Goal: Transaction & Acquisition: Purchase product/service

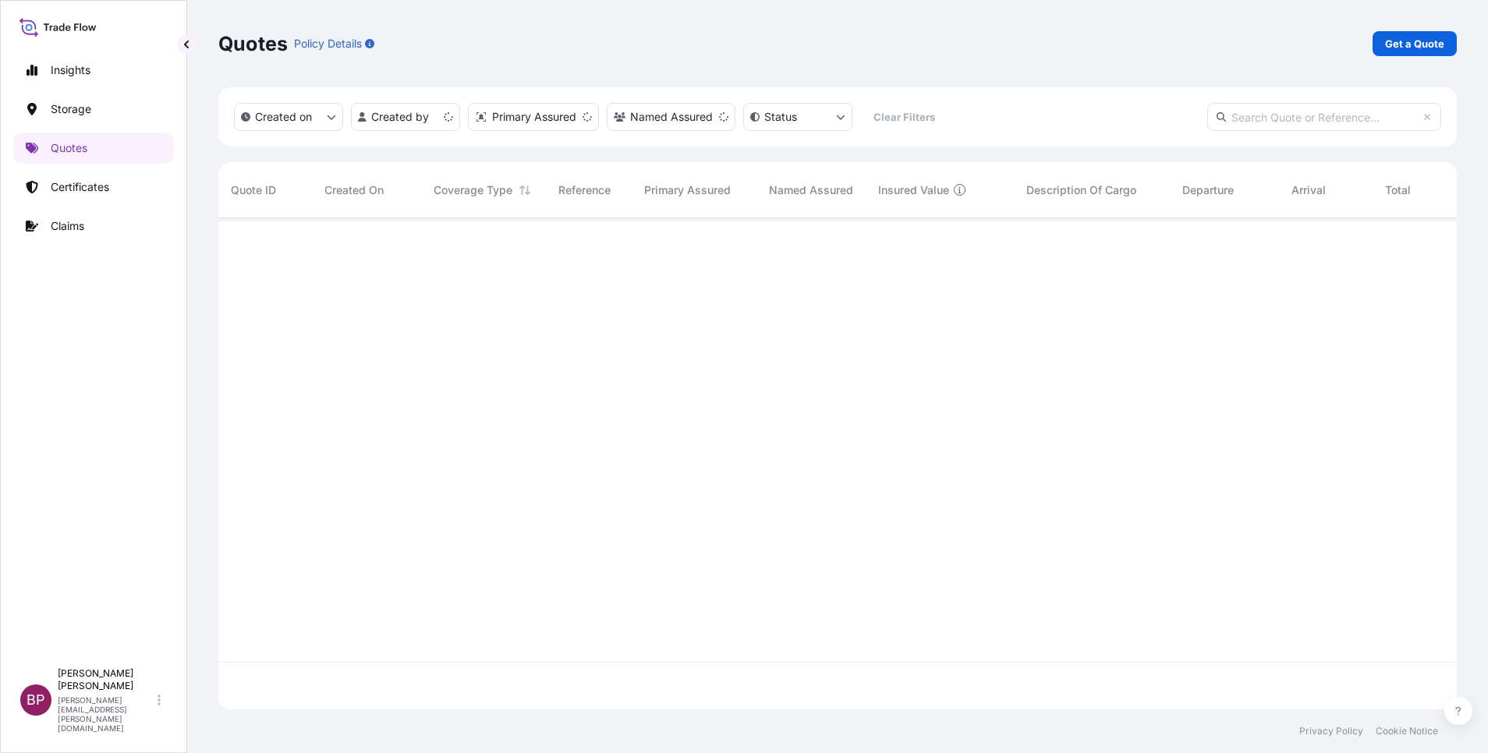
scroll to position [482, 1221]
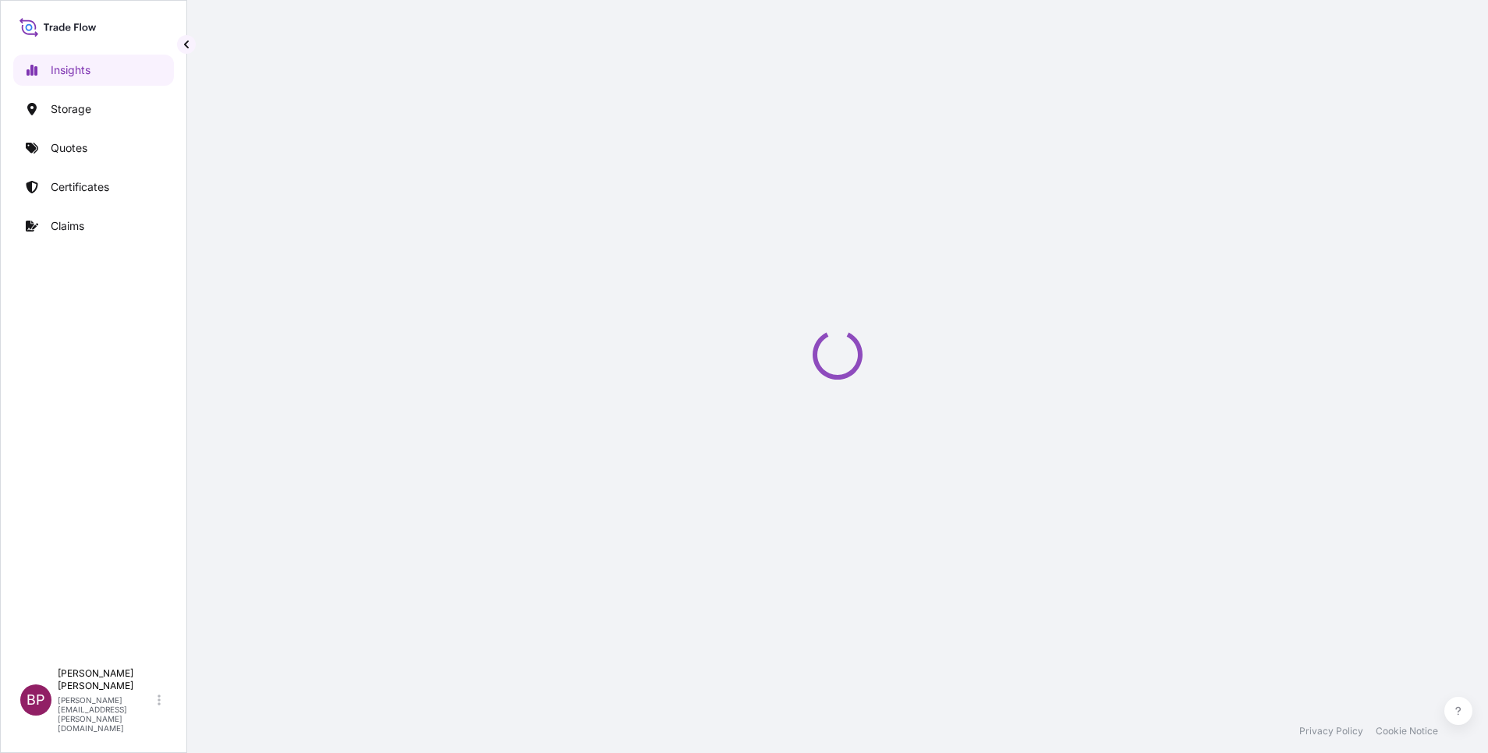
select select "2025"
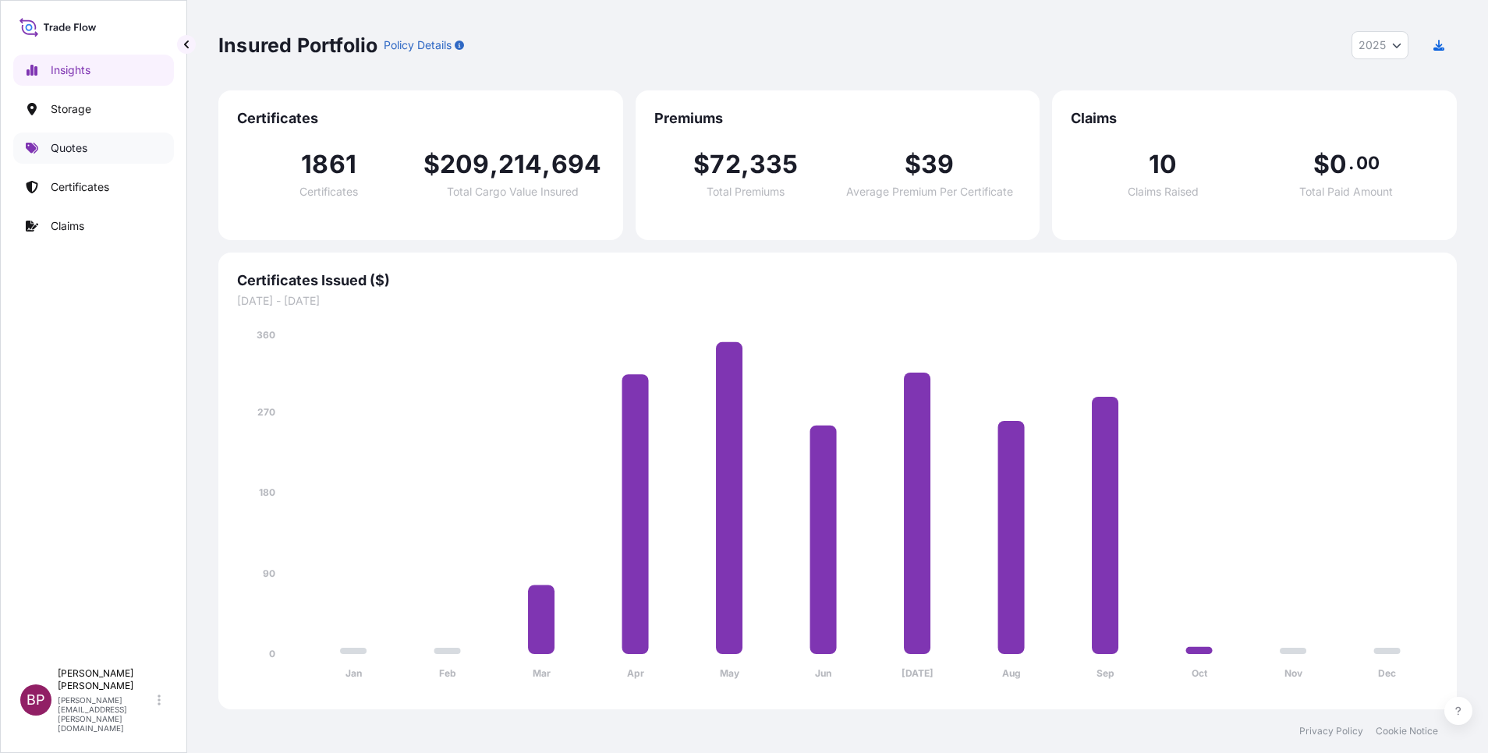
click at [84, 151] on p "Quotes" at bounding box center [69, 148] width 37 height 16
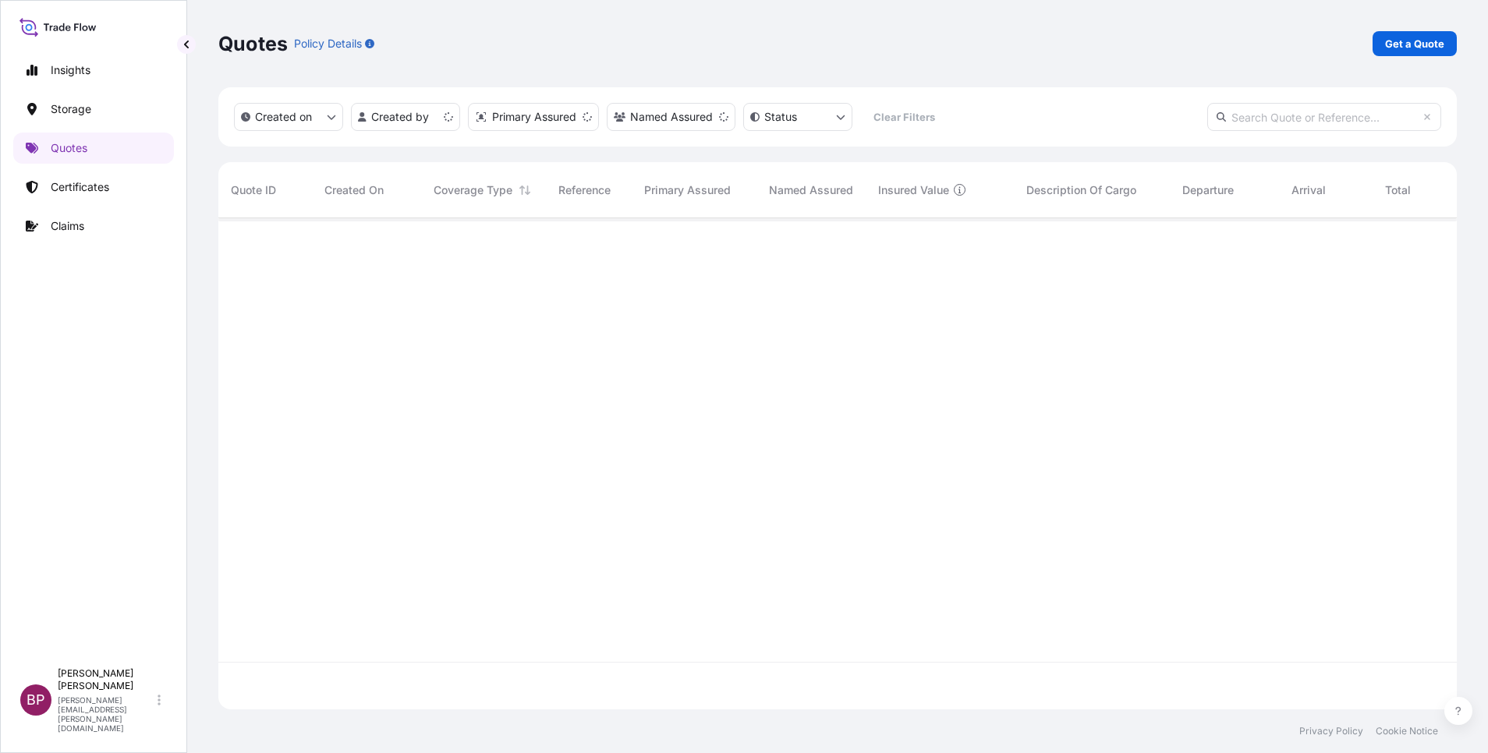
scroll to position [482, 1221]
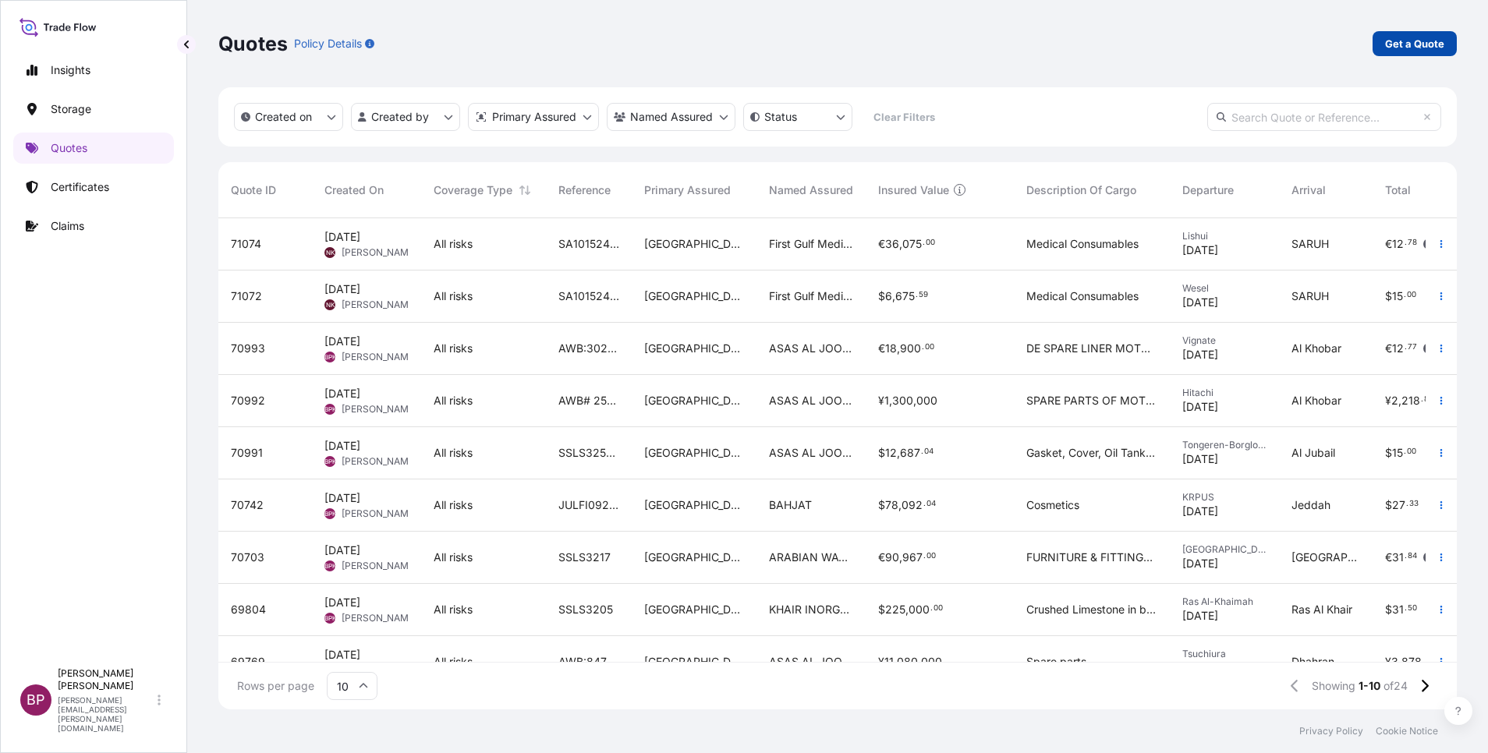
click at [1414, 44] on p "Get a Quote" at bounding box center [1414, 44] width 59 height 16
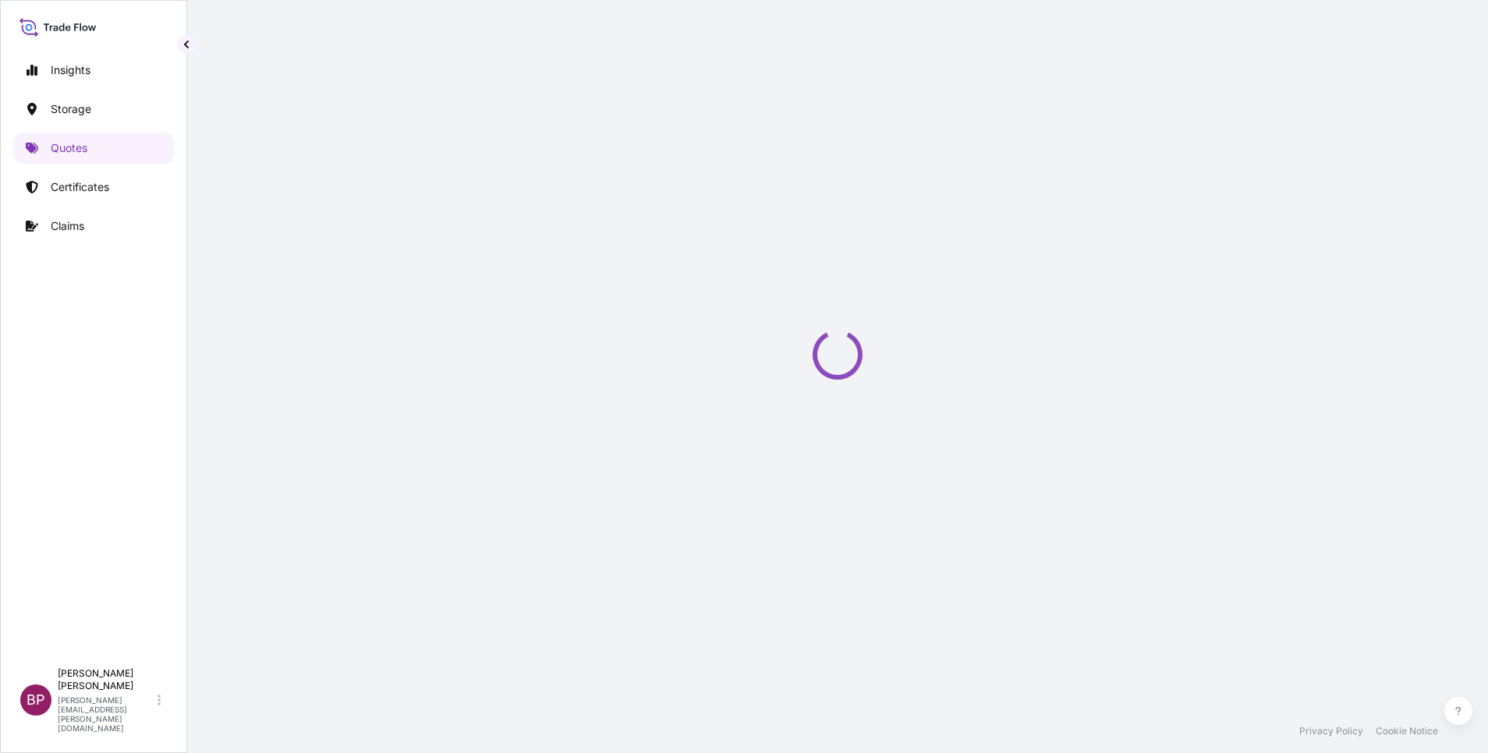
scroll to position [25, 0]
select select "Water"
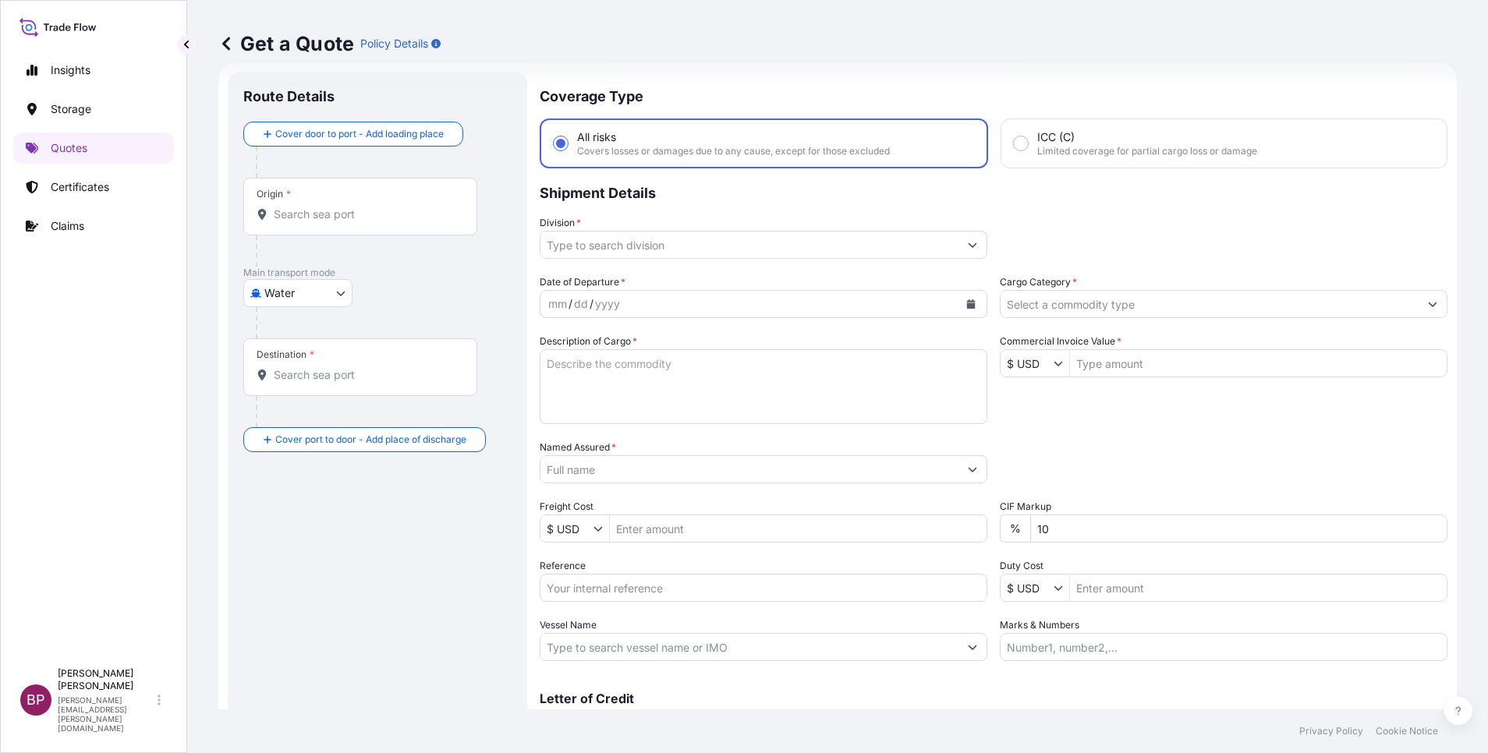
scroll to position [102, 0]
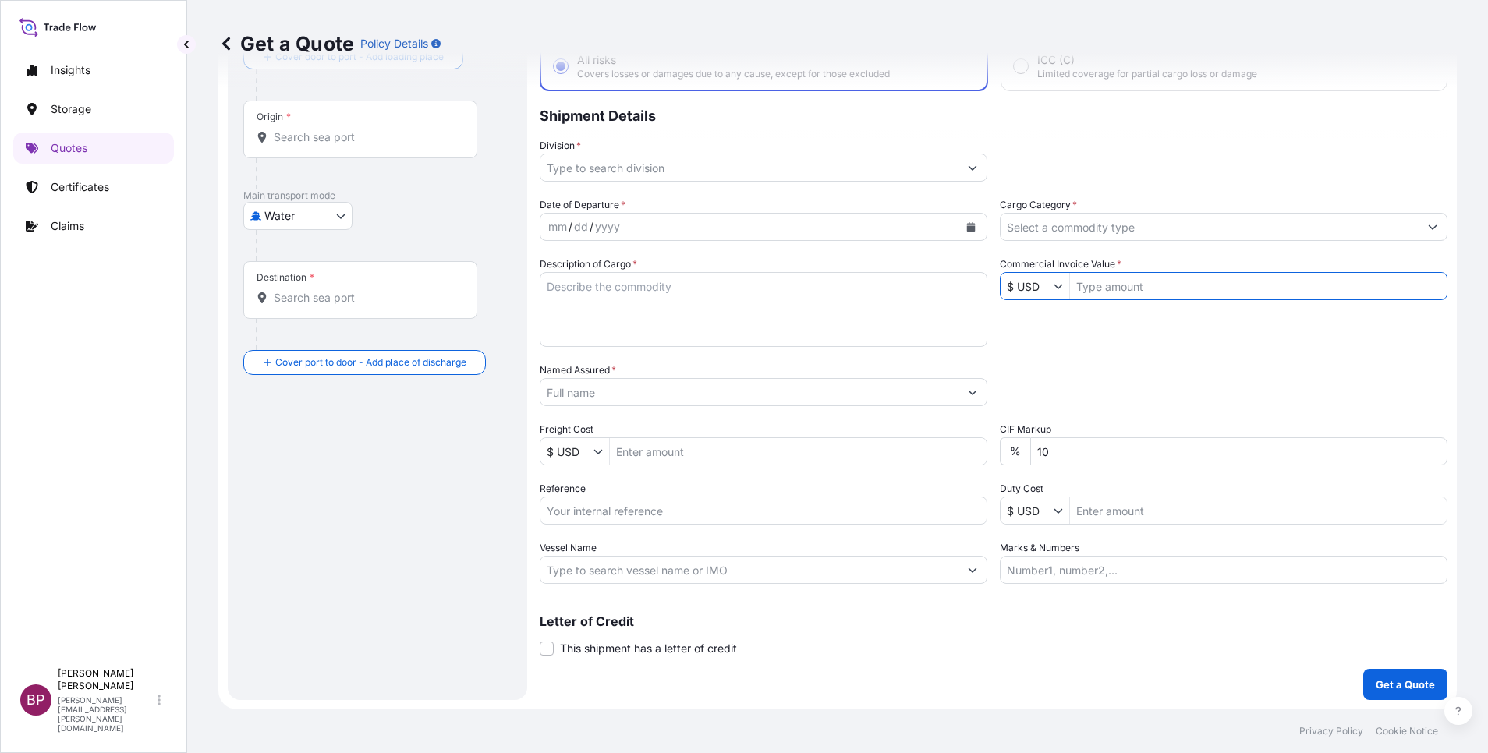
click at [1172, 280] on input "Commercial Invoice Value *" at bounding box center [1258, 286] width 377 height 28
paste input "57416.55"
type input "57,416.55"
click at [753, 431] on div "Date of Departure * mm / dd / yyyy Cargo Category * Description of Cargo * Comm…" at bounding box center [994, 390] width 908 height 387
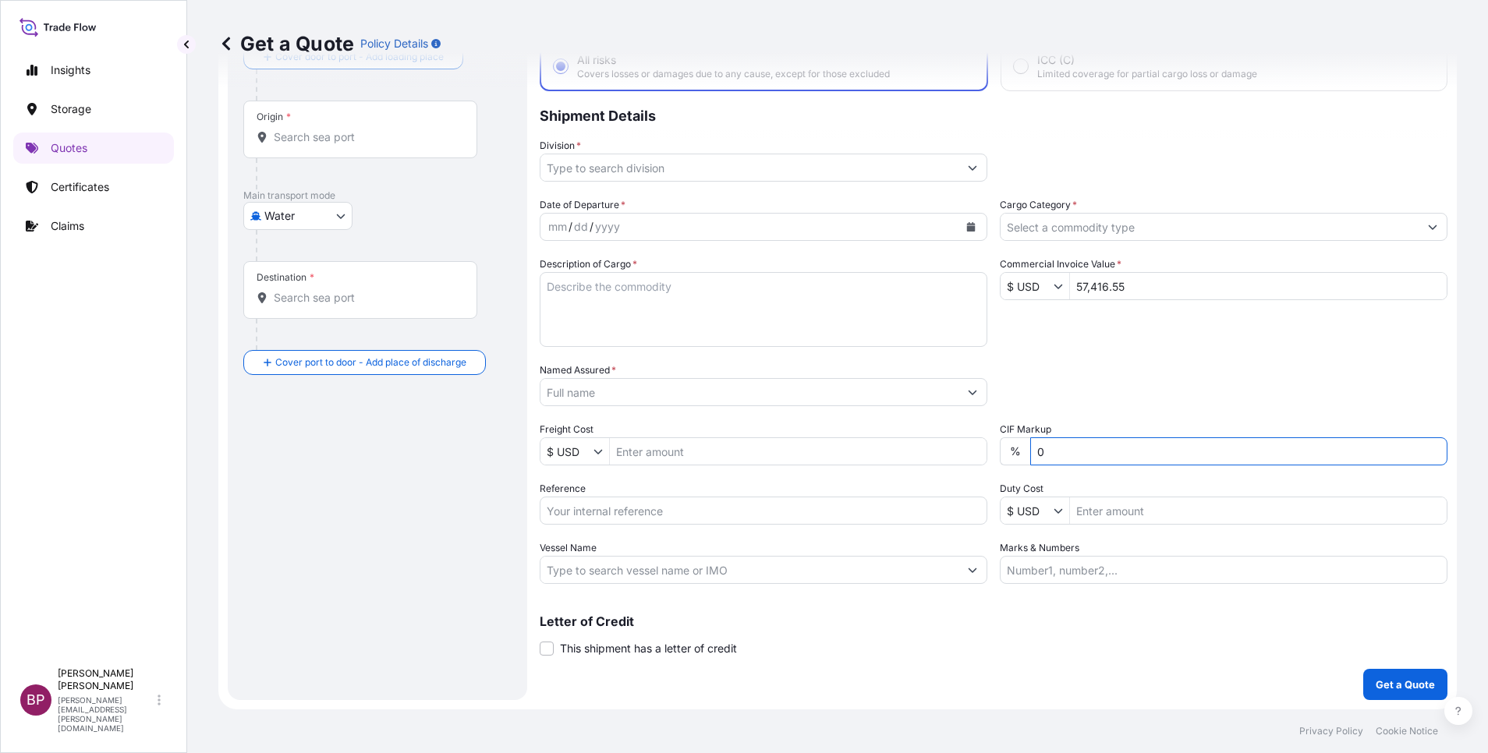
type input "0"
click at [1152, 230] on input "Cargo Category *" at bounding box center [1210, 227] width 418 height 28
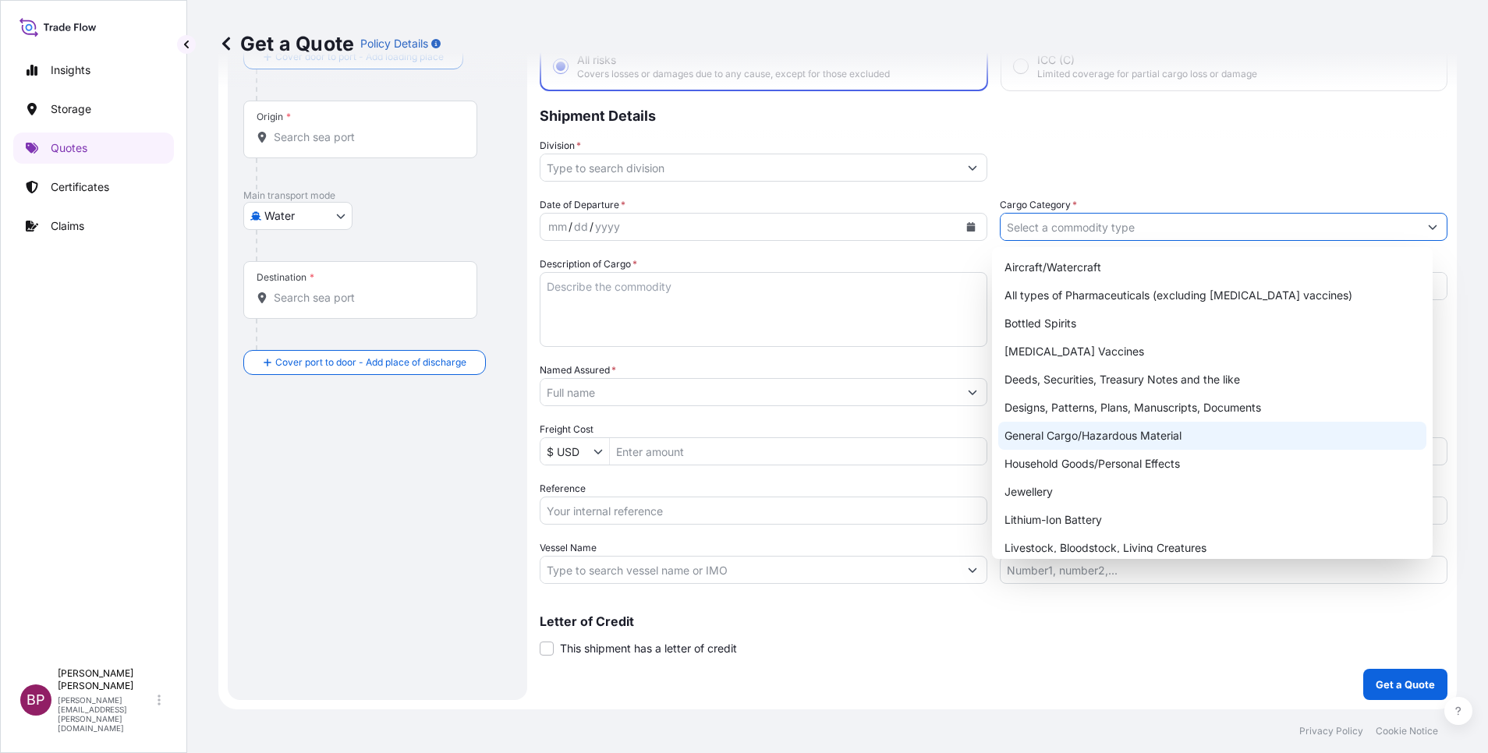
click at [1100, 440] on div "General Cargo/Hazardous Material" at bounding box center [1212, 436] width 428 height 28
type input "General Cargo/Hazardous Material"
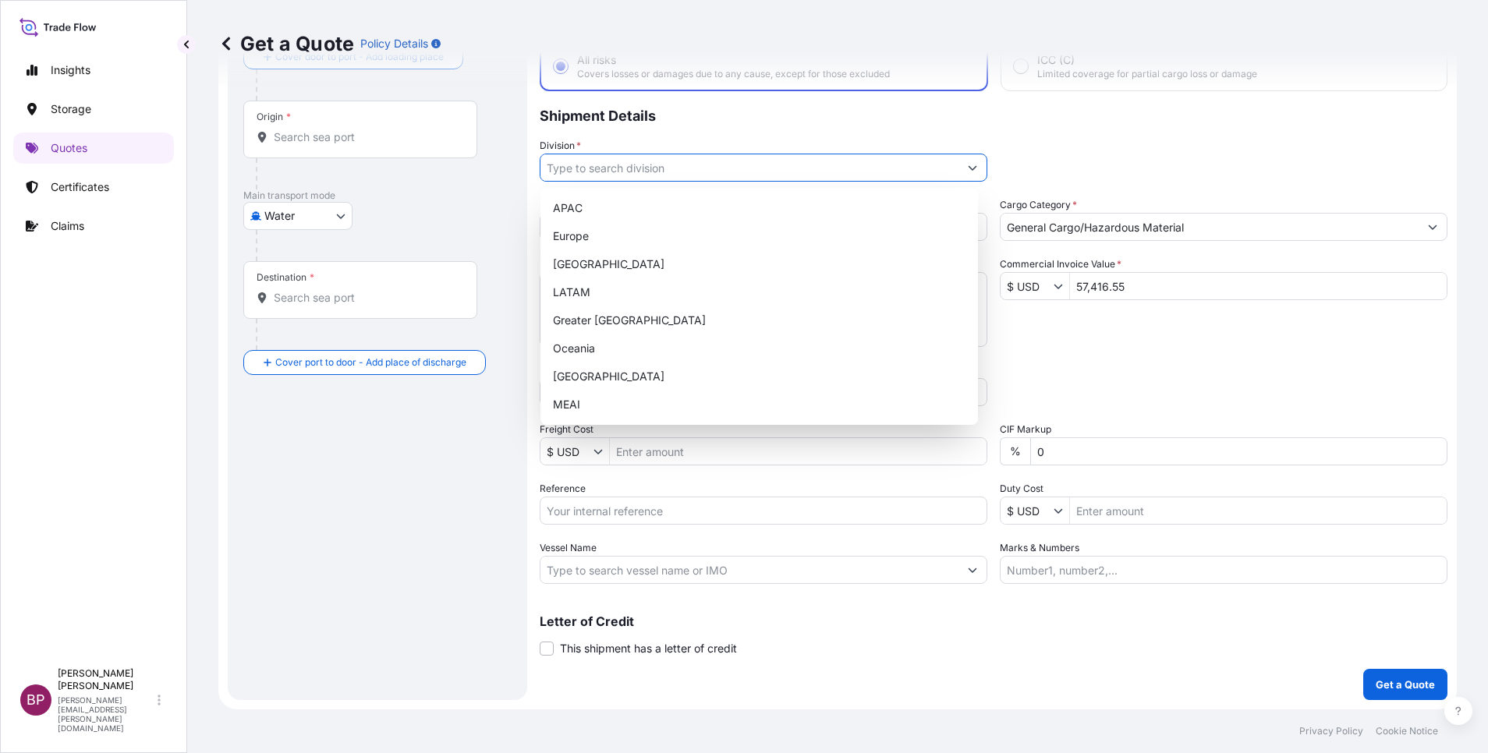
click at [889, 170] on input "Division *" at bounding box center [750, 168] width 418 height 28
click at [607, 407] on div "MEAI" at bounding box center [759, 405] width 425 height 28
type input "MEAI"
click at [1127, 364] on div "Packing Category Type to search a container mode Please select a primary mode o…" at bounding box center [1224, 385] width 448 height 44
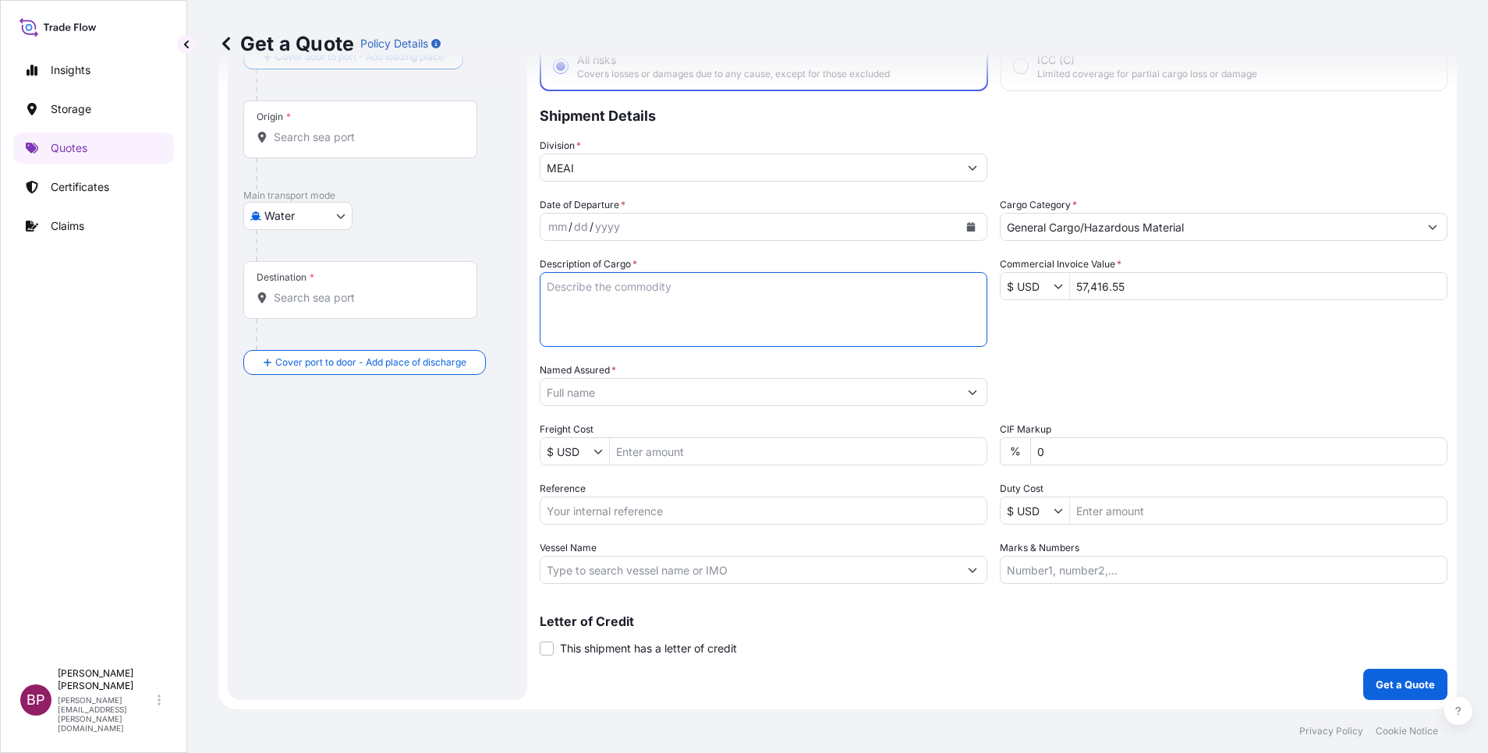
click at [692, 339] on textarea "Description of Cargo *" at bounding box center [764, 309] width 448 height 75
paste textarea "AC SPARES"
type textarea "AC SPARES"
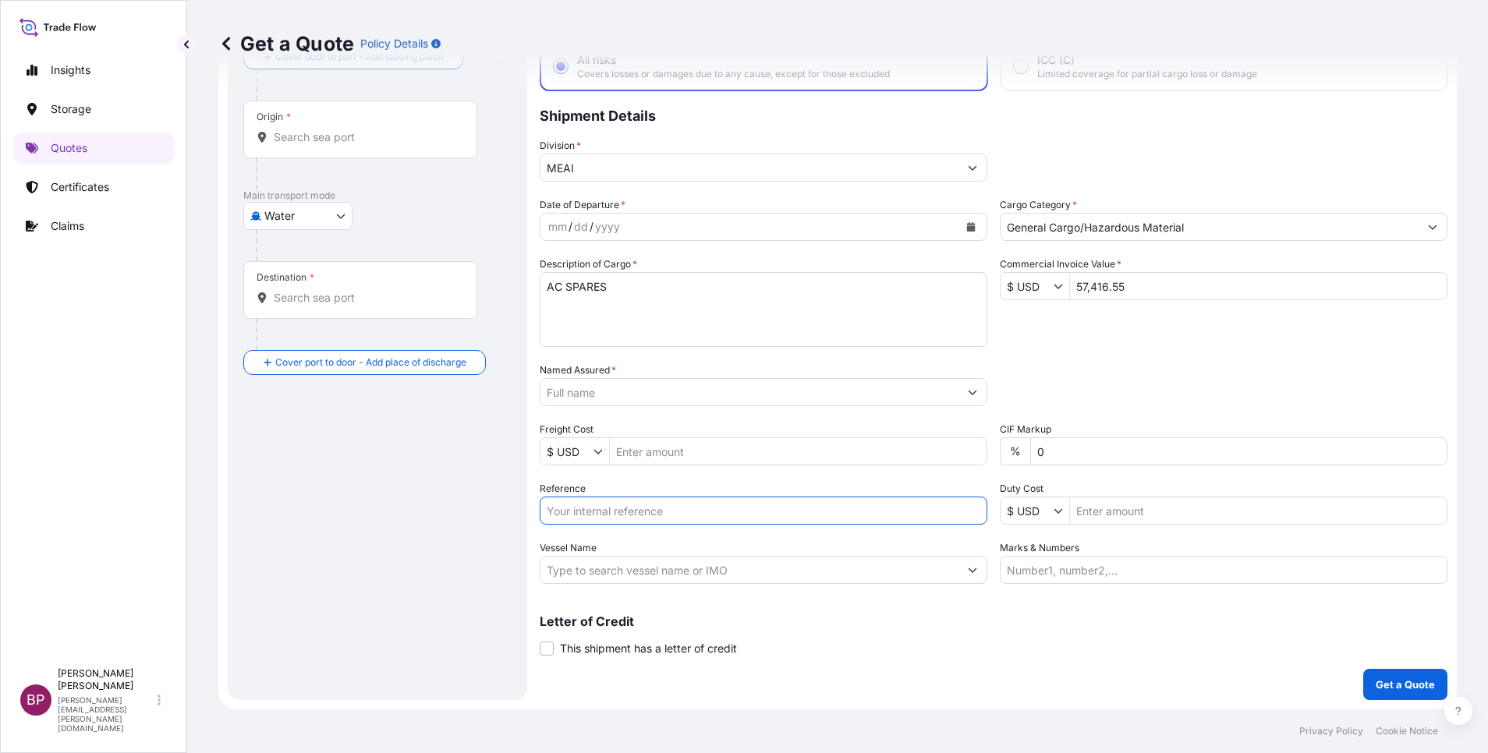
click at [644, 507] on input "Reference" at bounding box center [764, 511] width 448 height 28
click at [649, 391] on input "Named Assured *" at bounding box center [750, 392] width 418 height 28
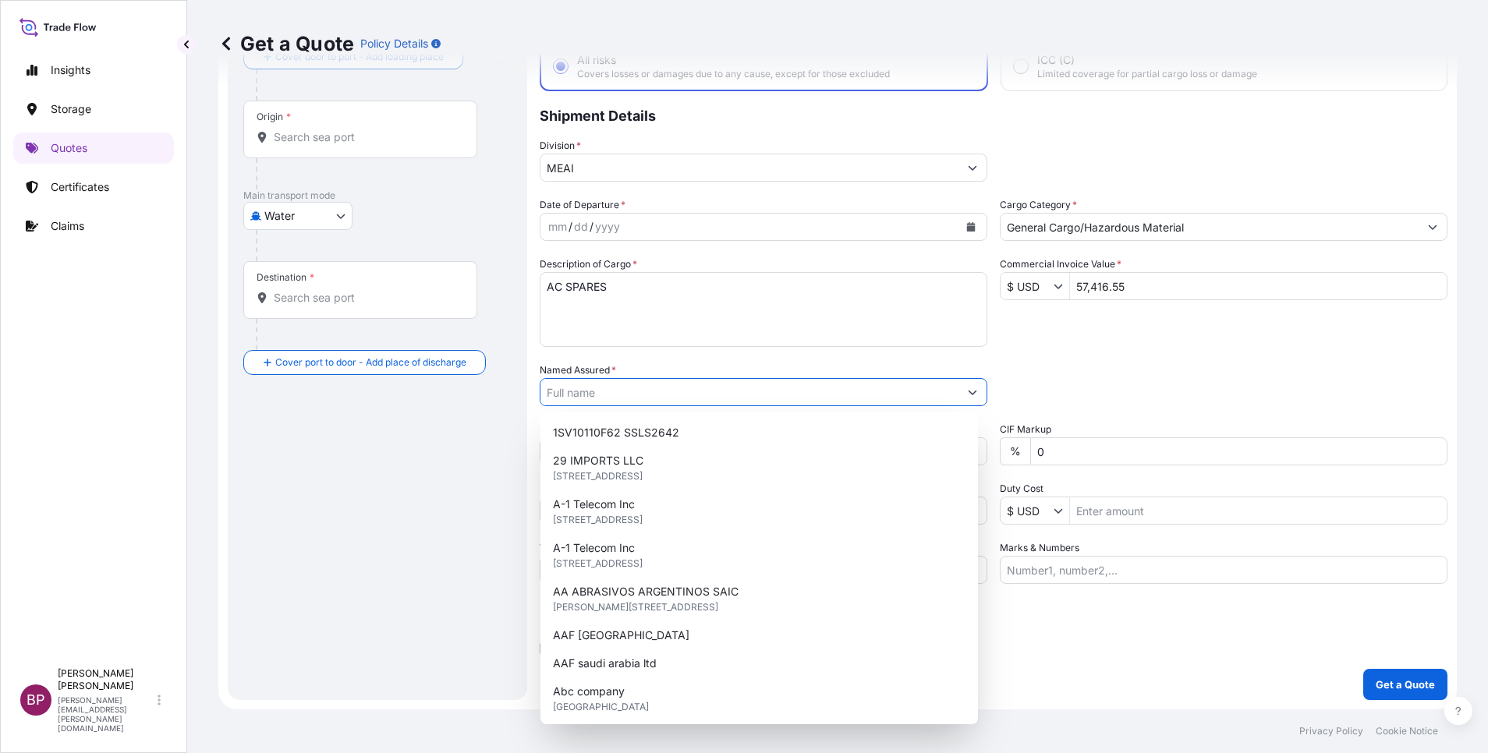
paste input "DALLAH TRANE MANUFACTURING"
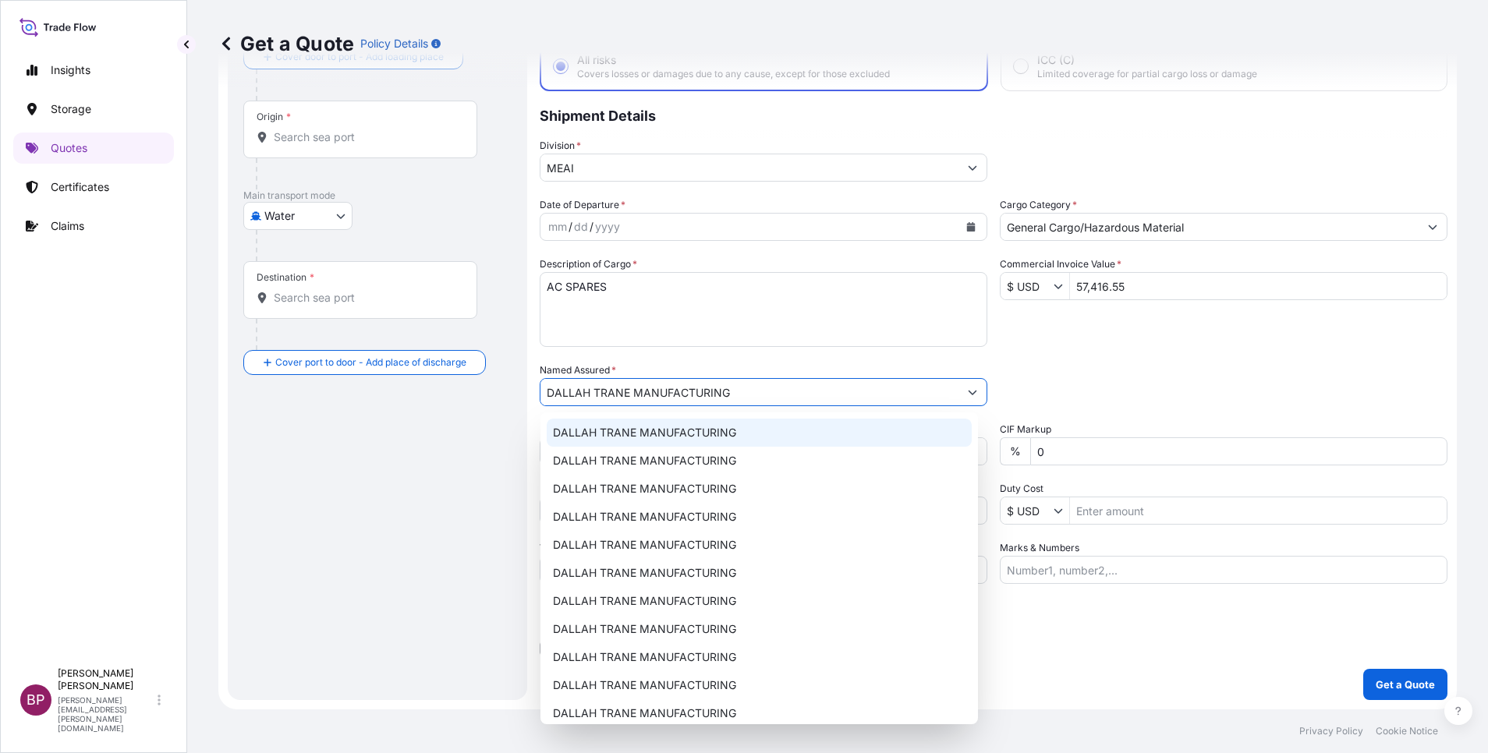
click at [753, 431] on div "DALLAH TRANE MANUFACTURING" at bounding box center [759, 433] width 425 height 28
type input "DALLAH TRANE MANUFACTURING"
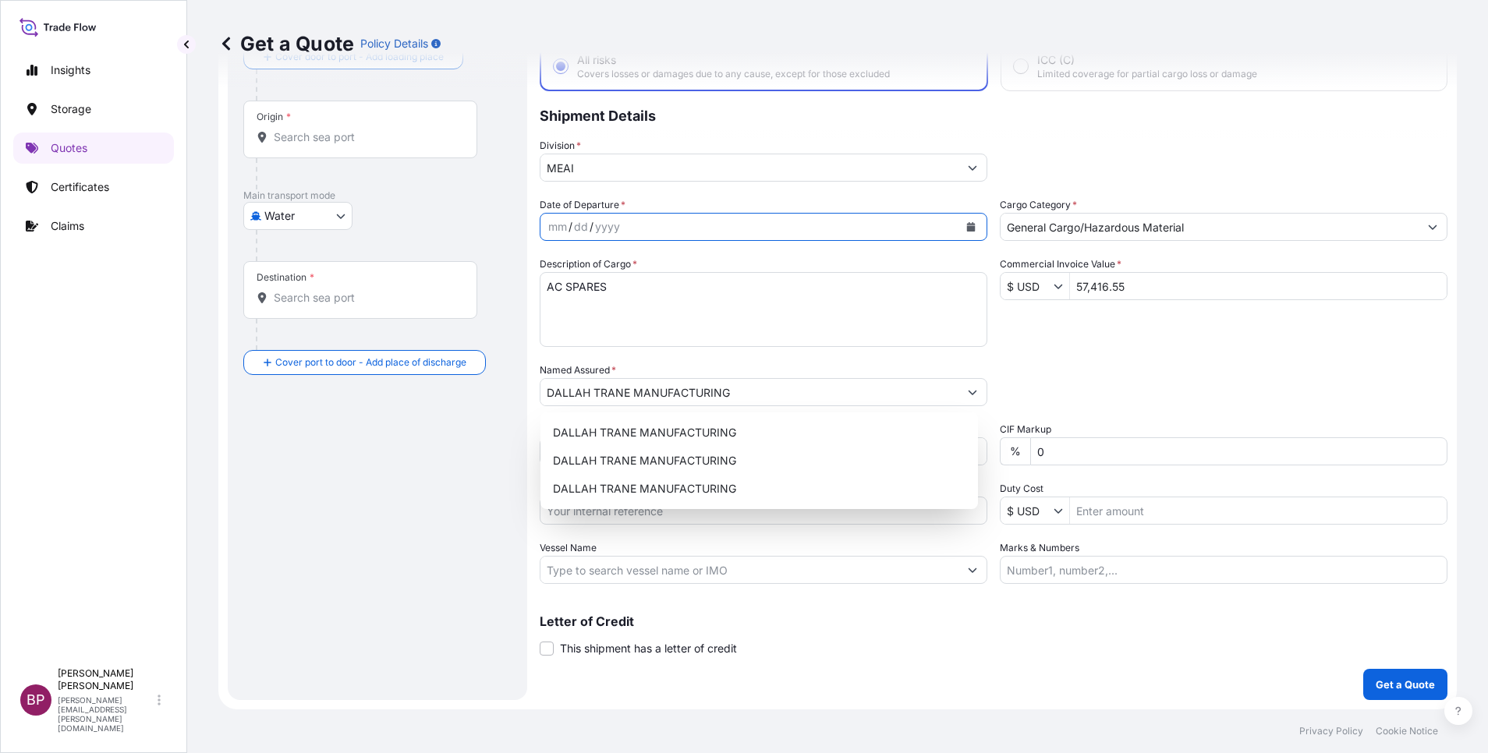
click at [966, 222] on icon "Calendar" at bounding box center [970, 226] width 9 height 9
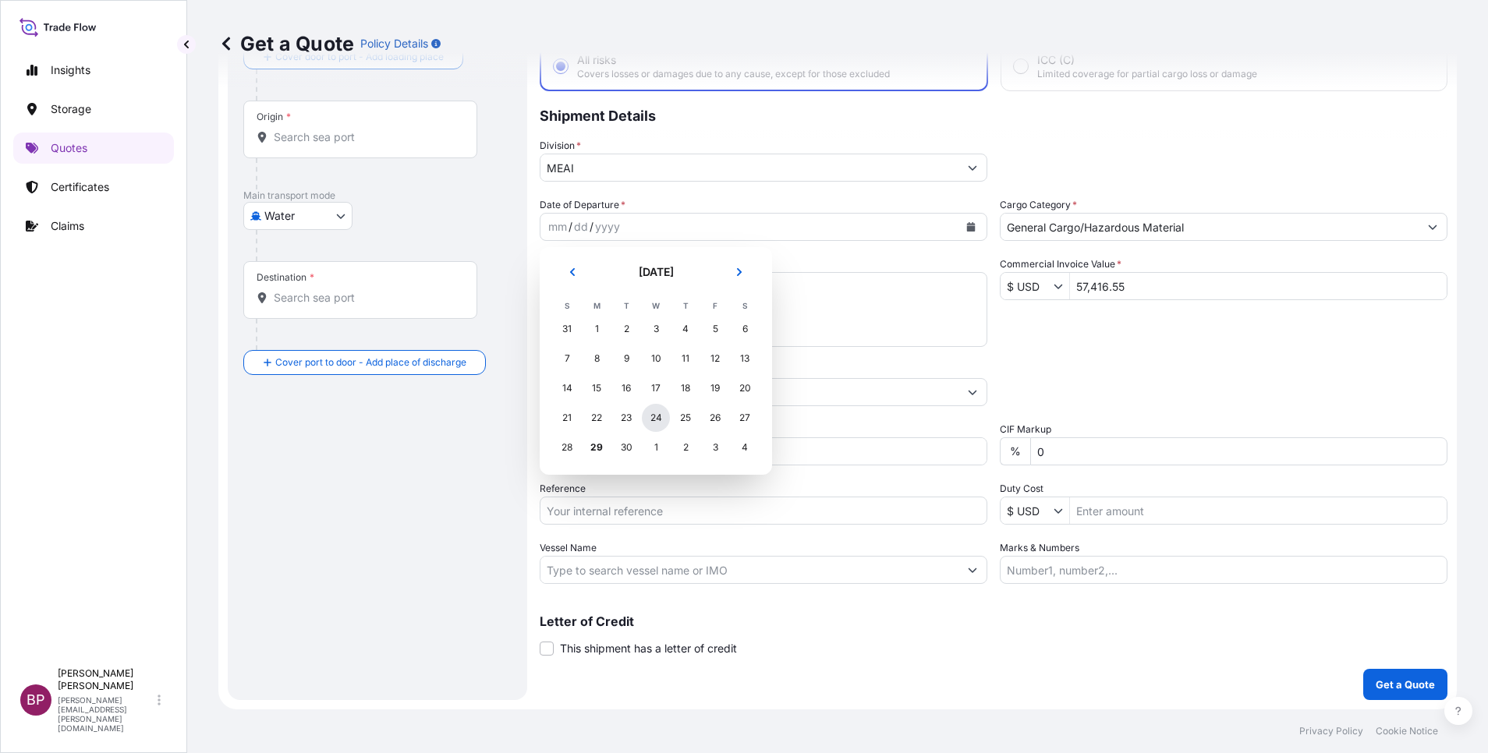
click at [657, 417] on div "24" at bounding box center [656, 418] width 28 height 28
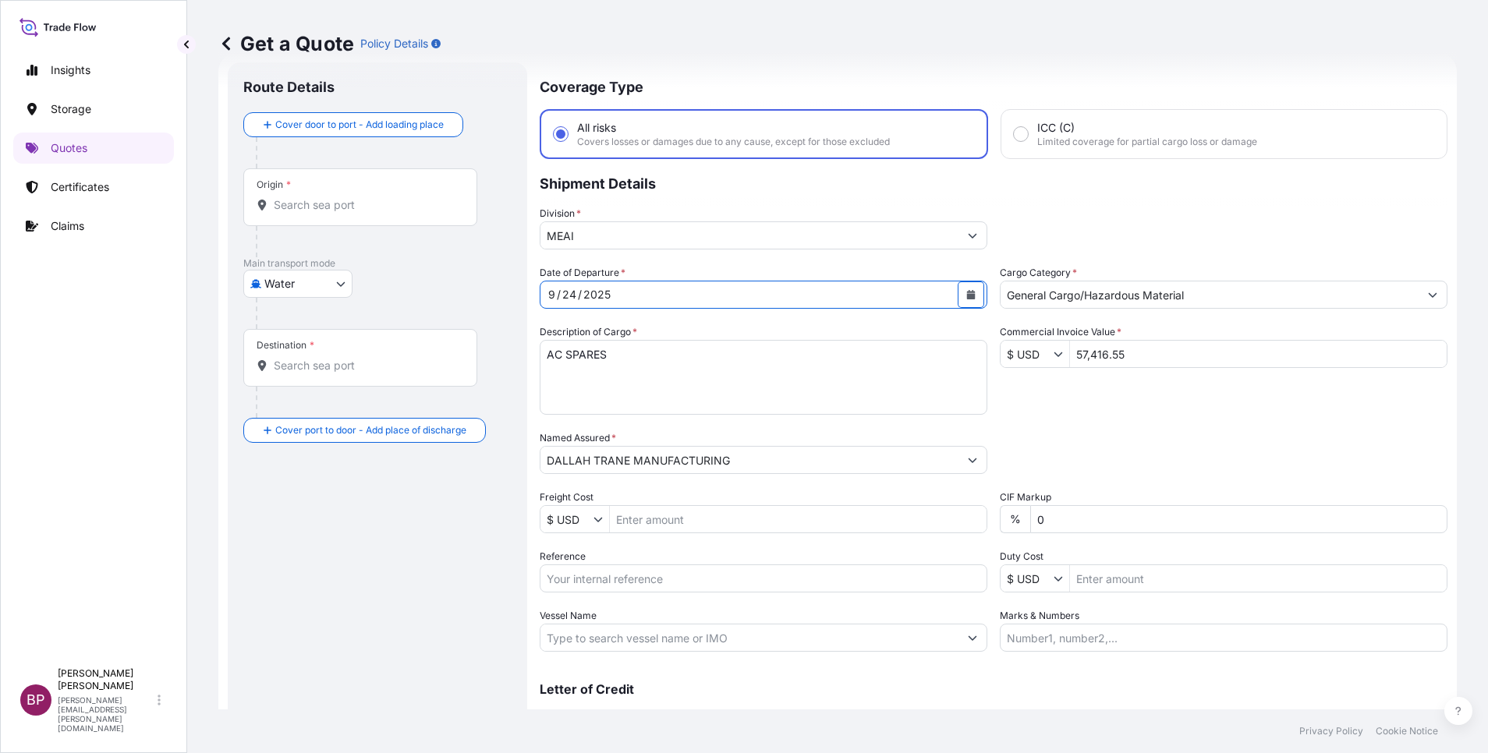
scroll to position [0, 0]
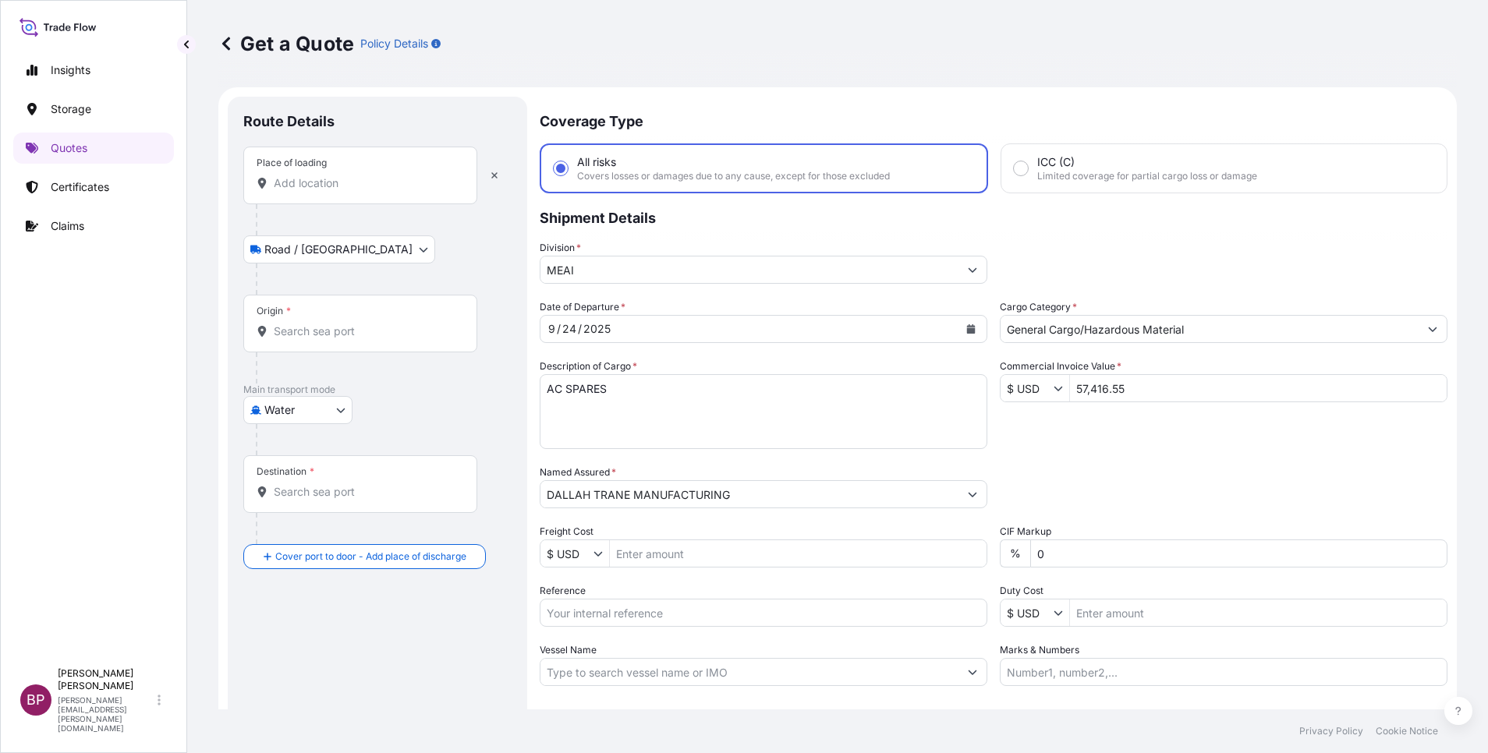
click at [339, 183] on input "Place of loading" at bounding box center [366, 183] width 184 height 16
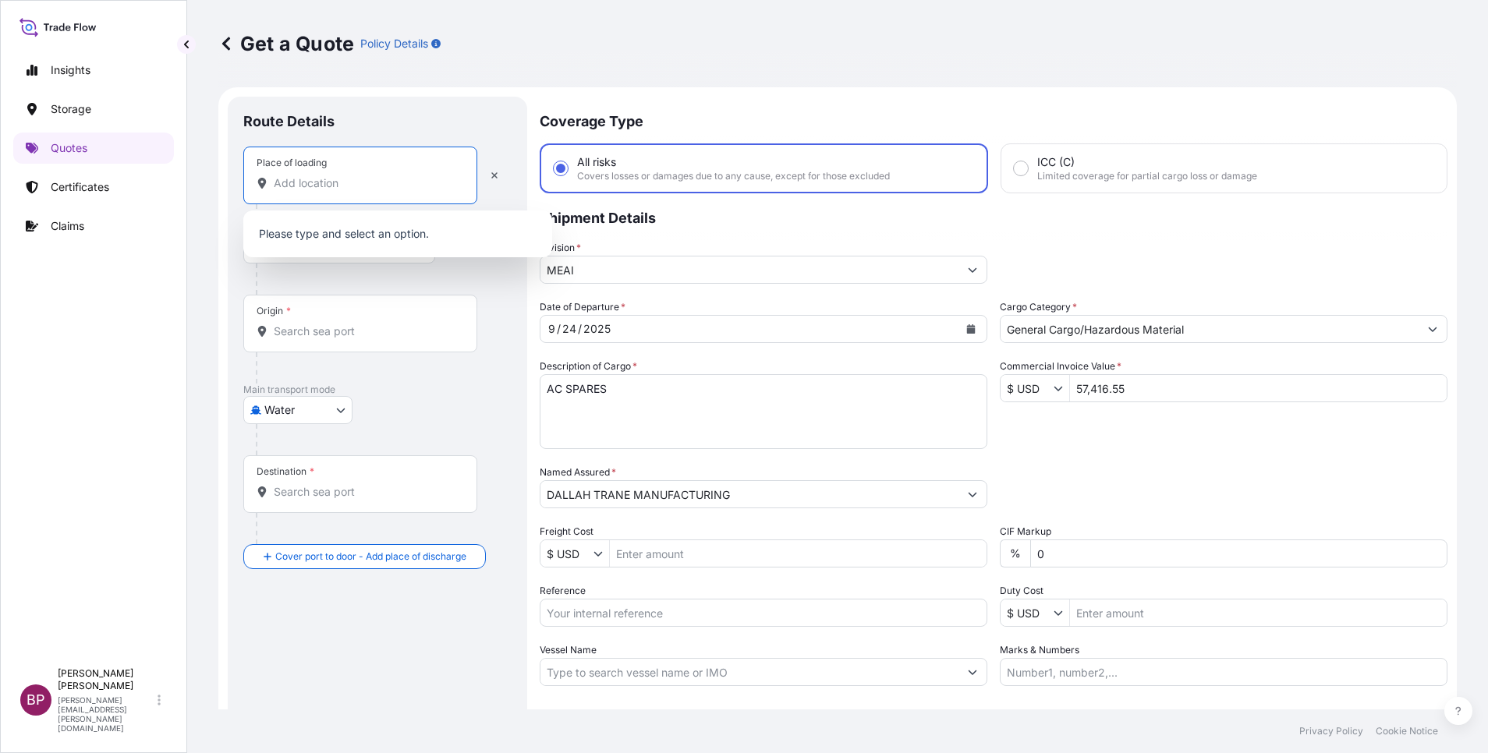
paste input "PORTKLANG"
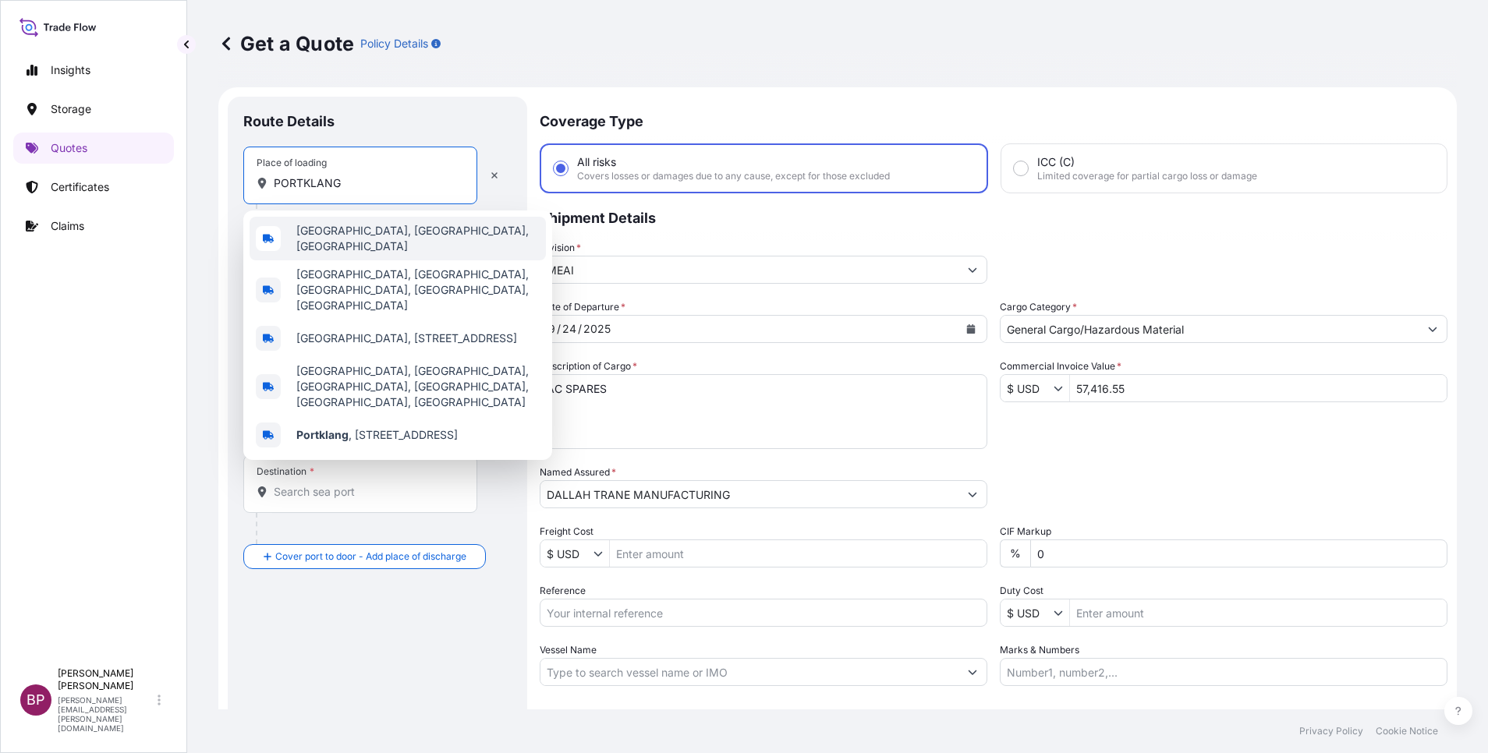
click at [388, 239] on span "[GEOGRAPHIC_DATA], [GEOGRAPHIC_DATA], [GEOGRAPHIC_DATA]" at bounding box center [417, 238] width 243 height 31
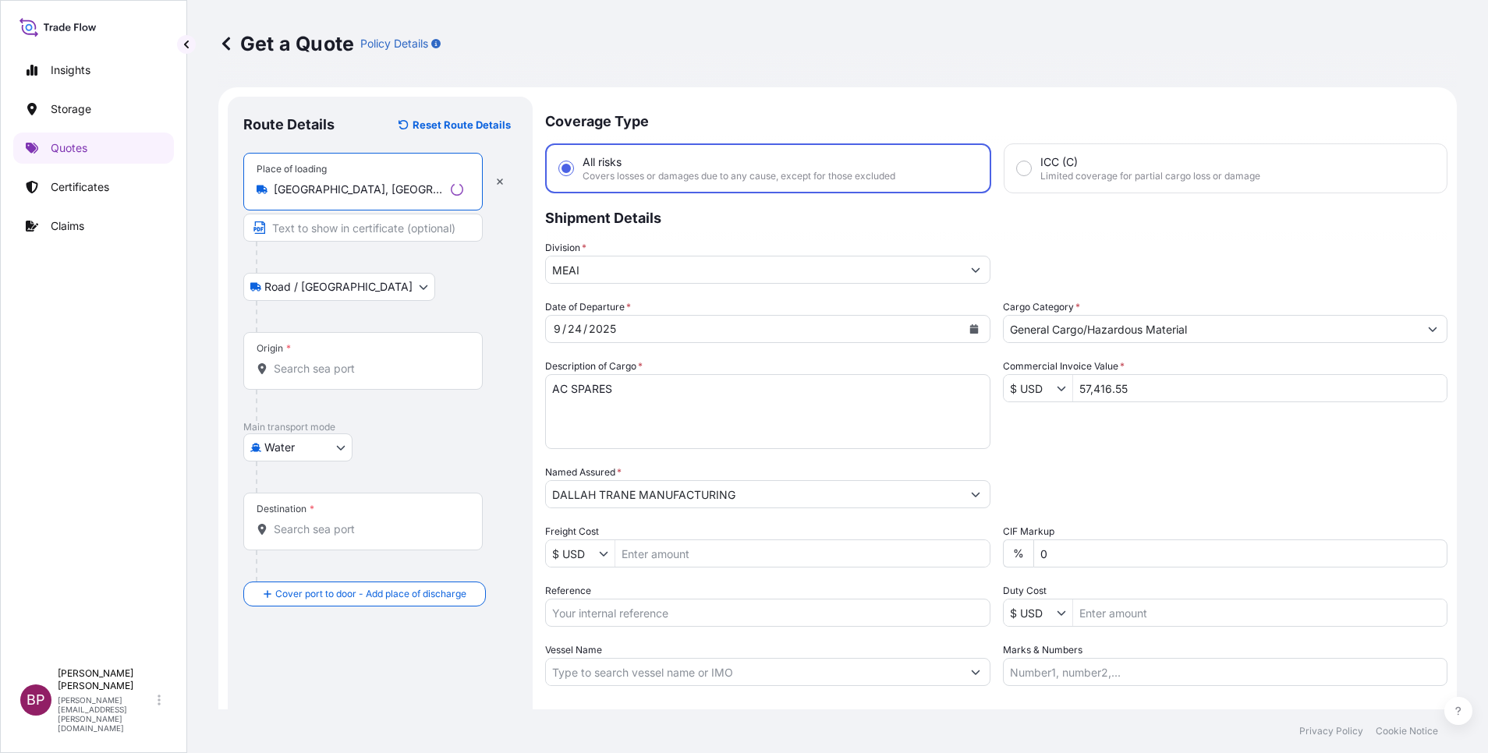
type input "[GEOGRAPHIC_DATA], [GEOGRAPHIC_DATA], [GEOGRAPHIC_DATA]"
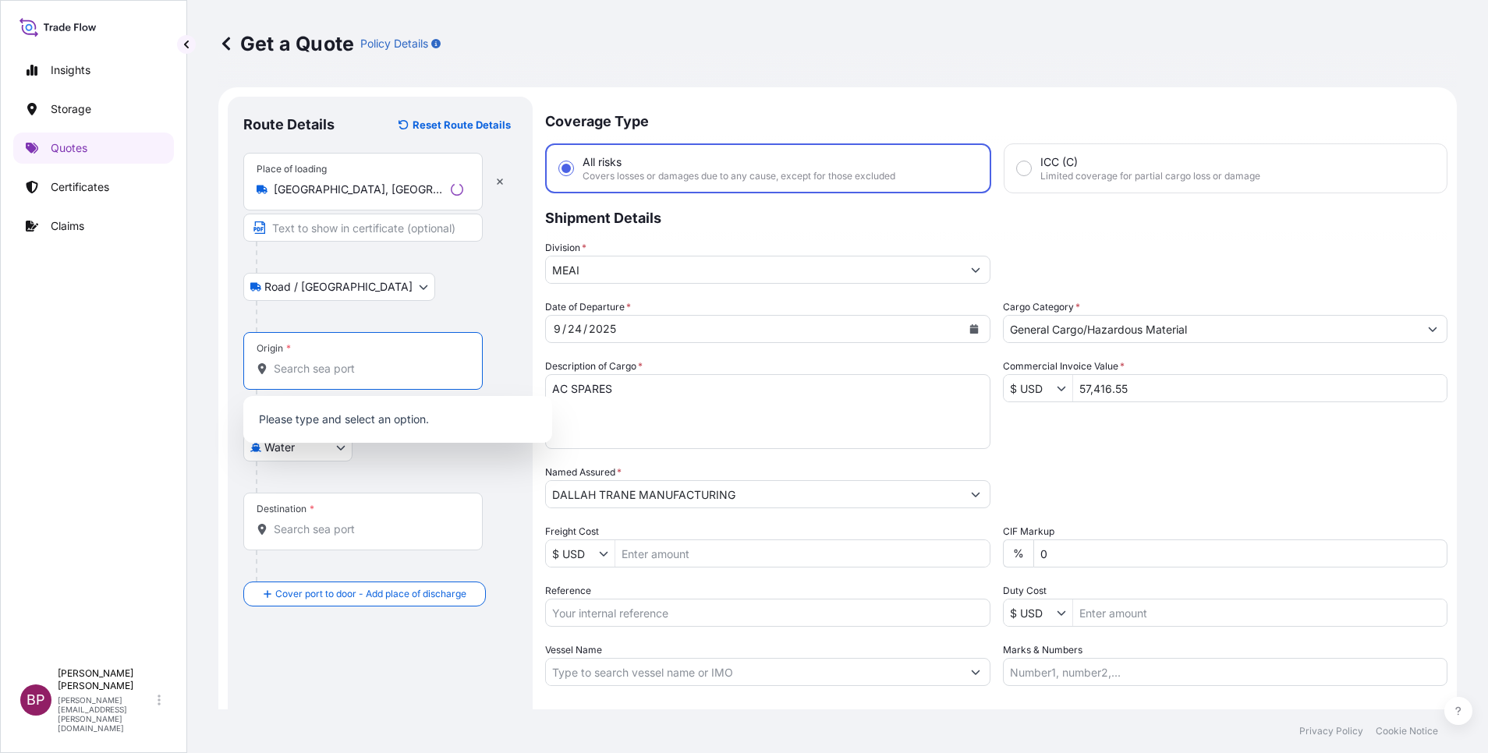
click at [356, 366] on input "Origin *" at bounding box center [369, 369] width 190 height 16
paste input "PORTKLANG"
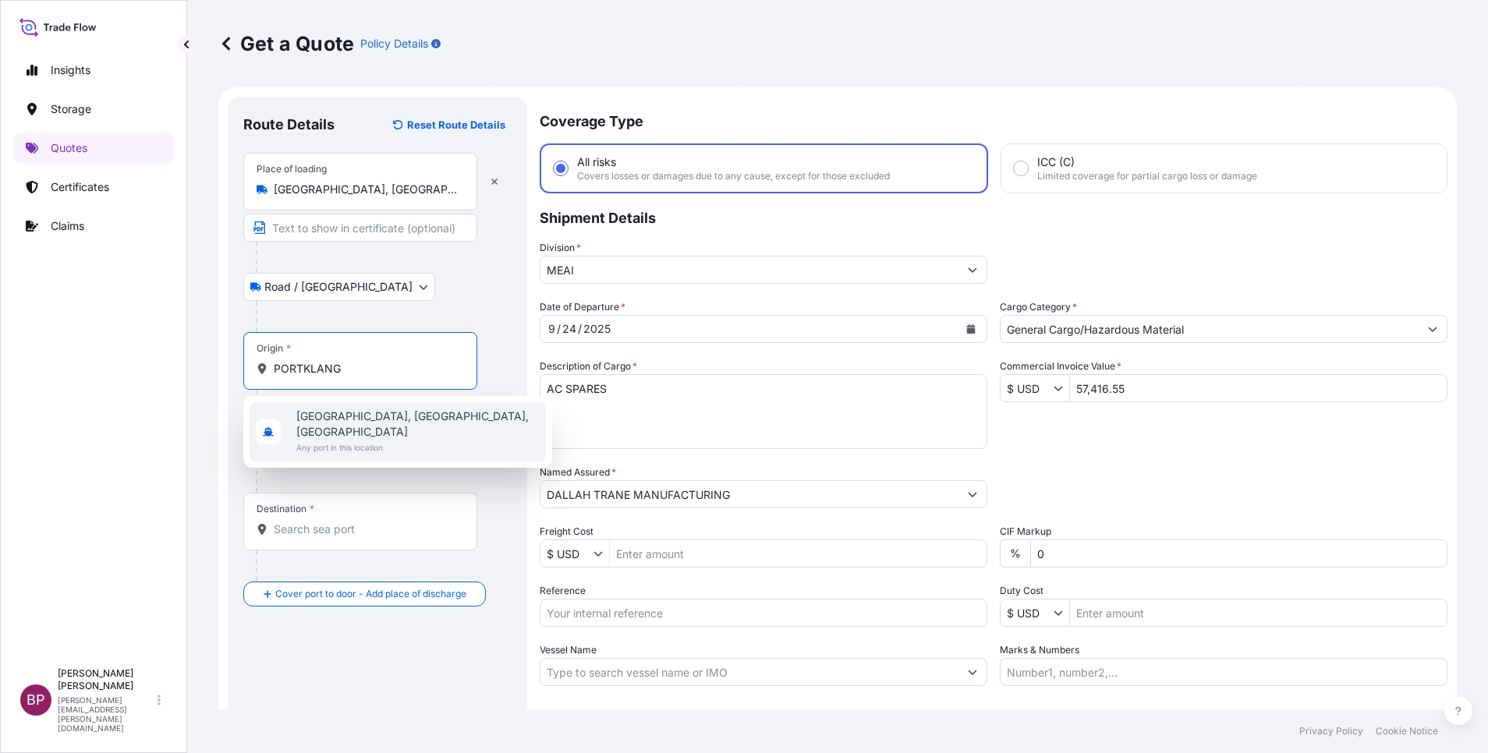
click at [380, 424] on span "[GEOGRAPHIC_DATA], [GEOGRAPHIC_DATA], [GEOGRAPHIC_DATA]" at bounding box center [417, 424] width 243 height 31
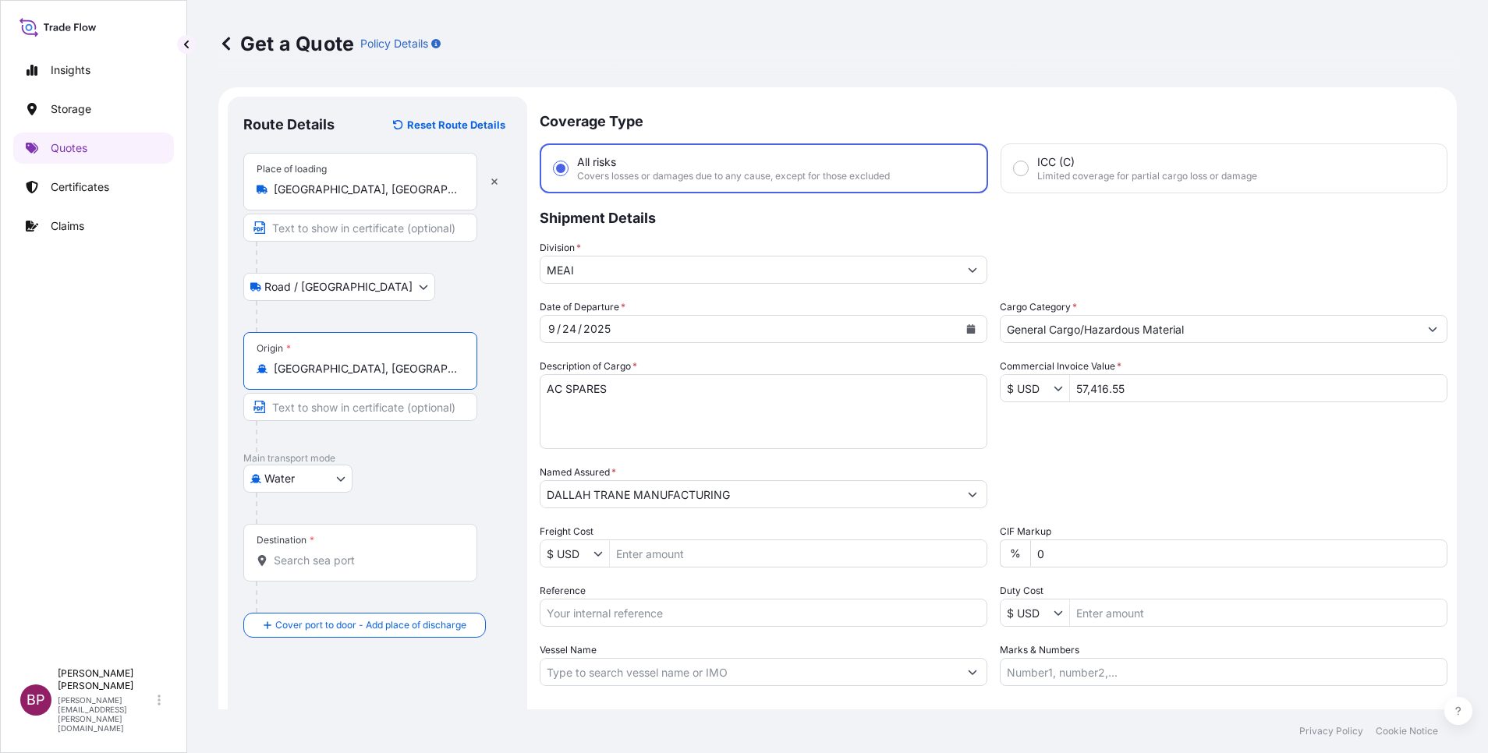
type input "[GEOGRAPHIC_DATA], [GEOGRAPHIC_DATA], [GEOGRAPHIC_DATA]"
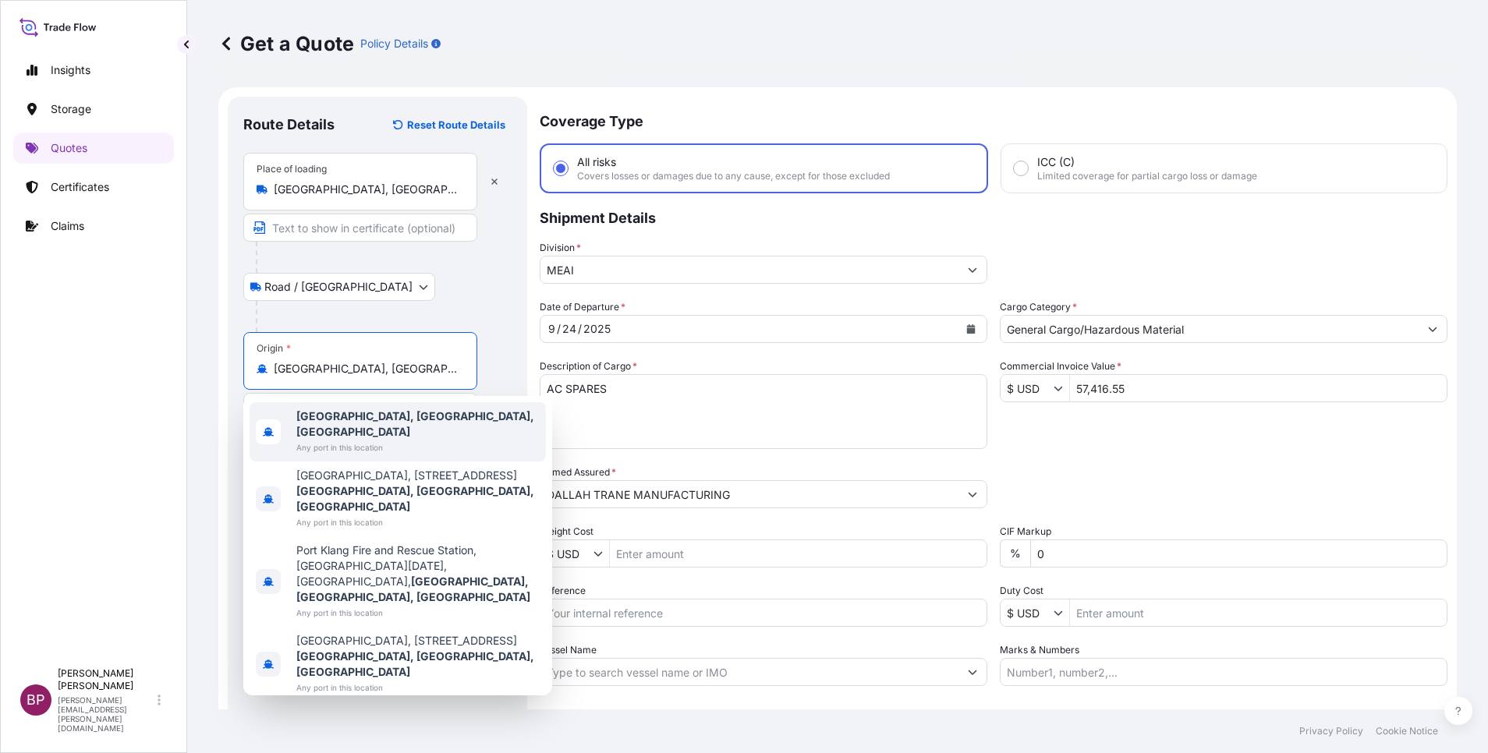
drag, startPoint x: 482, startPoint y: 307, endPoint x: 474, endPoint y: 331, distance: 25.4
click at [482, 306] on div at bounding box center [384, 316] width 256 height 31
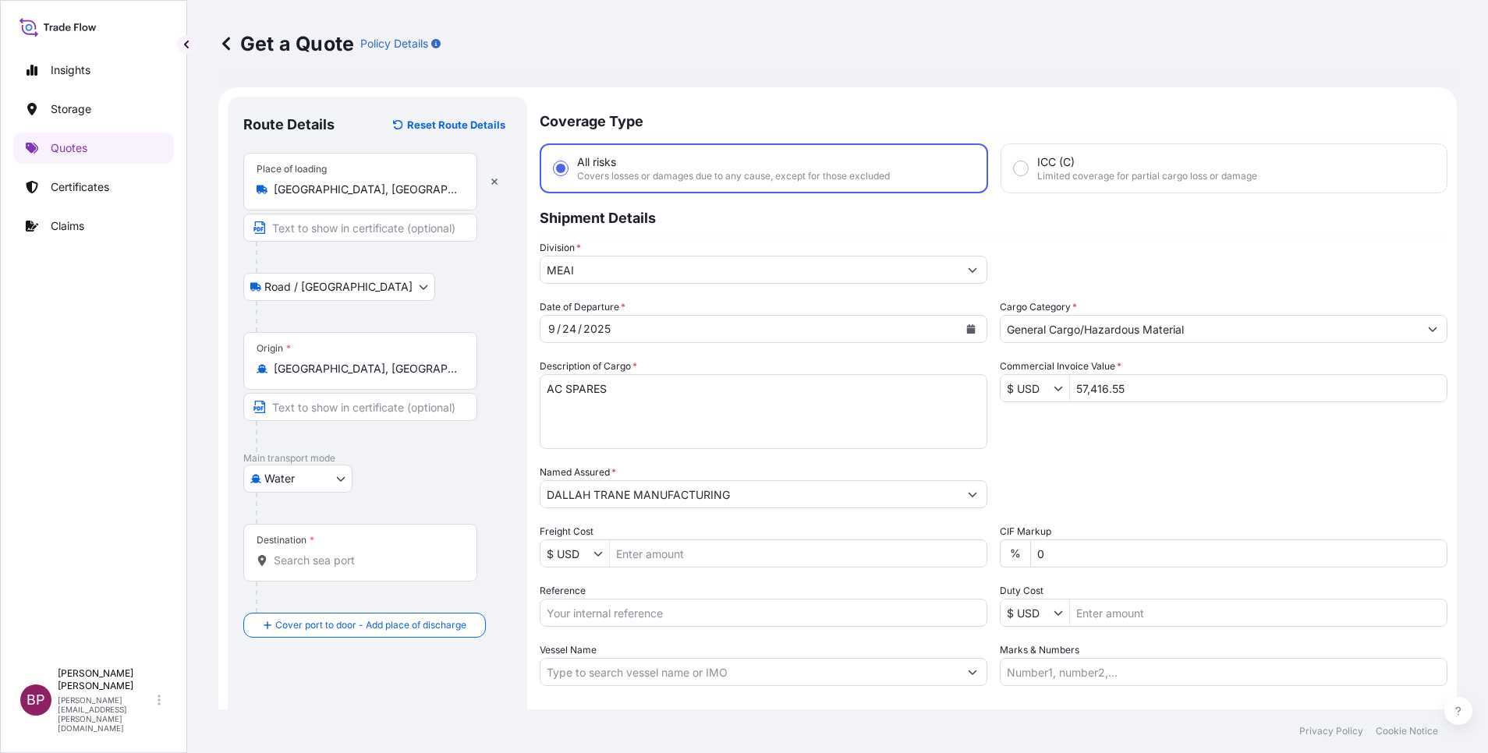
click at [334, 569] on div "Destination *" at bounding box center [360, 553] width 234 height 58
click at [334, 569] on input "Destination *" at bounding box center [366, 561] width 184 height 16
paste input "JEDDAH"
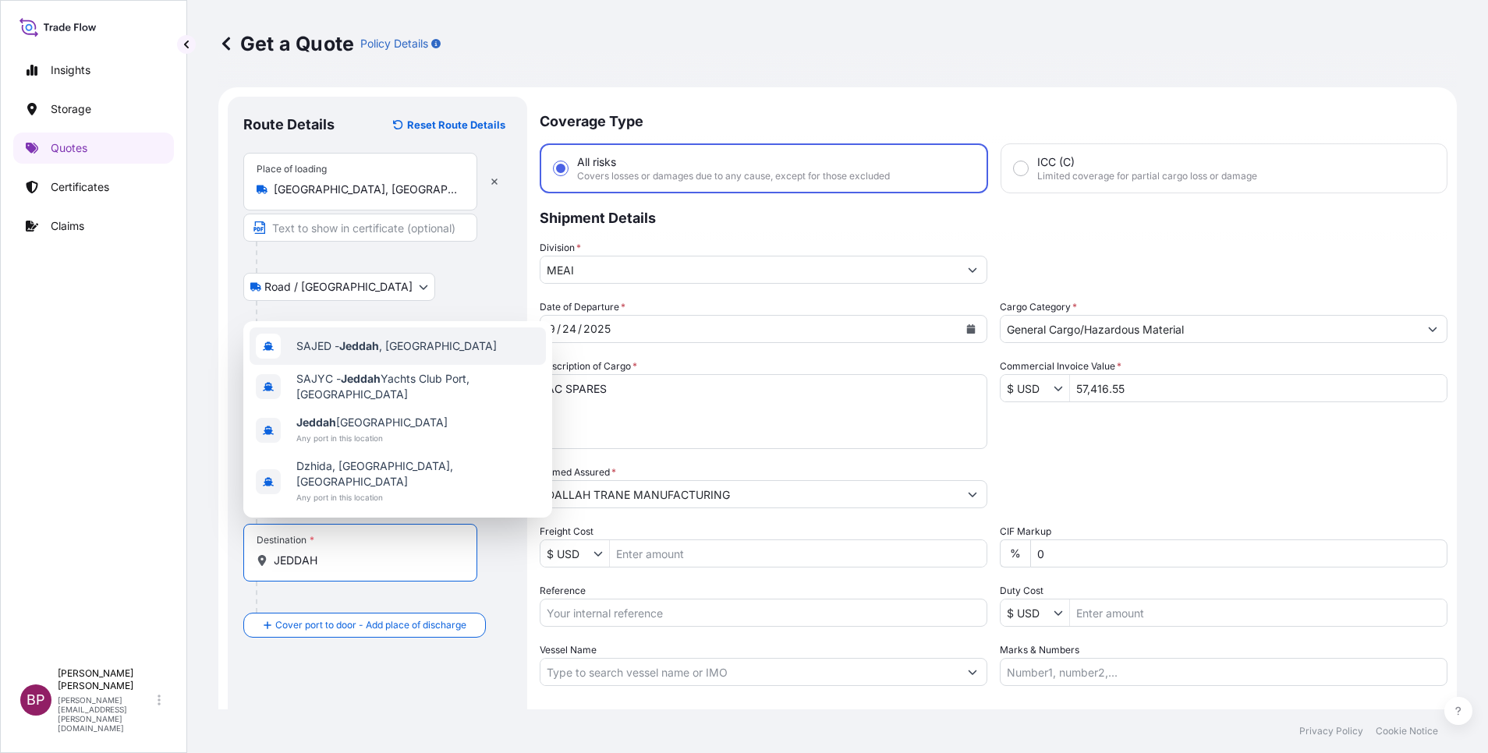
click at [396, 354] on span "SAJED - [GEOGRAPHIC_DATA] , [GEOGRAPHIC_DATA]" at bounding box center [396, 347] width 200 height 16
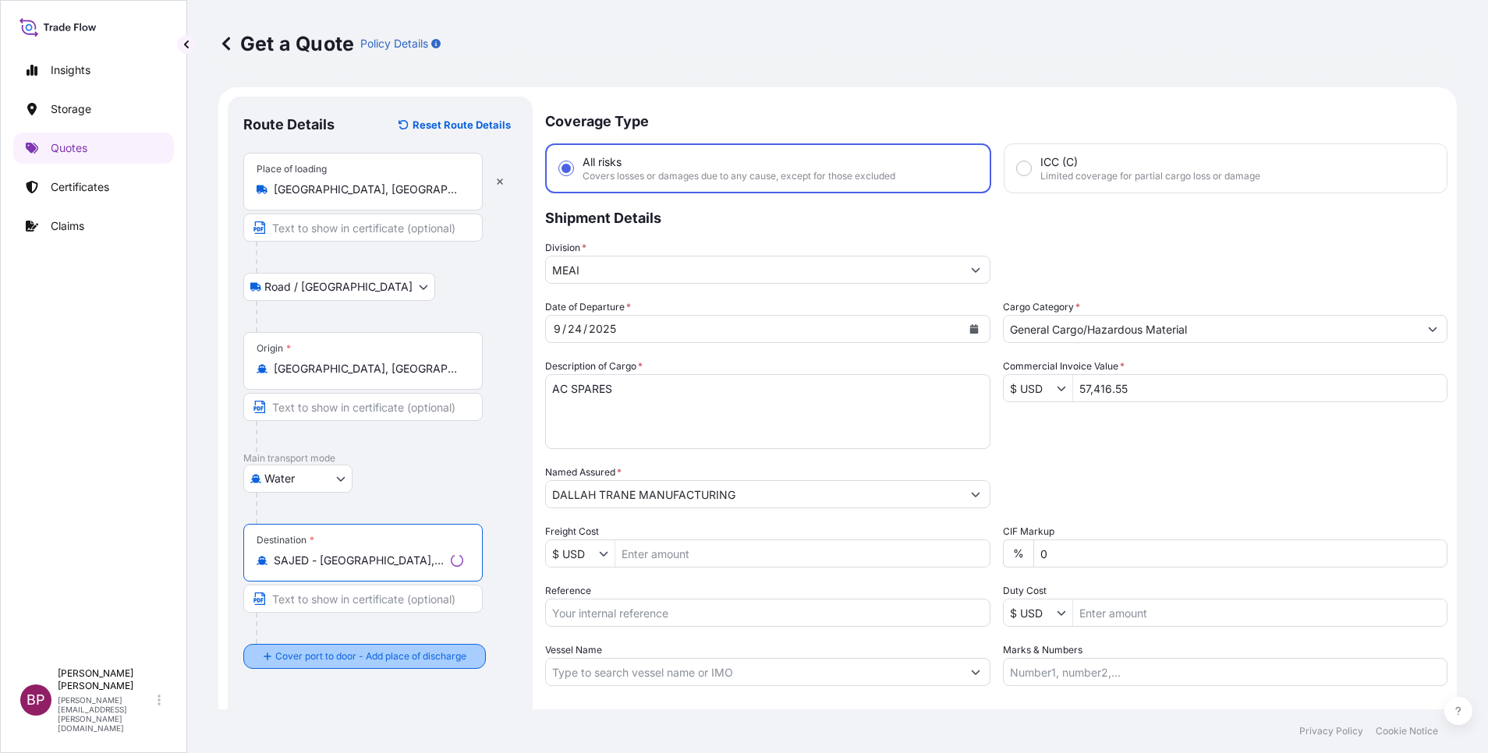
type input "SAJED - [GEOGRAPHIC_DATA], [GEOGRAPHIC_DATA]"
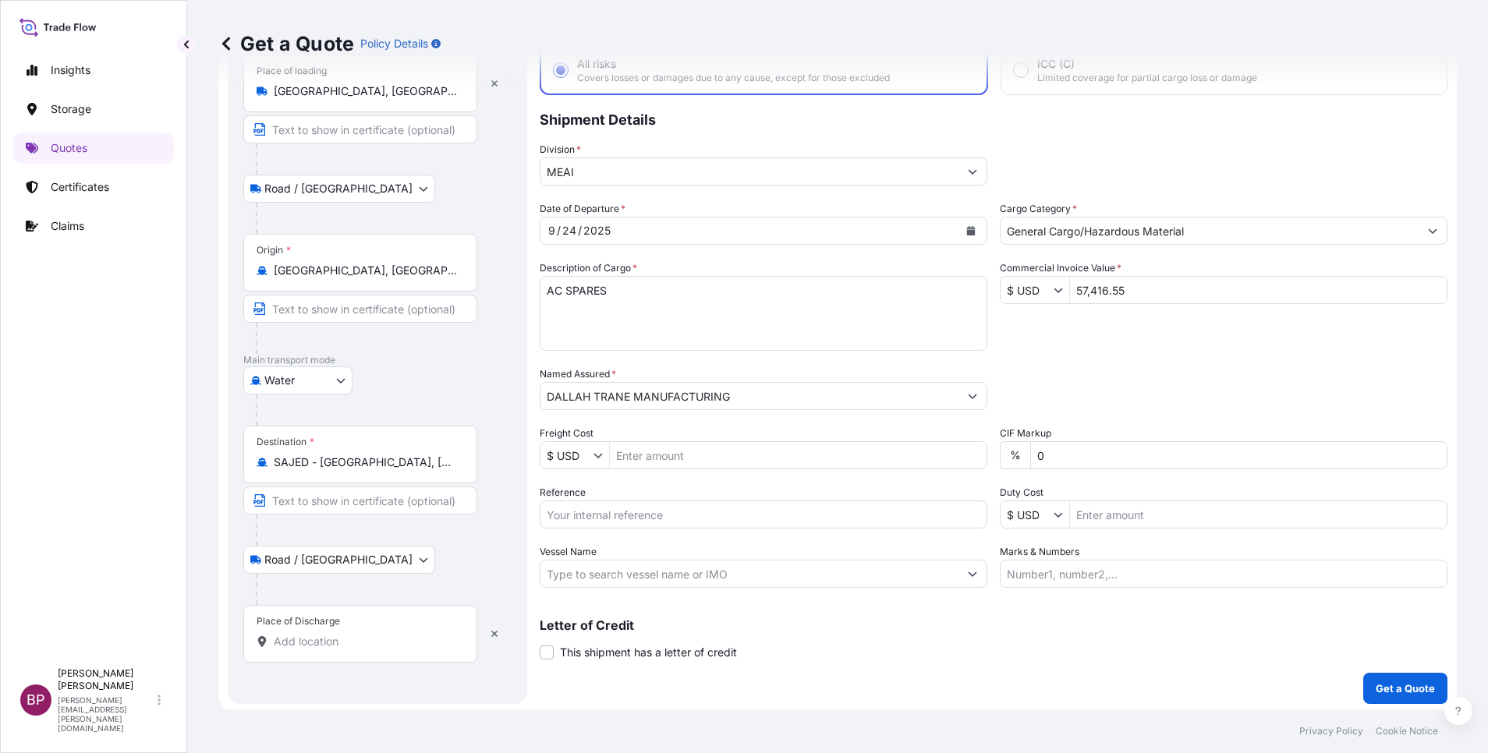
scroll to position [102, 0]
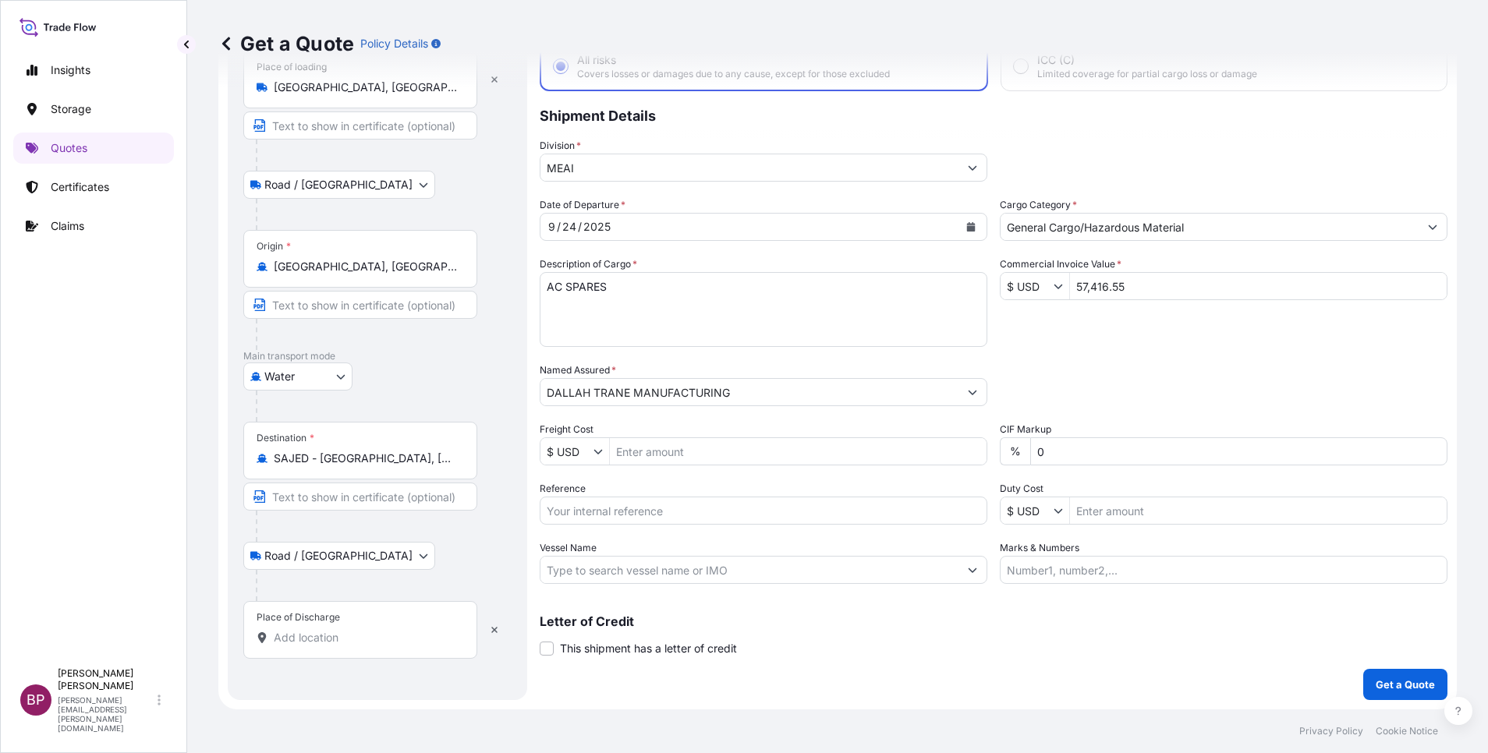
click at [369, 633] on input "Place of Discharge" at bounding box center [366, 638] width 184 height 16
paste input "JEDDAH"
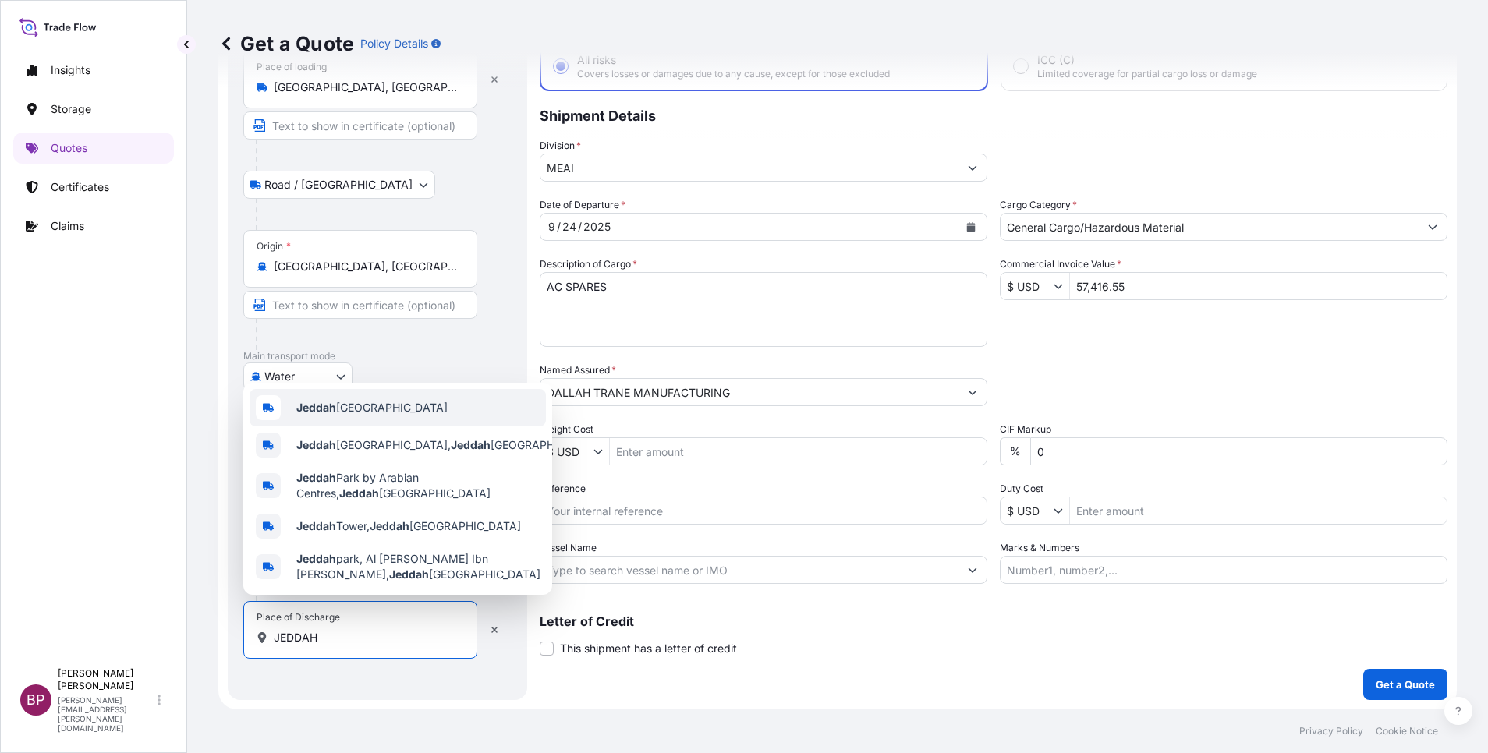
click at [419, 405] on div "Jeddah [GEOGRAPHIC_DATA]" at bounding box center [398, 407] width 296 height 37
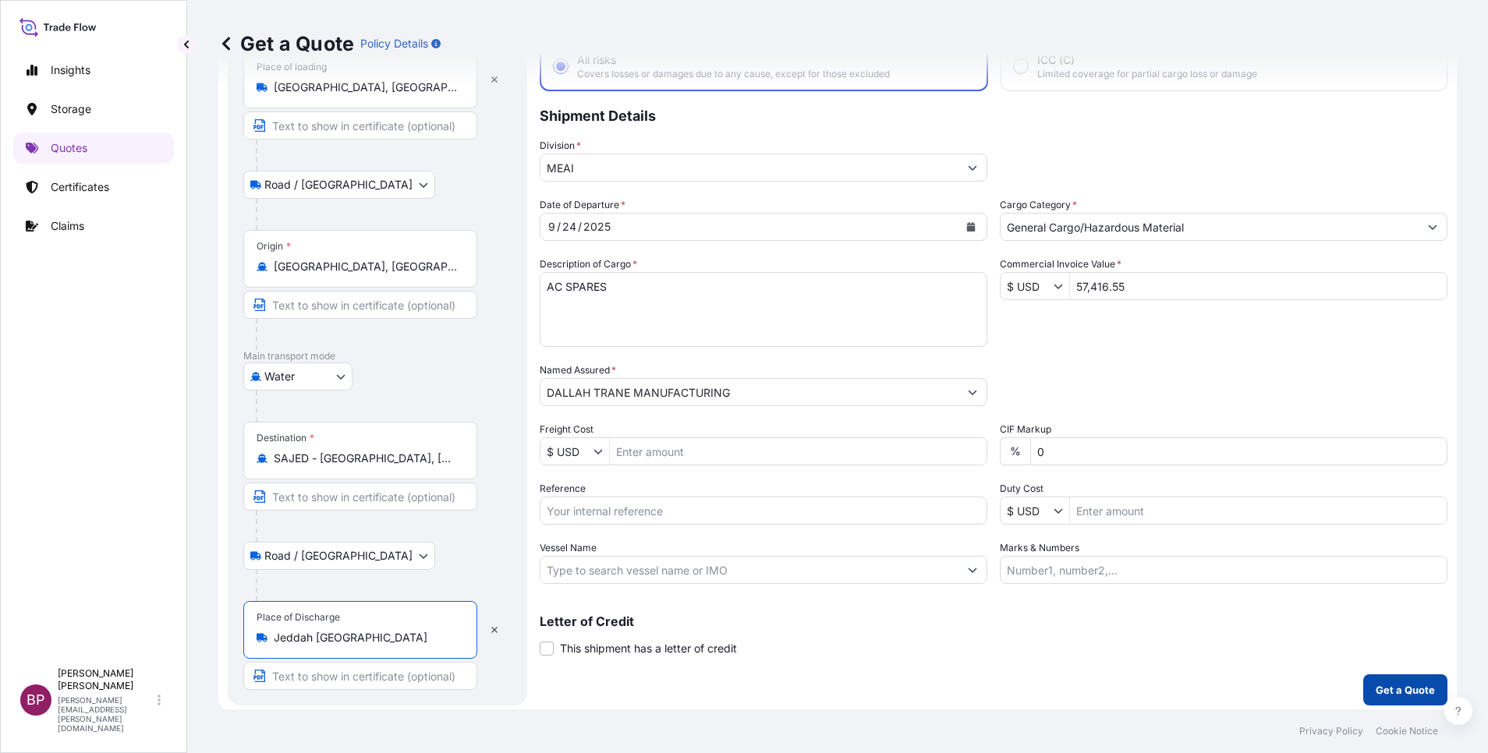
type input "Jeddah [GEOGRAPHIC_DATA]"
click at [1400, 685] on p "Get a Quote" at bounding box center [1405, 690] width 59 height 16
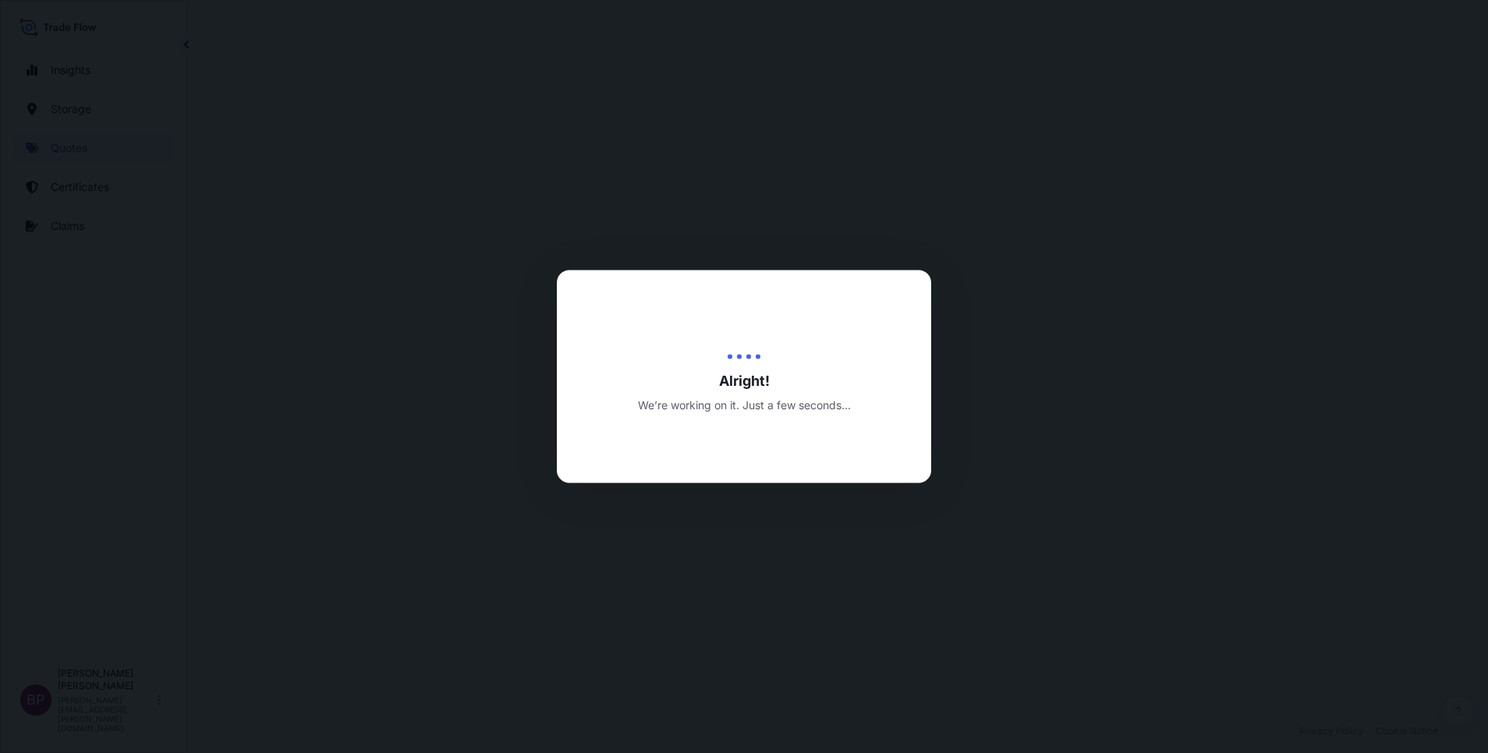
select select "Road / [GEOGRAPHIC_DATA]"
select select "Water"
select select "Road / [GEOGRAPHIC_DATA]"
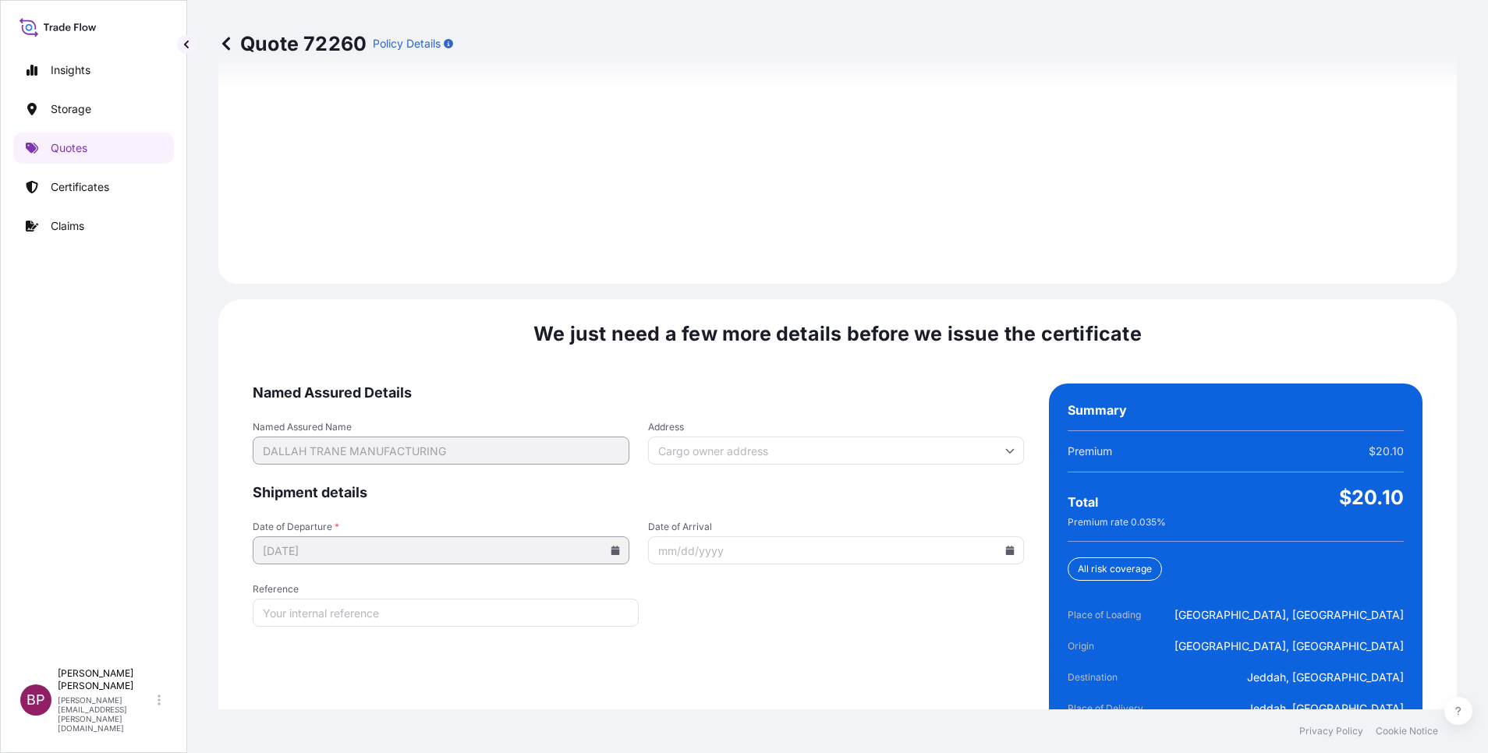
scroll to position [2312, 0]
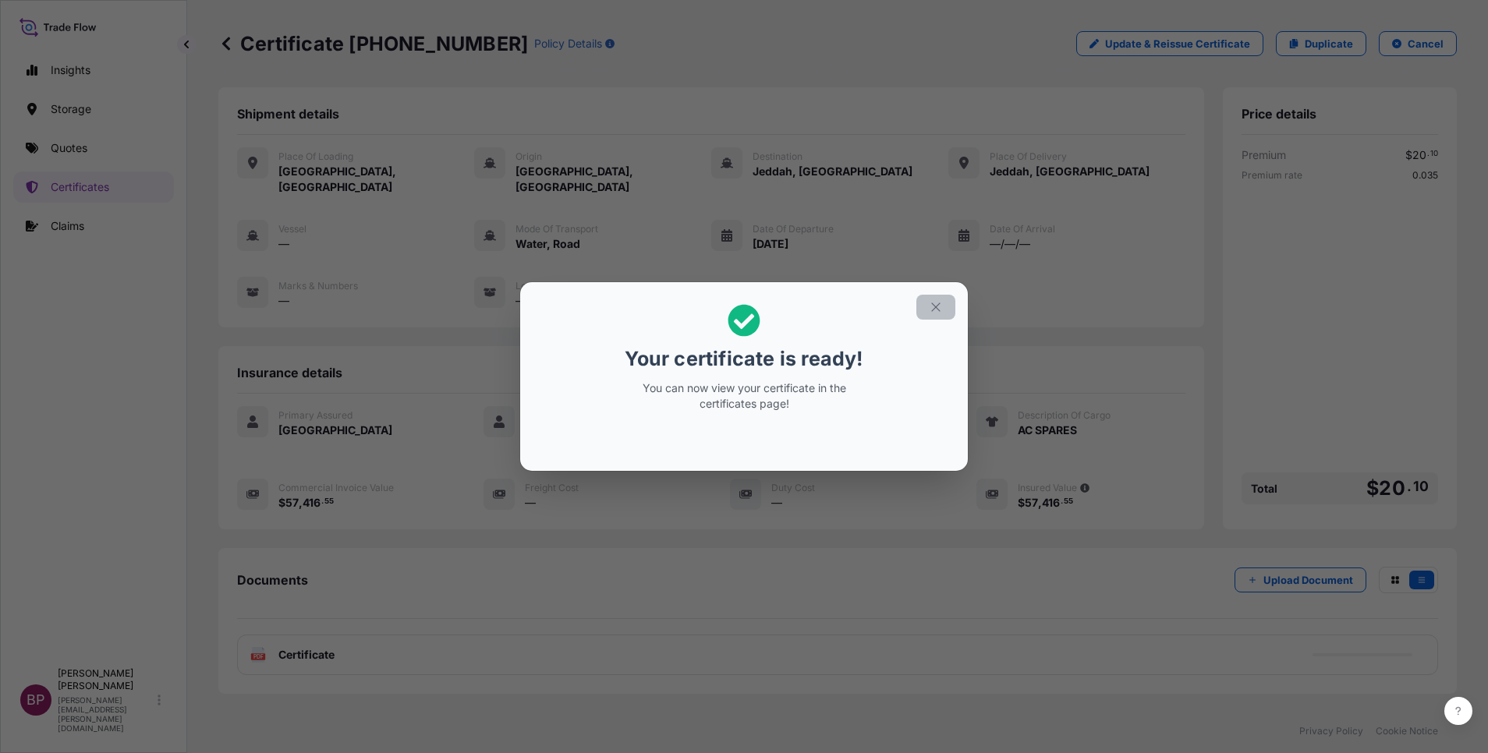
click at [934, 308] on icon "button" at bounding box center [936, 307] width 14 height 14
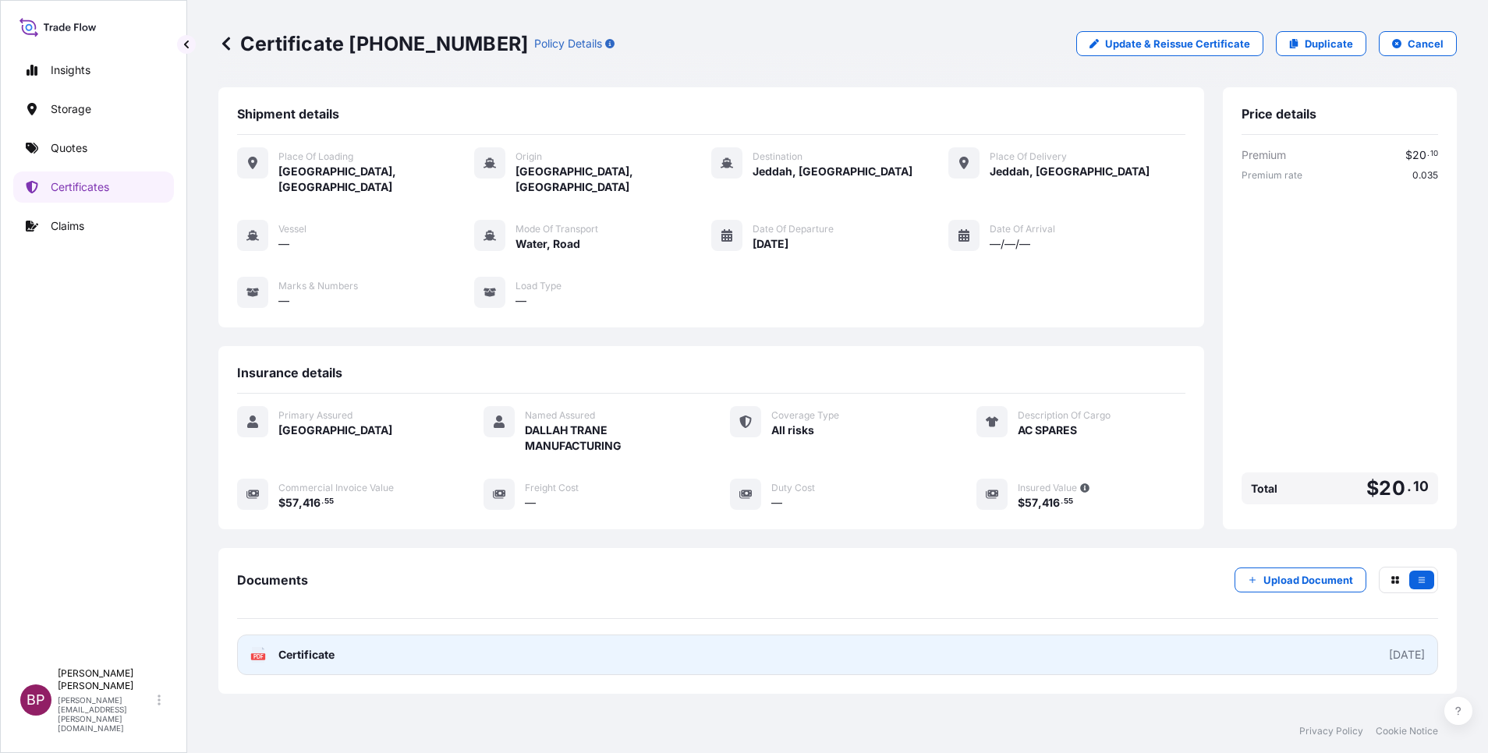
click at [330, 647] on span "Certificate" at bounding box center [306, 655] width 56 height 16
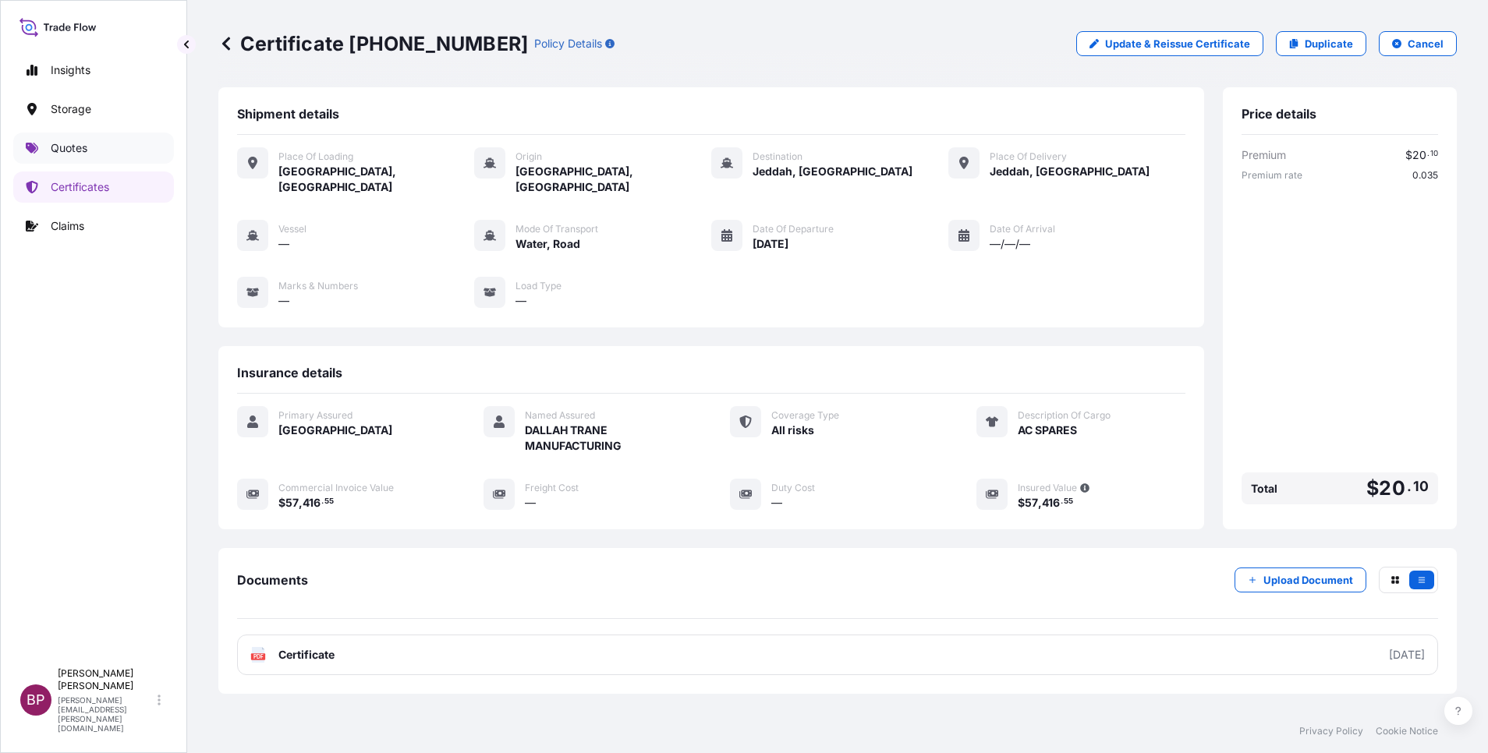
click at [73, 149] on p "Quotes" at bounding box center [69, 148] width 37 height 16
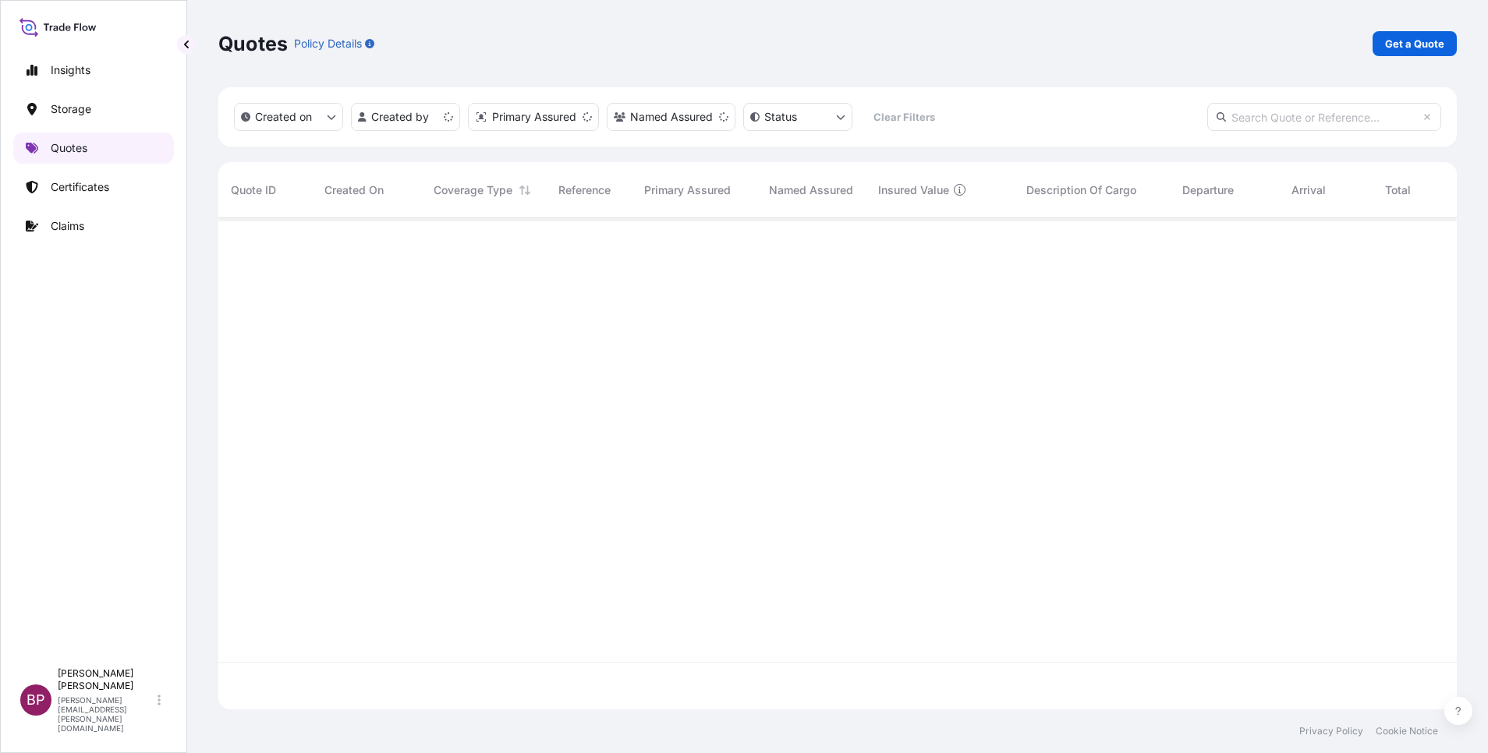
scroll to position [482, 1221]
click at [1430, 44] on p "Get a Quote" at bounding box center [1414, 44] width 59 height 16
select select "Water"
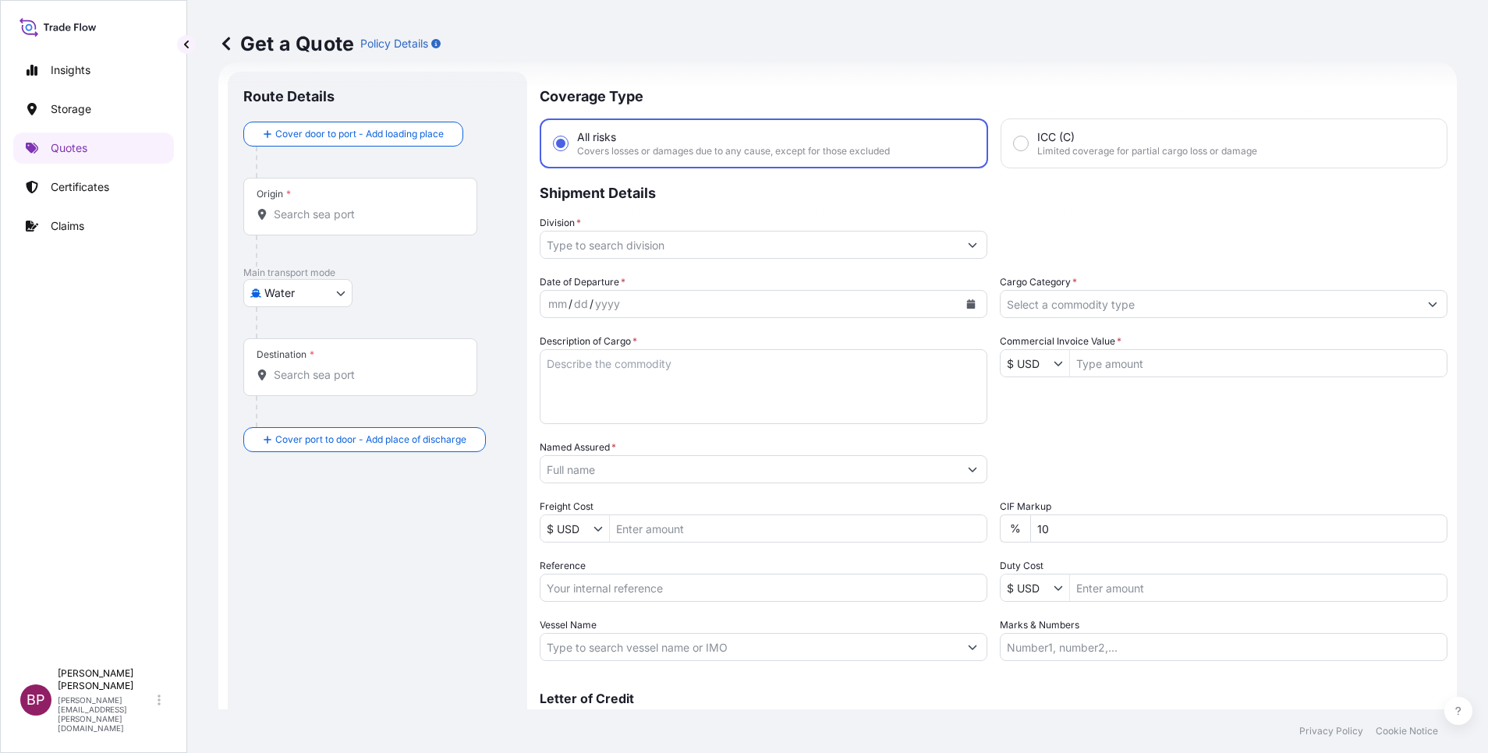
click at [607, 583] on input "Reference" at bounding box center [764, 588] width 448 height 28
paste input "MEDUFF181178"
type input "MEDUFF181178"
drag, startPoint x: 727, startPoint y: 392, endPoint x: 777, endPoint y: 500, distance: 119.4
click at [728, 391] on textarea "Description of Cargo *" at bounding box center [764, 386] width 448 height 75
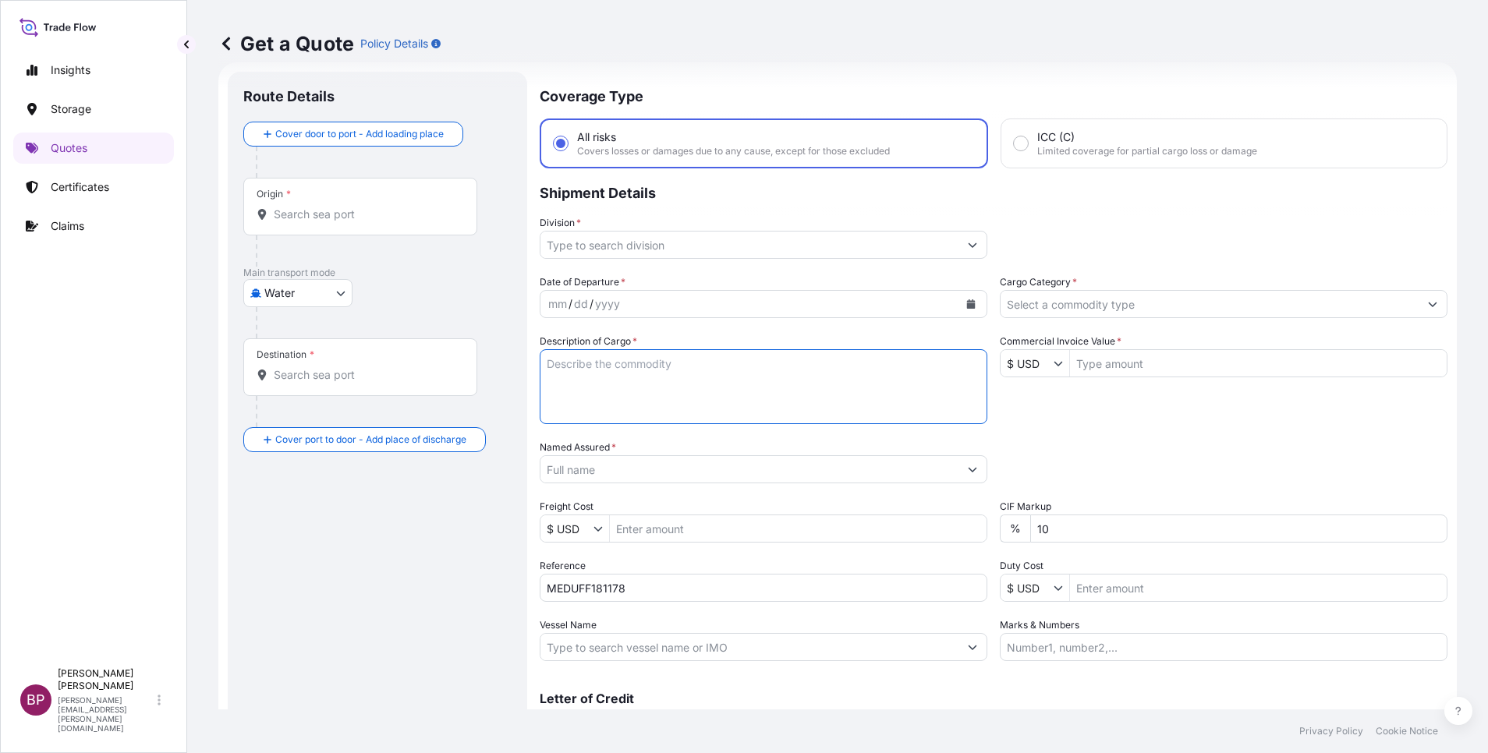
paste textarea "NOODLES"
type textarea "NOODLES"
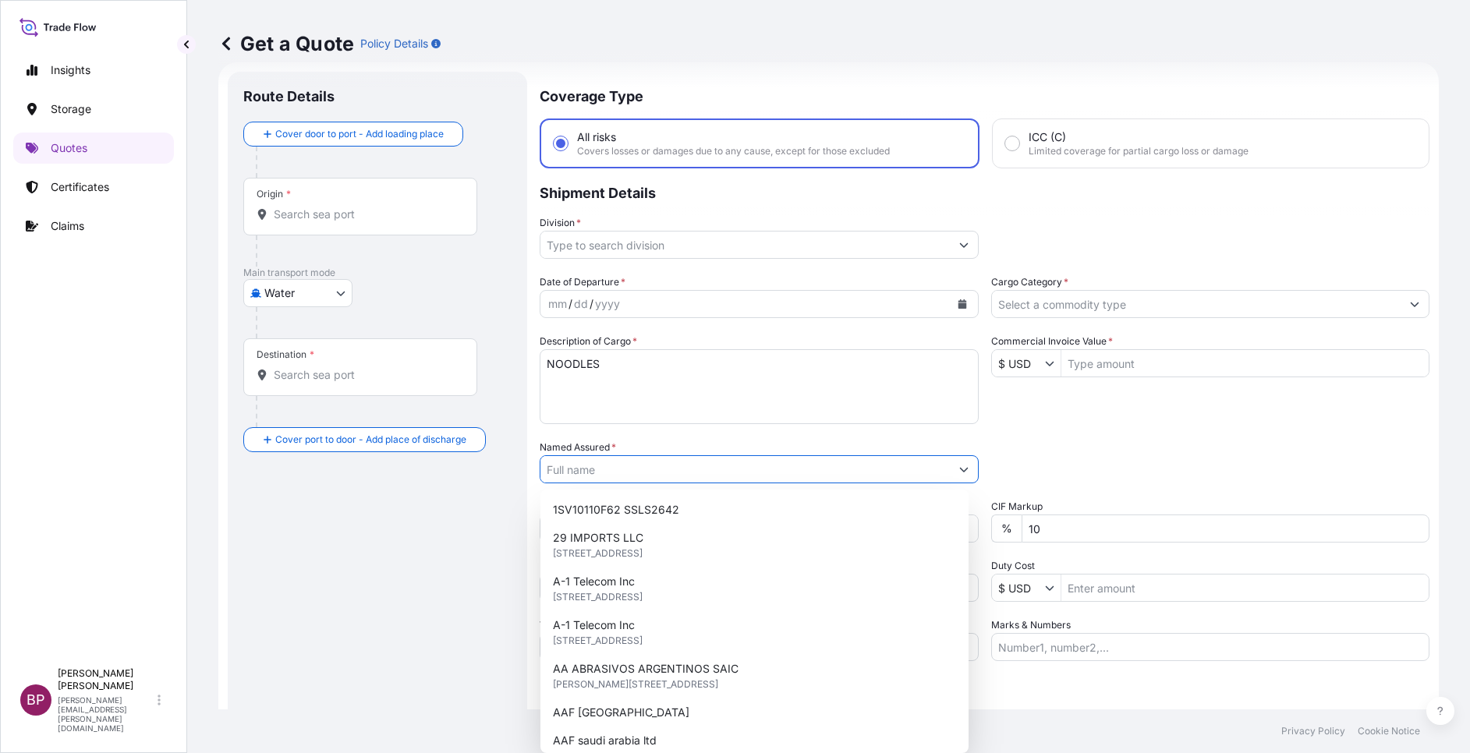
click at [668, 467] on input "Named Assured *" at bounding box center [745, 470] width 409 height 28
paste input "PINEHILL ARABIA"
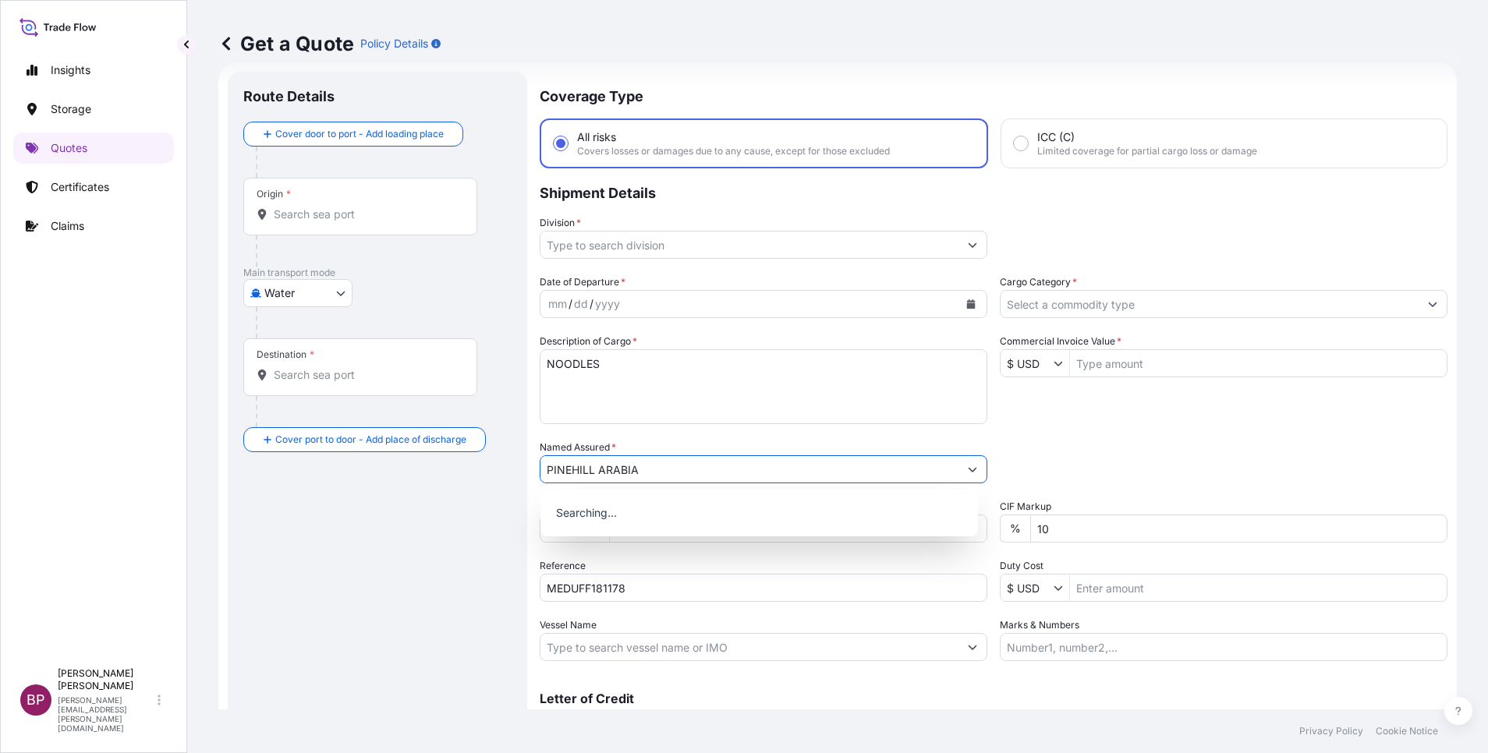
type input "PINEHILL ARABIA"
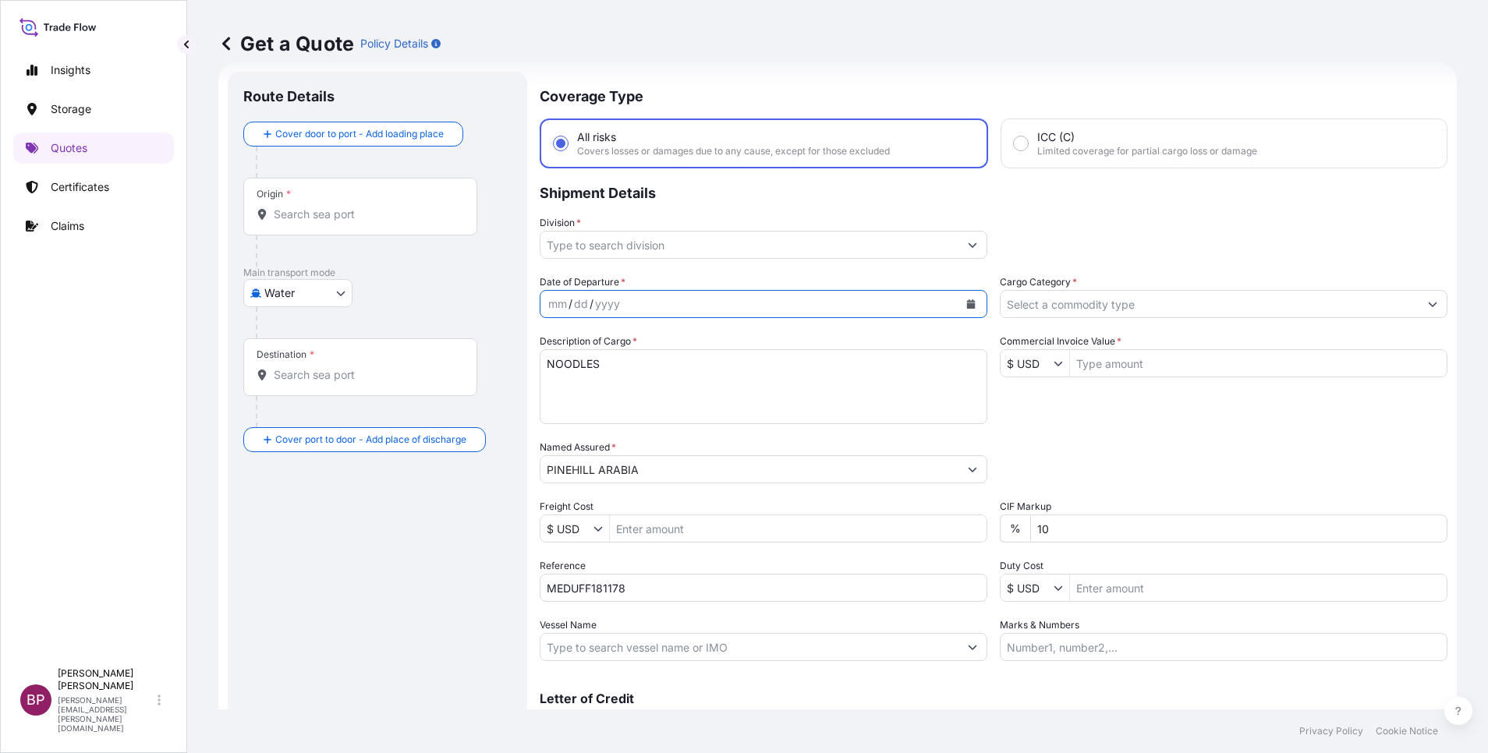
click at [959, 300] on button "Calendar" at bounding box center [971, 304] width 25 height 25
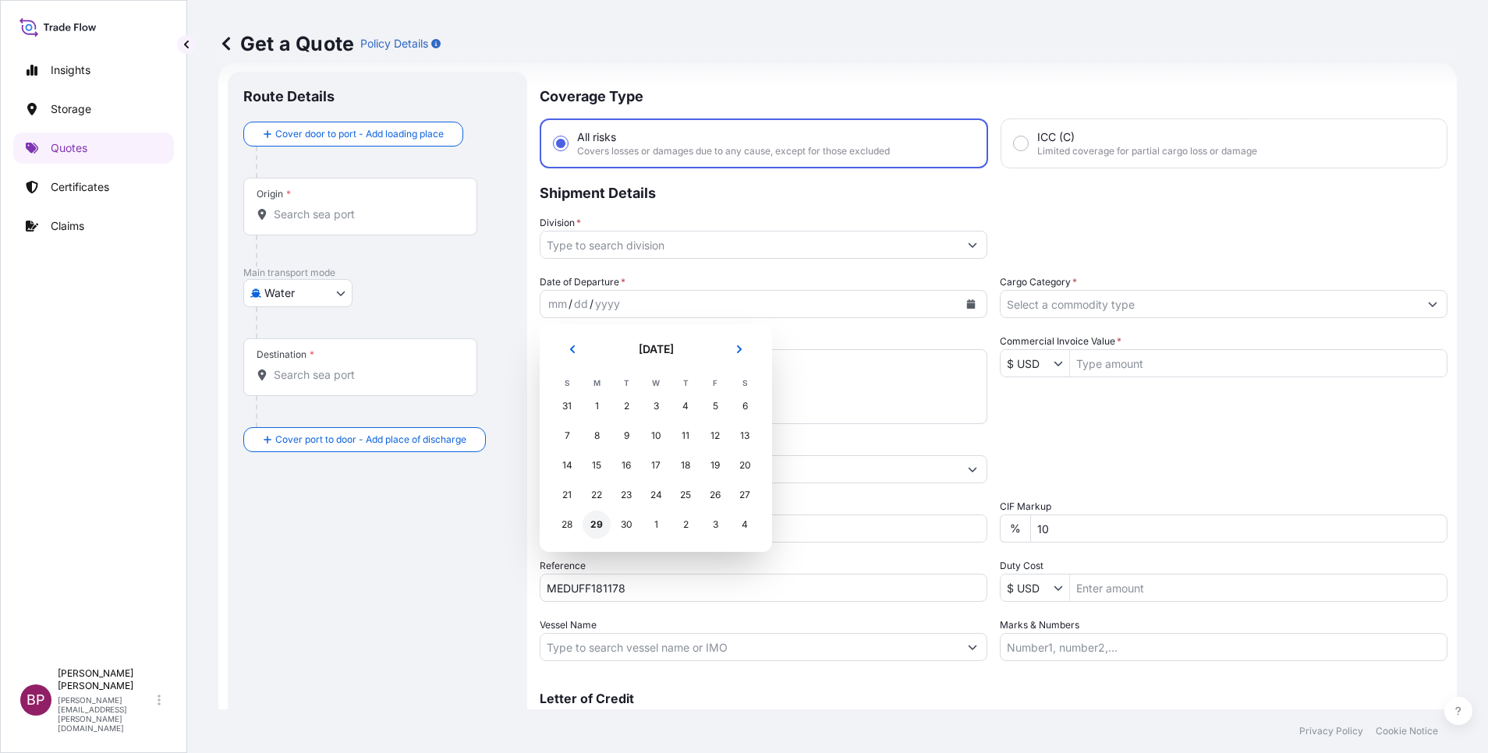
click at [589, 523] on div "29" at bounding box center [597, 525] width 28 height 28
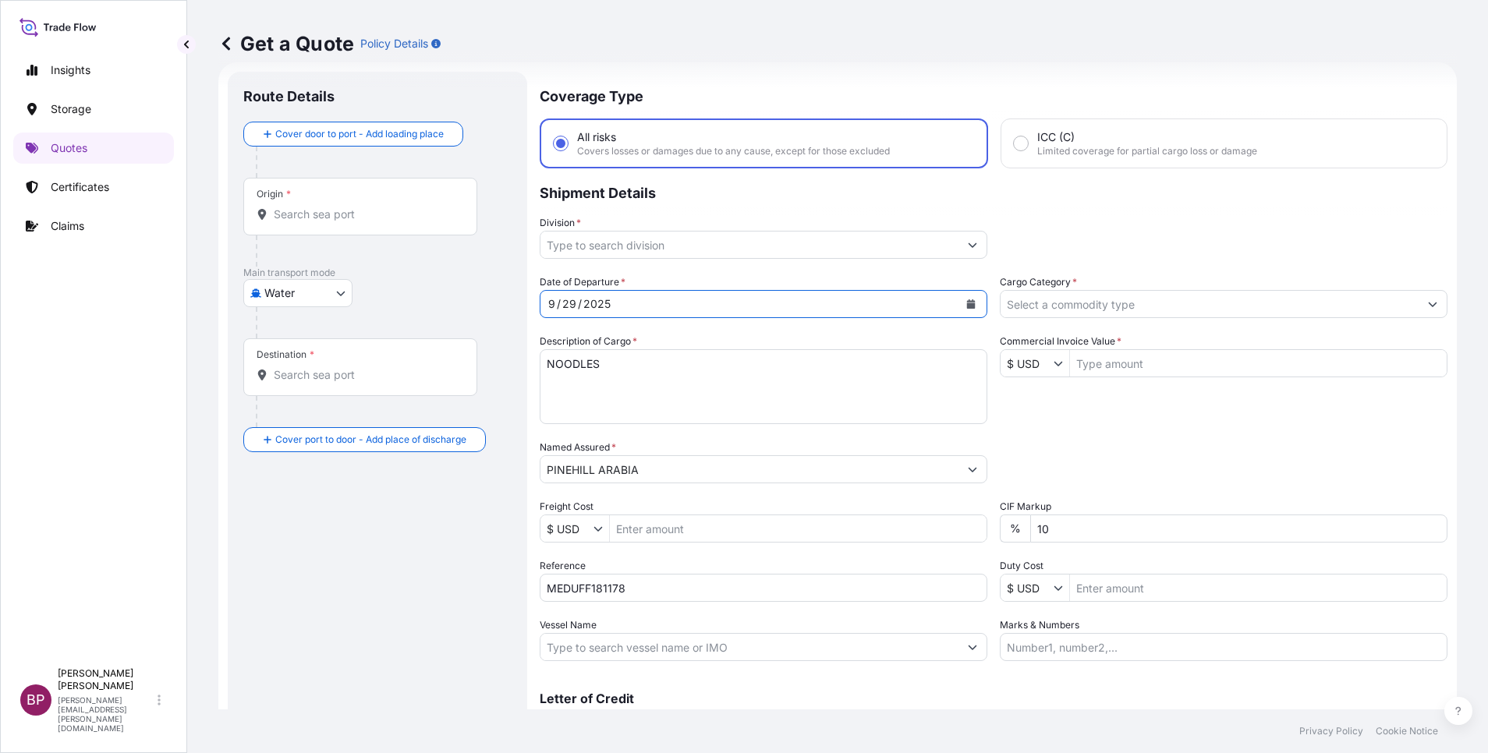
click at [968, 241] on icon "Show suggestions" at bounding box center [972, 244] width 9 height 9
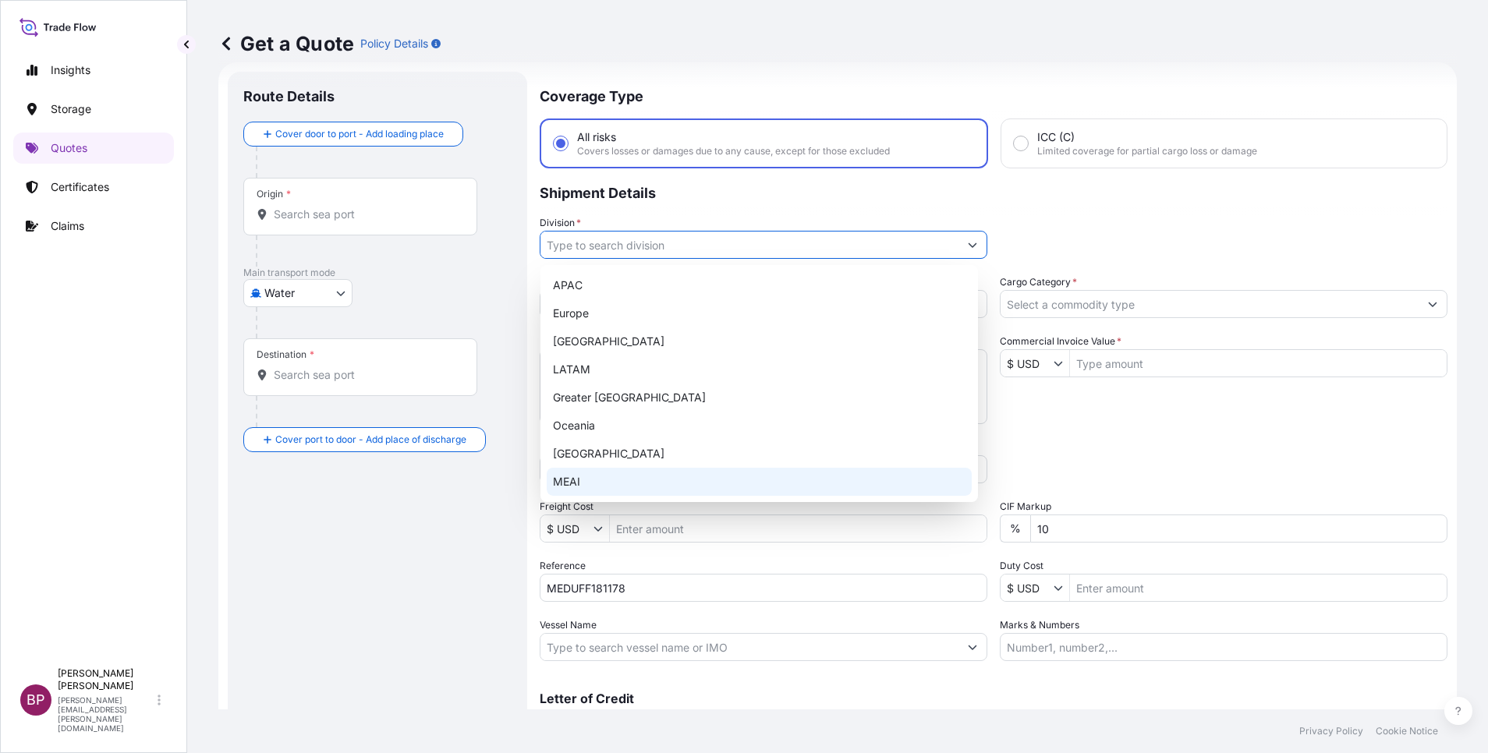
click at [618, 481] on div "MEAI" at bounding box center [759, 482] width 425 height 28
type input "MEAI"
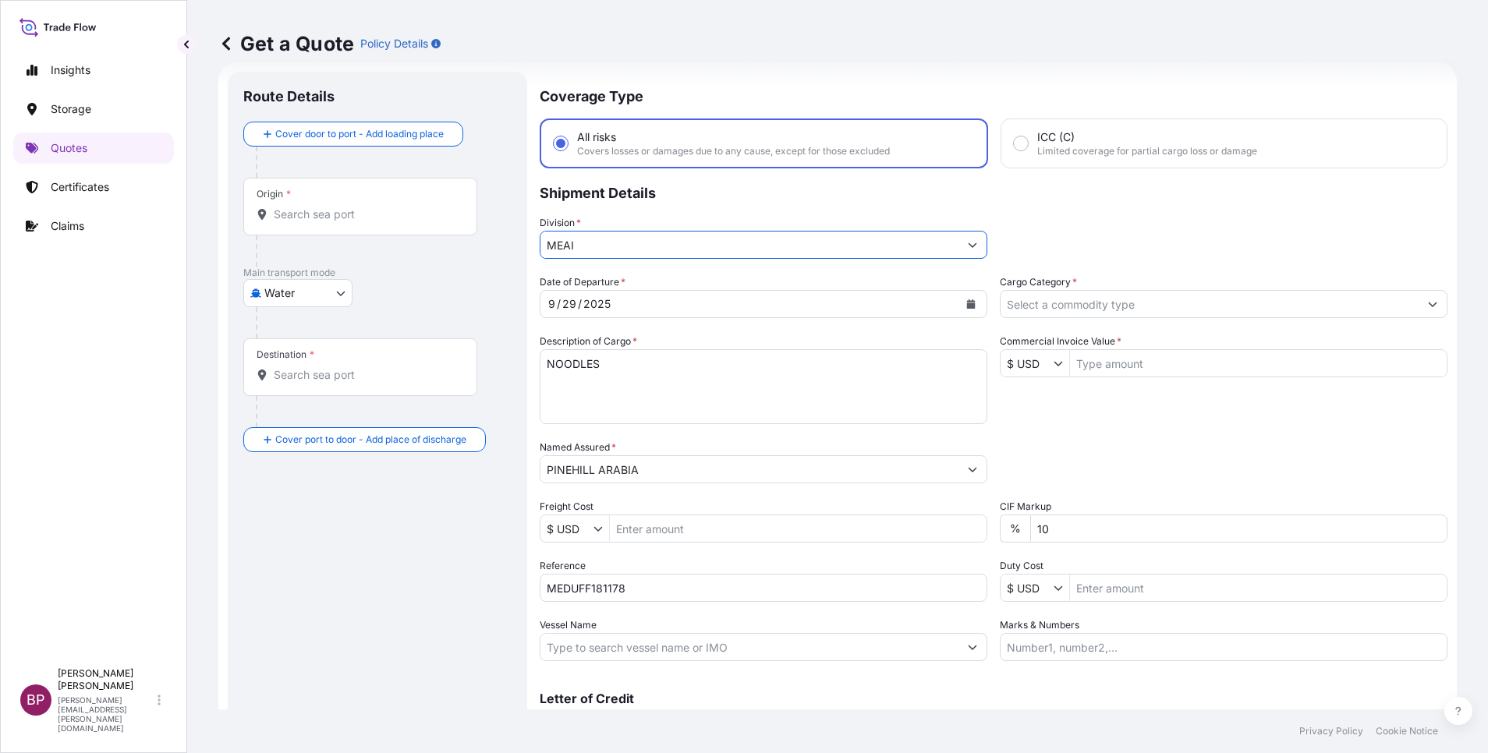
click at [1343, 301] on input "Cargo Category *" at bounding box center [1210, 304] width 418 height 28
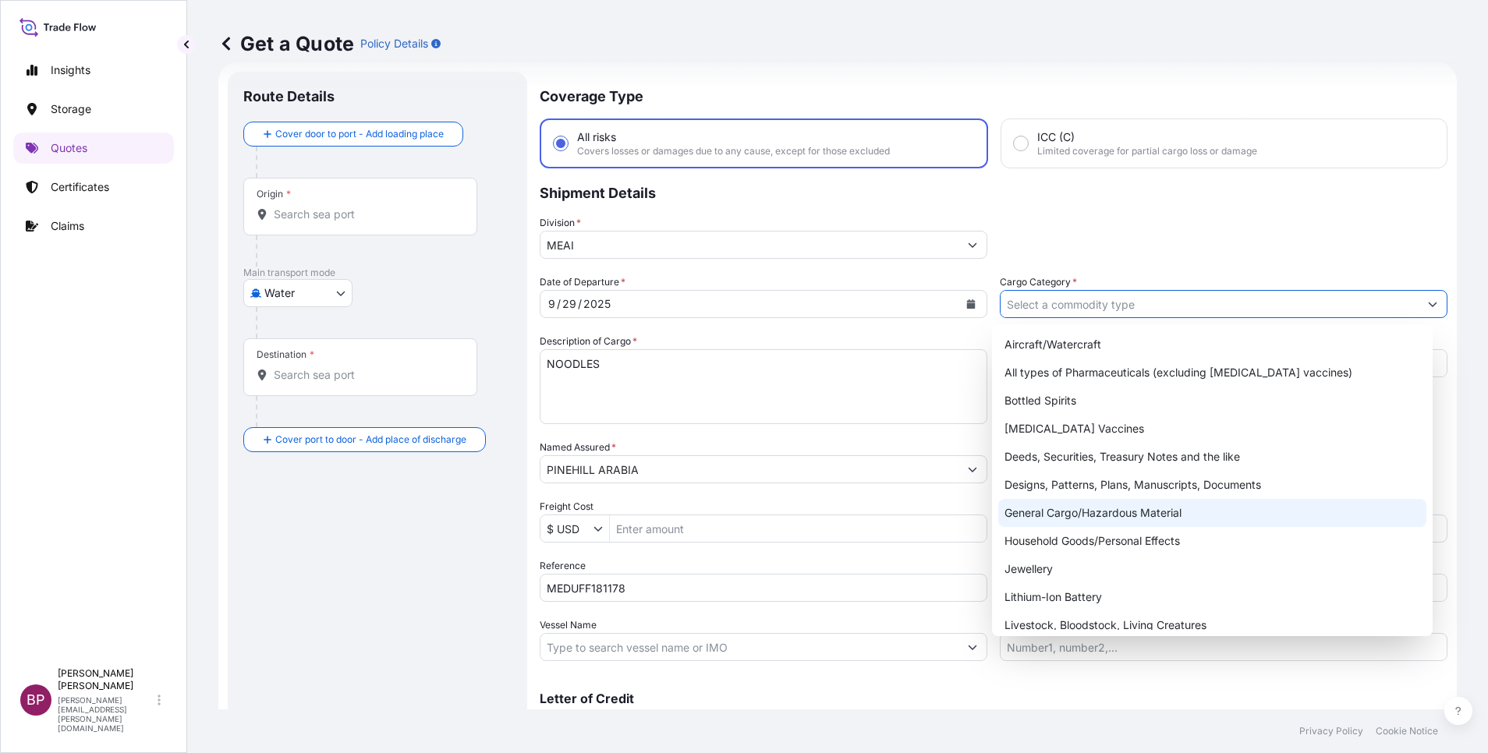
click at [1098, 511] on div "General Cargo/Hazardous Material" at bounding box center [1212, 513] width 428 height 28
type input "General Cargo/Hazardous Material"
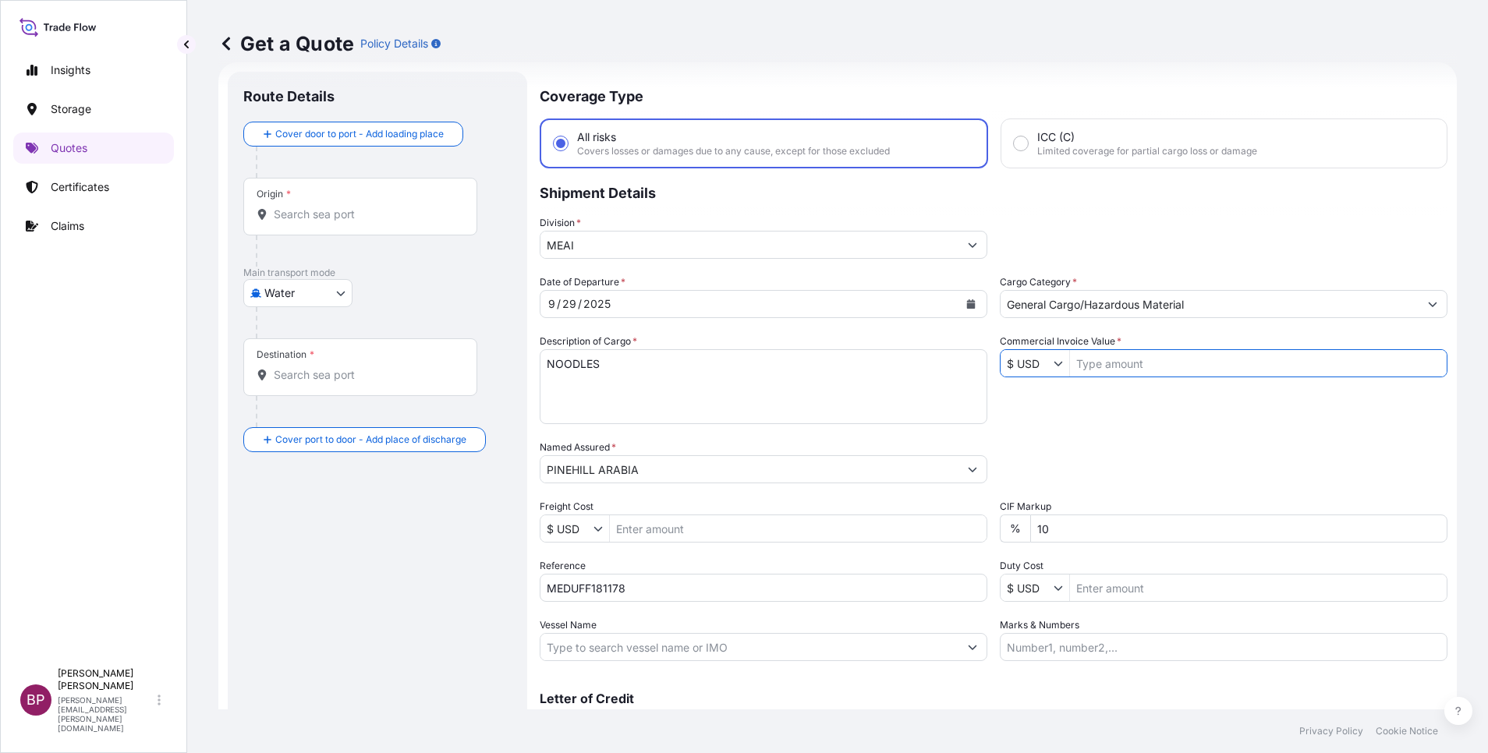
click at [1123, 364] on input "Commercial Invoice Value *" at bounding box center [1258, 363] width 377 height 28
paste input "37,333.33"
type input "37,333.33"
drag, startPoint x: 1018, startPoint y: 531, endPoint x: 938, endPoint y: 517, distance: 80.8
click at [1005, 523] on div "% 10" at bounding box center [1224, 529] width 448 height 28
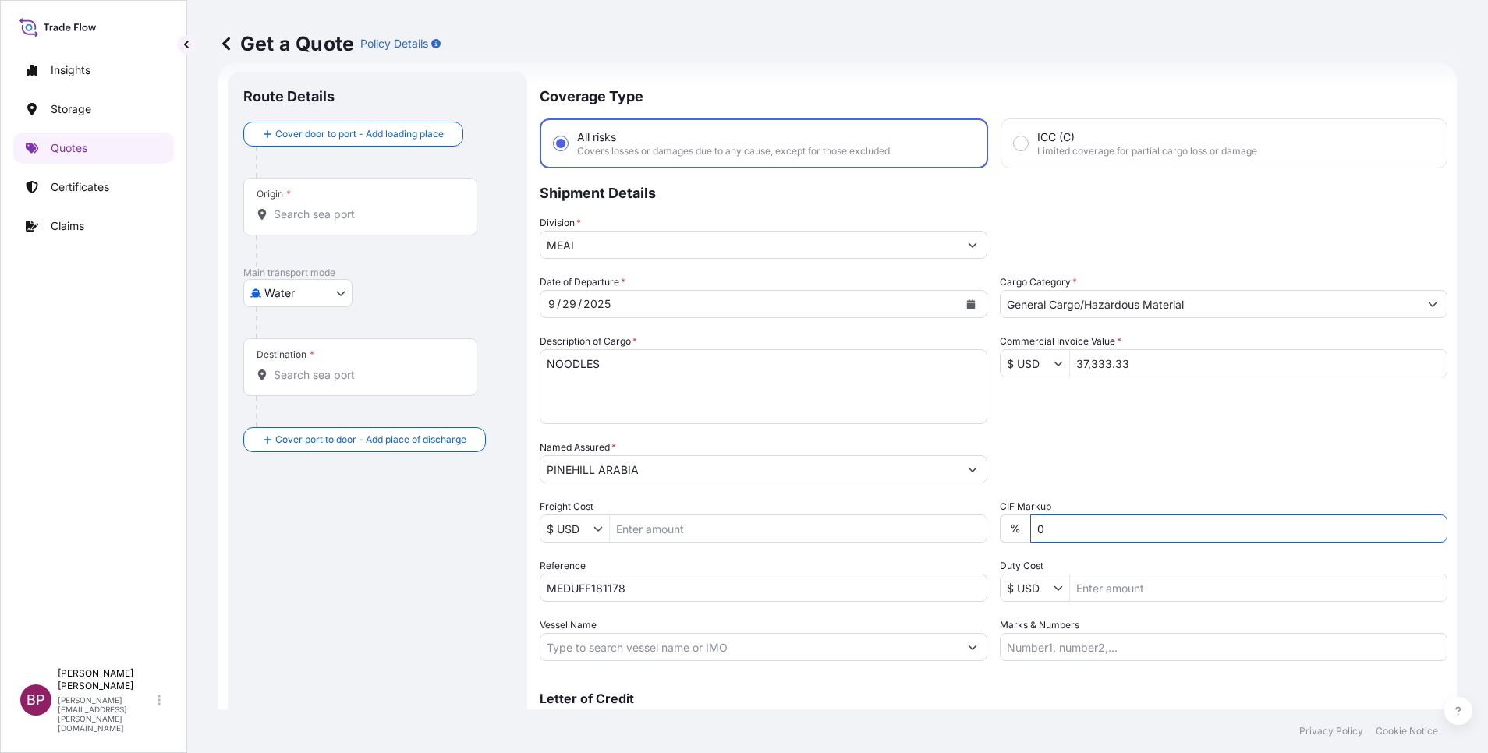
type input "0"
click at [1142, 420] on div "Date of Departure * [DATE] Cargo Category * General Cargo/Hazardous Material De…" at bounding box center [994, 468] width 908 height 387
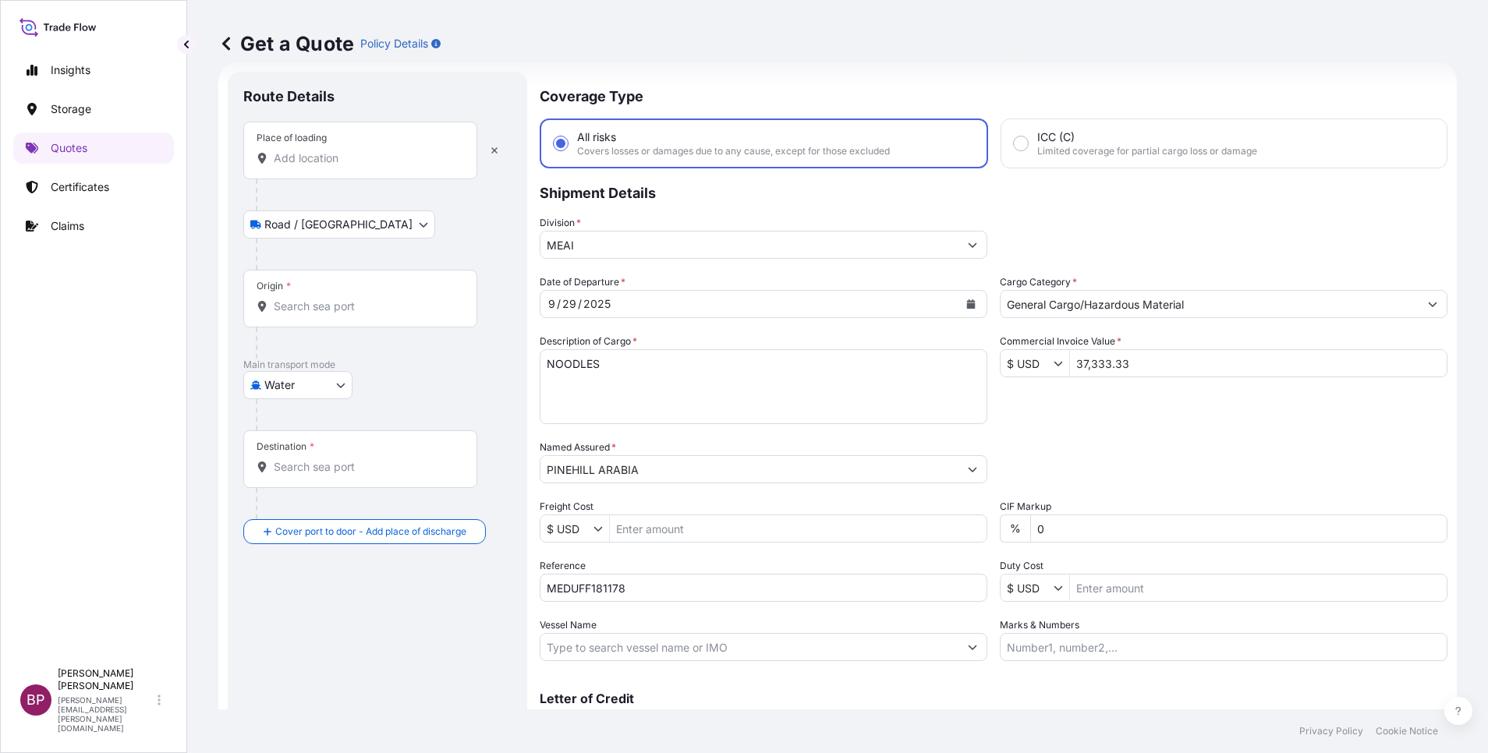
click at [337, 167] on div "Place of loading" at bounding box center [360, 151] width 234 height 58
click at [337, 166] on input "Place of loading" at bounding box center [366, 159] width 184 height 16
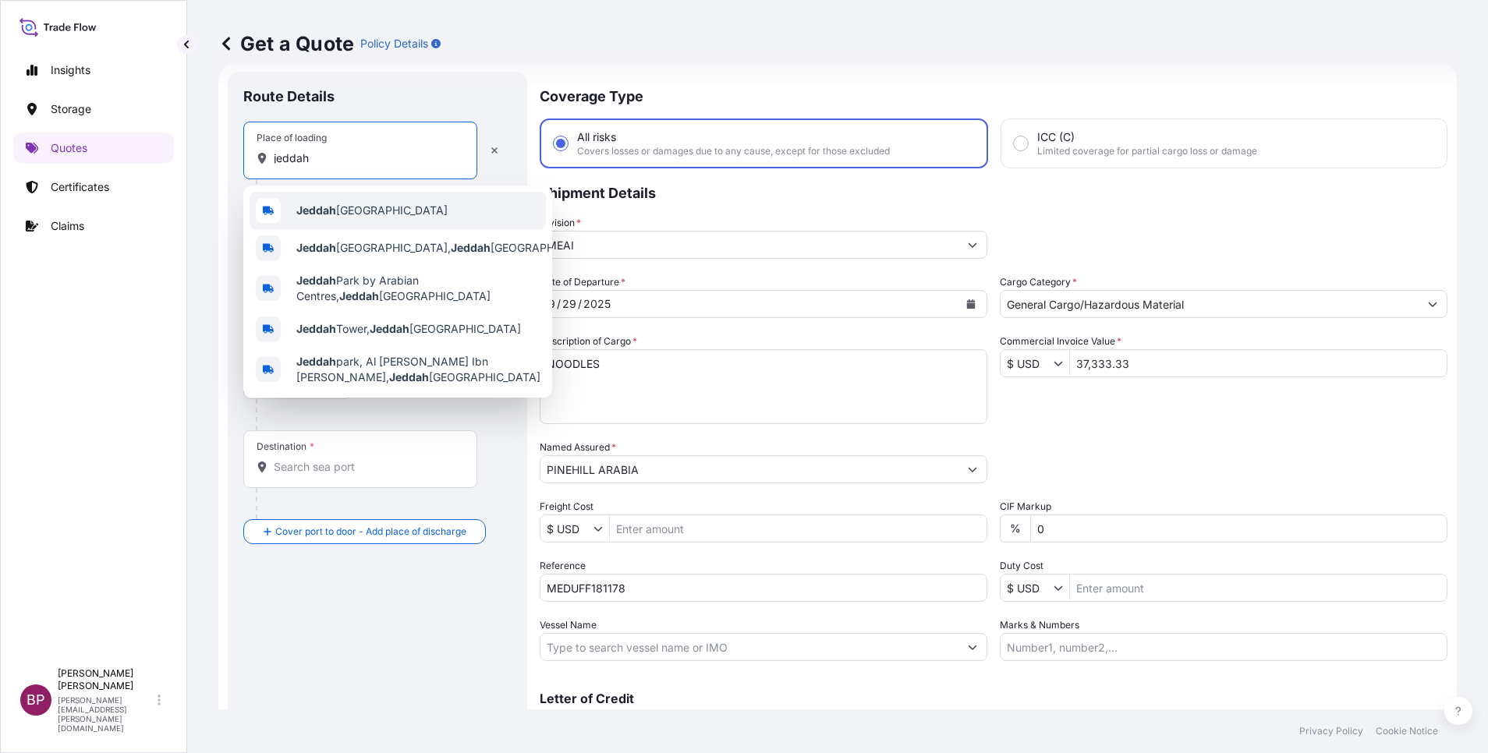
click at [359, 214] on span "Jeddah [GEOGRAPHIC_DATA]" at bounding box center [371, 211] width 151 height 16
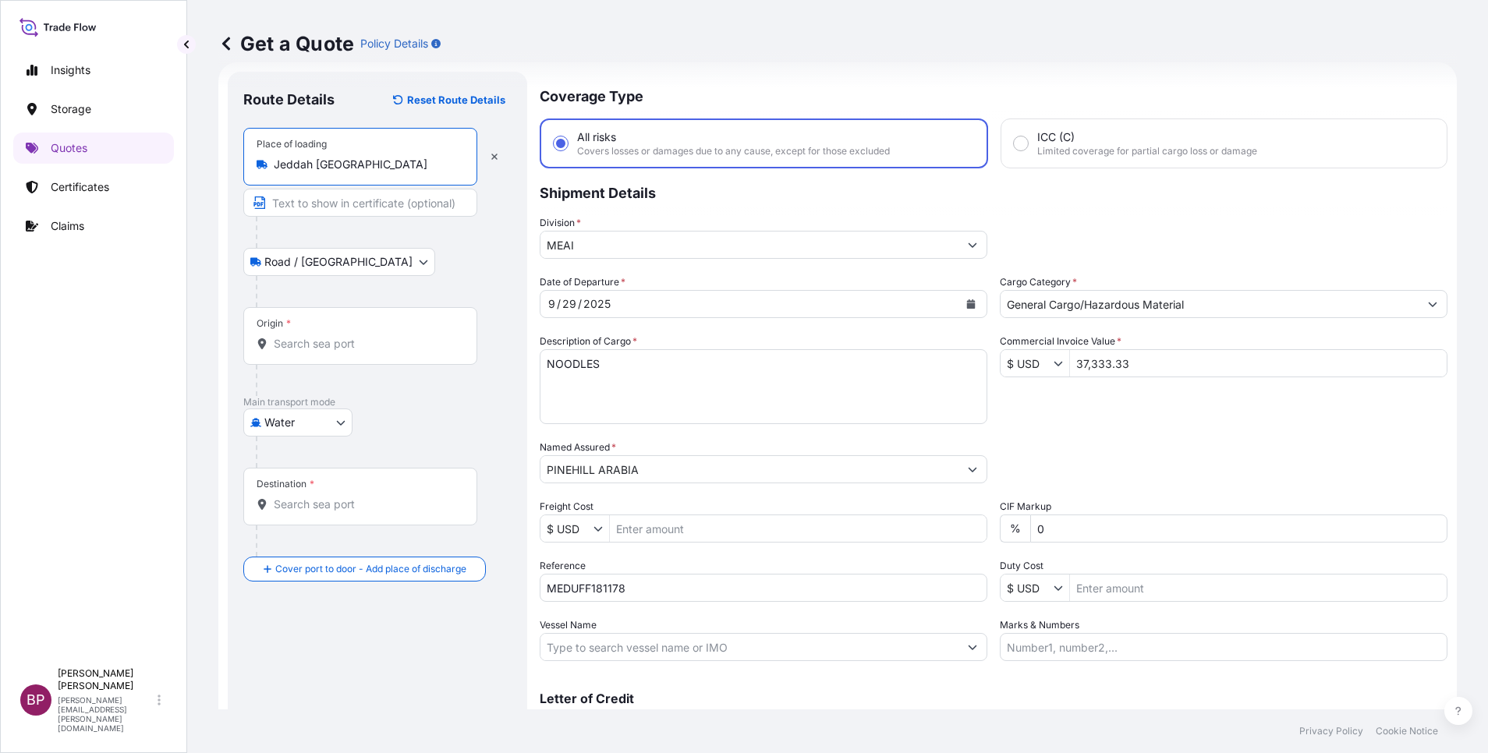
type input "Jeddah [GEOGRAPHIC_DATA]"
click at [335, 336] on input "Origin *" at bounding box center [366, 344] width 184 height 16
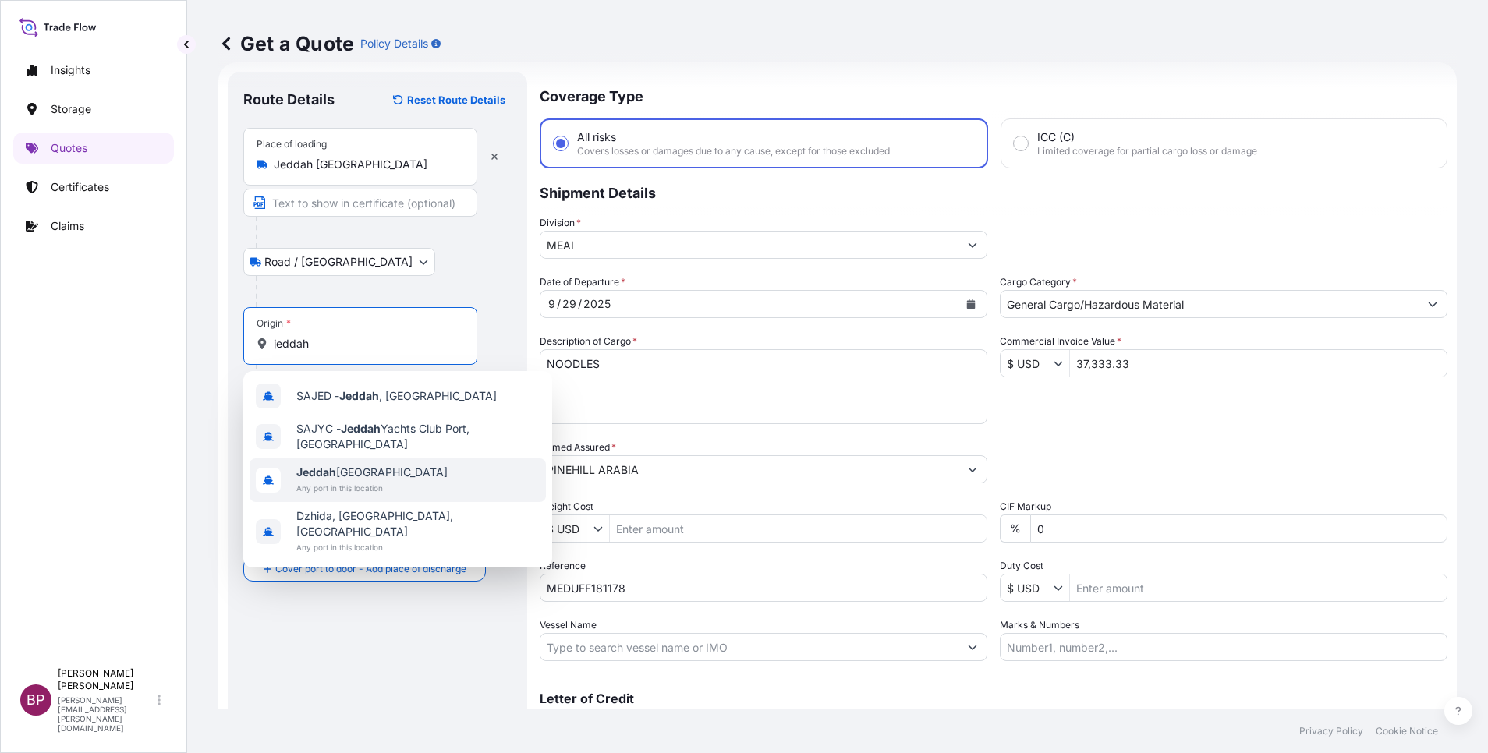
click at [360, 478] on span "Jeddah [GEOGRAPHIC_DATA]" at bounding box center [371, 473] width 151 height 16
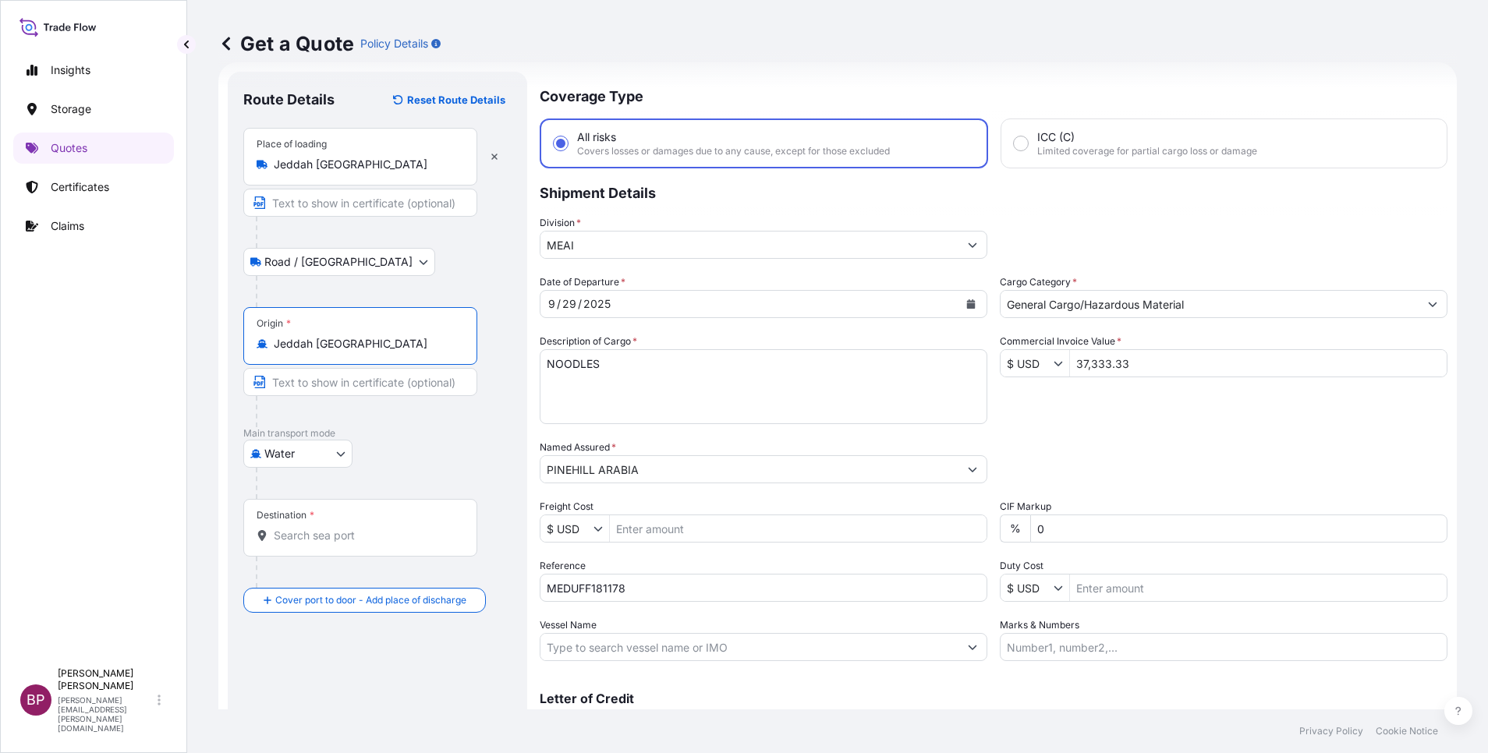
type input "Jeddah [GEOGRAPHIC_DATA]"
click at [347, 542] on input "Destination *" at bounding box center [366, 536] width 184 height 16
paste input "DOUALA"
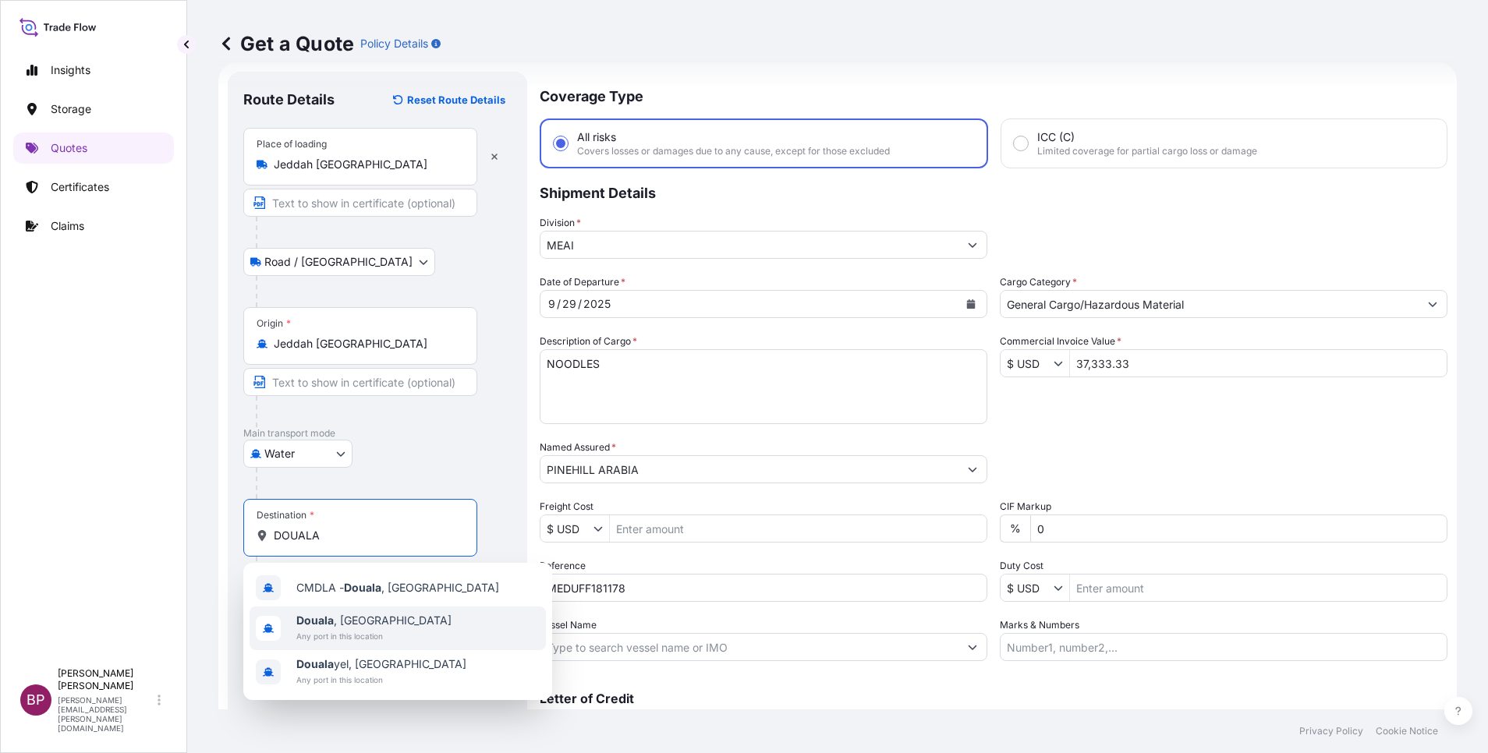
click at [367, 634] on span "Any port in this location" at bounding box center [373, 637] width 155 height 16
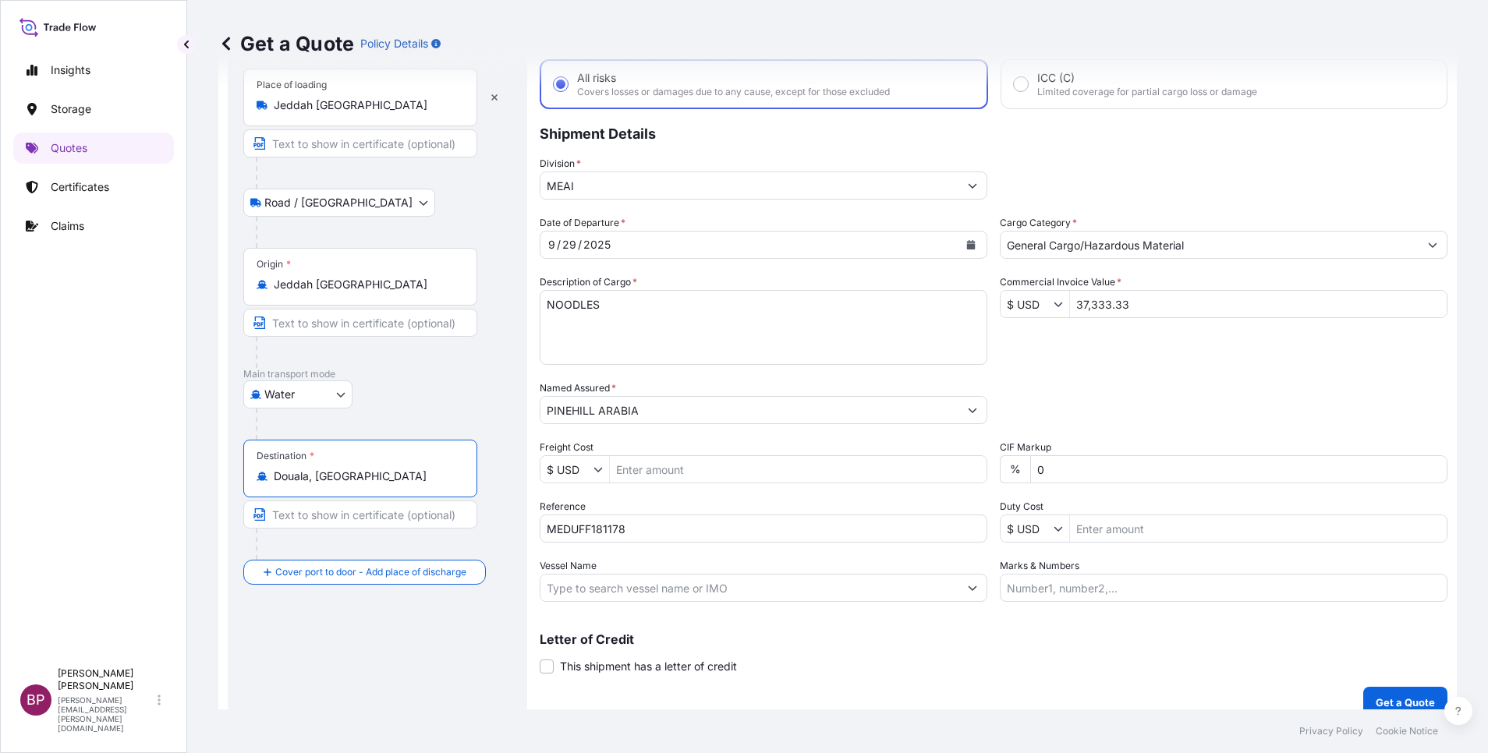
scroll to position [102, 0]
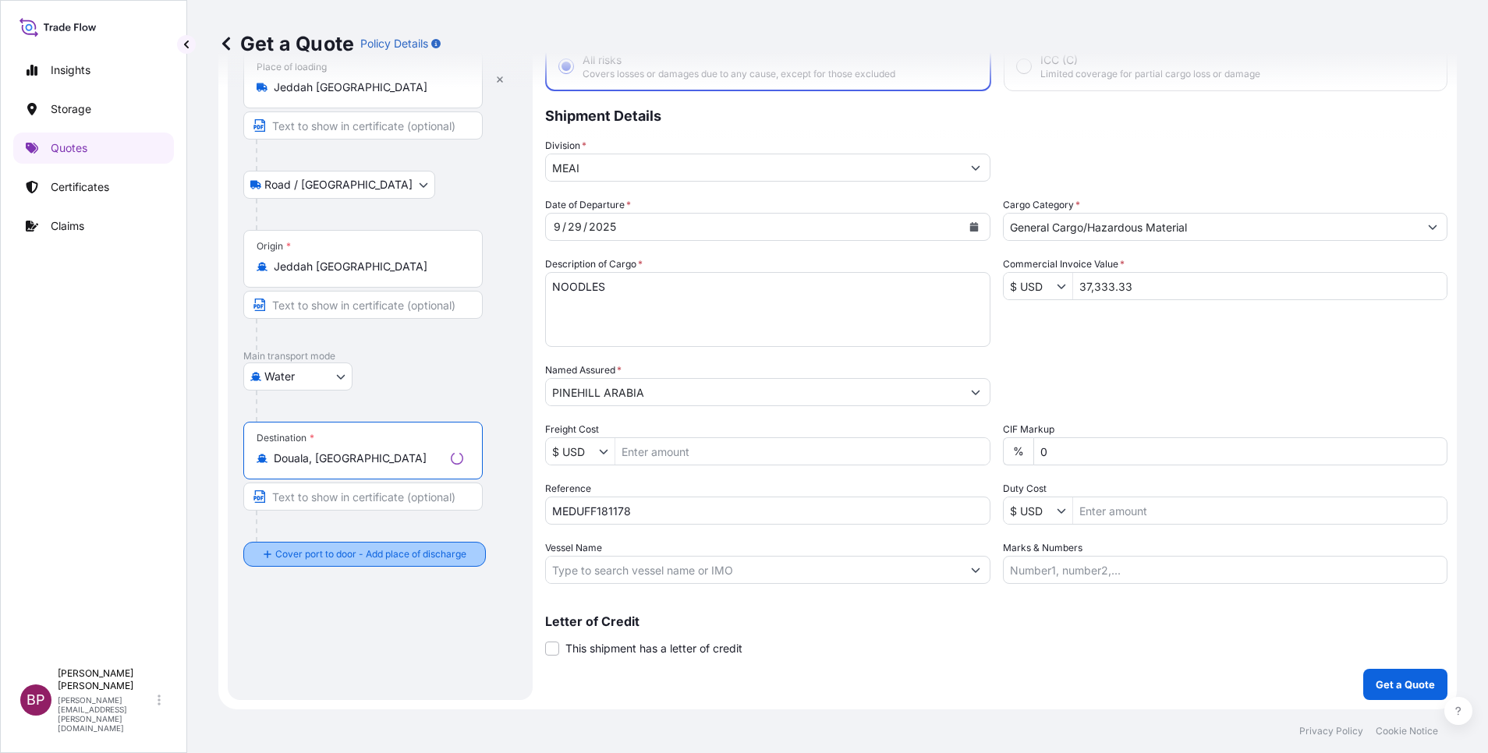
type input "Douala, [GEOGRAPHIC_DATA]"
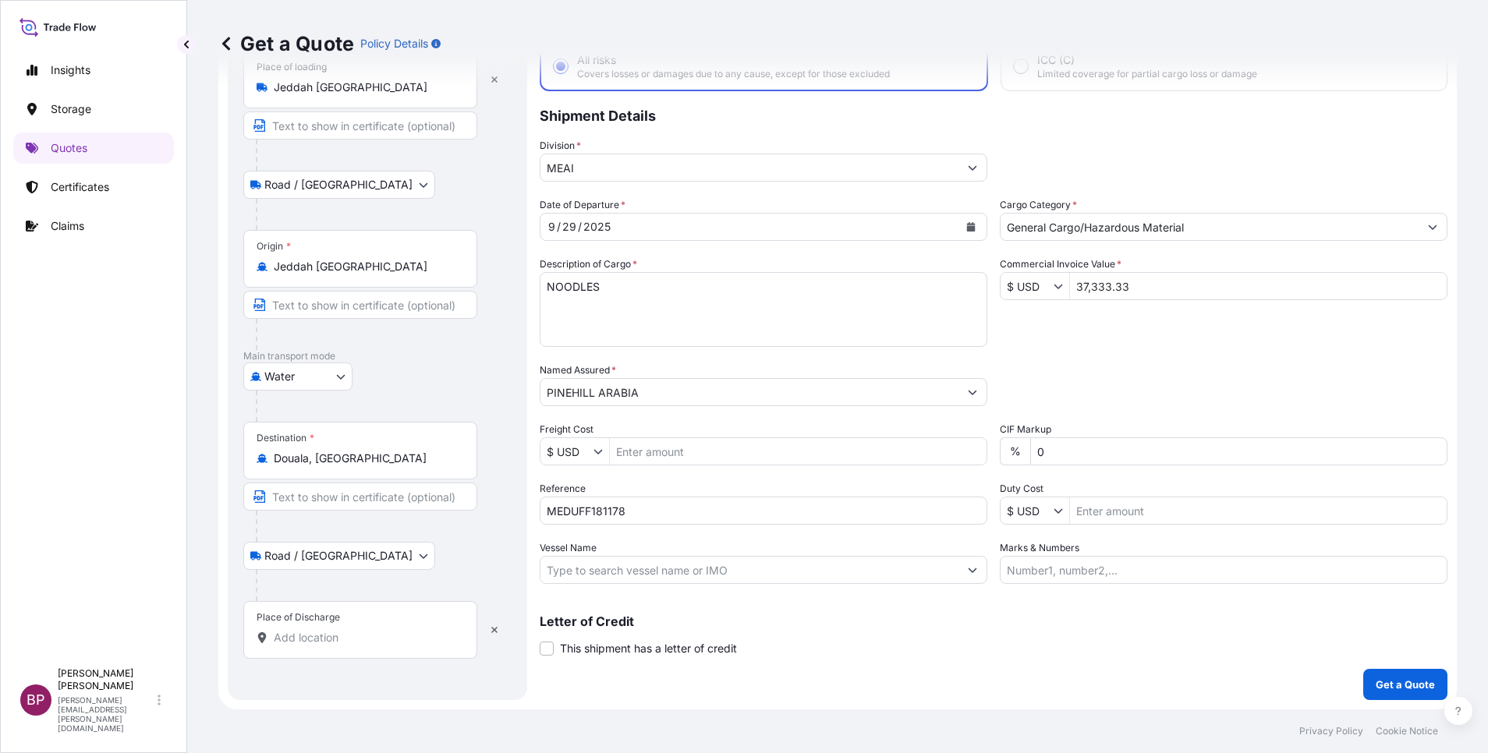
click at [329, 628] on div "Place of Discharge" at bounding box center [360, 630] width 234 height 58
click at [329, 630] on input "Place of Discharge" at bounding box center [366, 638] width 184 height 16
paste input "DOUALA"
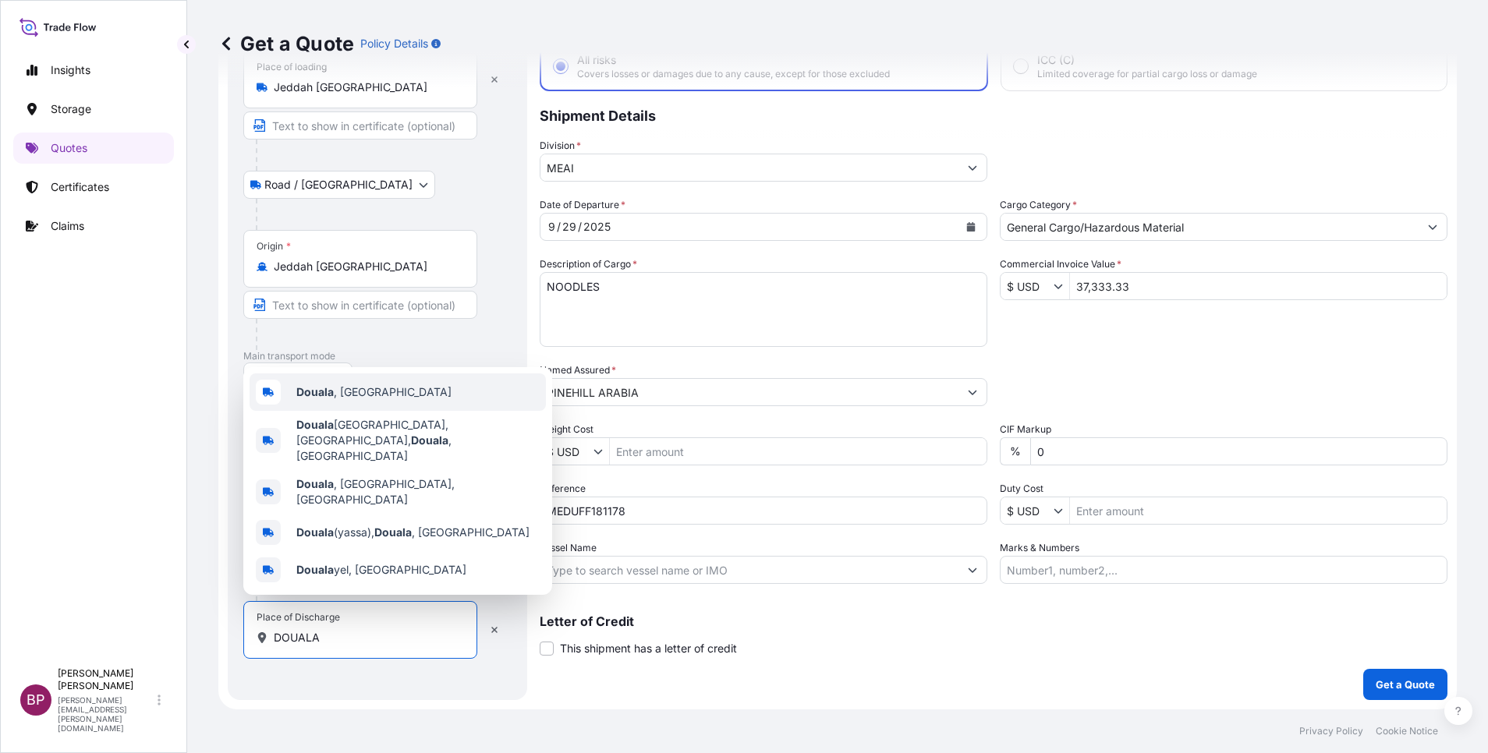
click at [403, 411] on div "Douala , [GEOGRAPHIC_DATA]" at bounding box center [398, 392] width 296 height 37
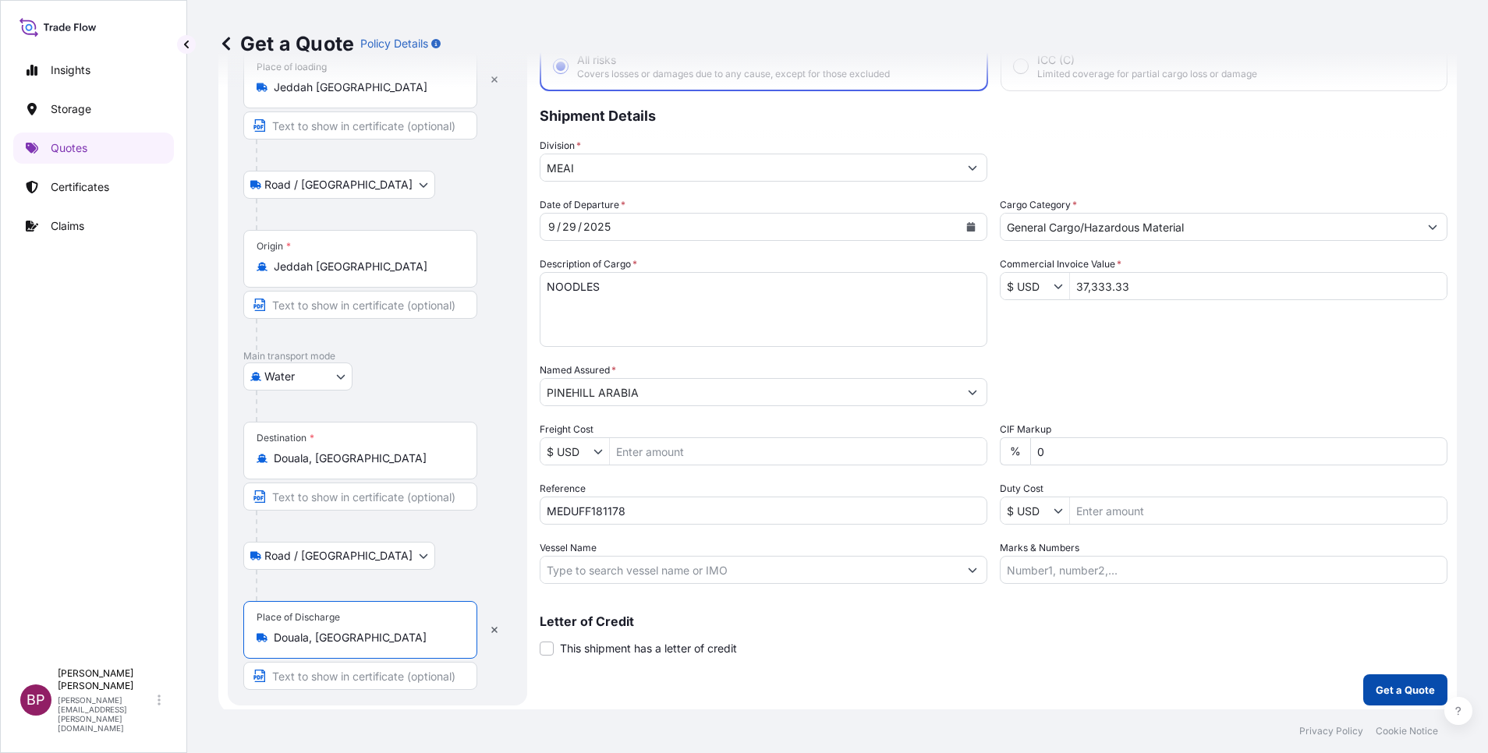
type input "Douala, [GEOGRAPHIC_DATA]"
click at [1405, 693] on p "Get a Quote" at bounding box center [1405, 690] width 59 height 16
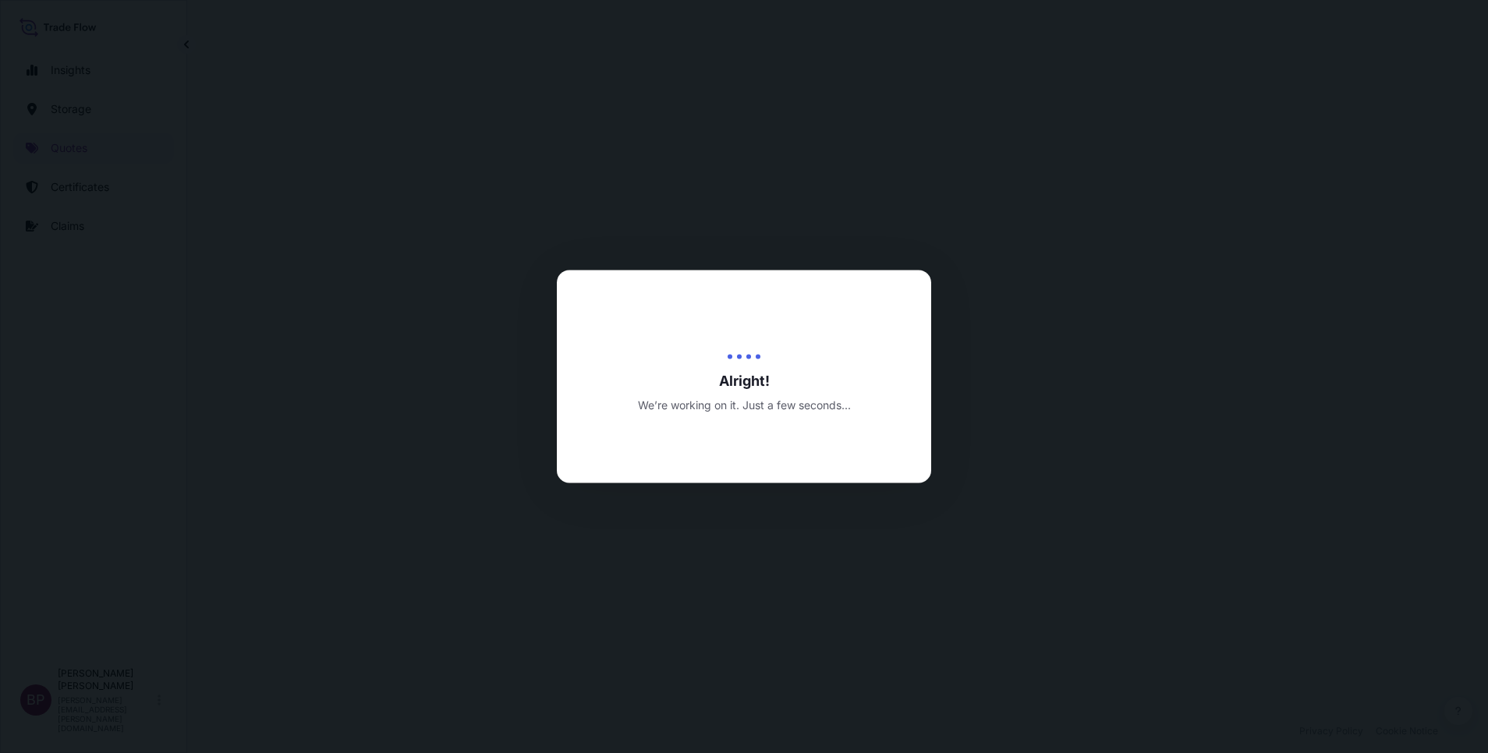
select select "Road / [GEOGRAPHIC_DATA]"
select select "Water"
select select "Road / [GEOGRAPHIC_DATA]"
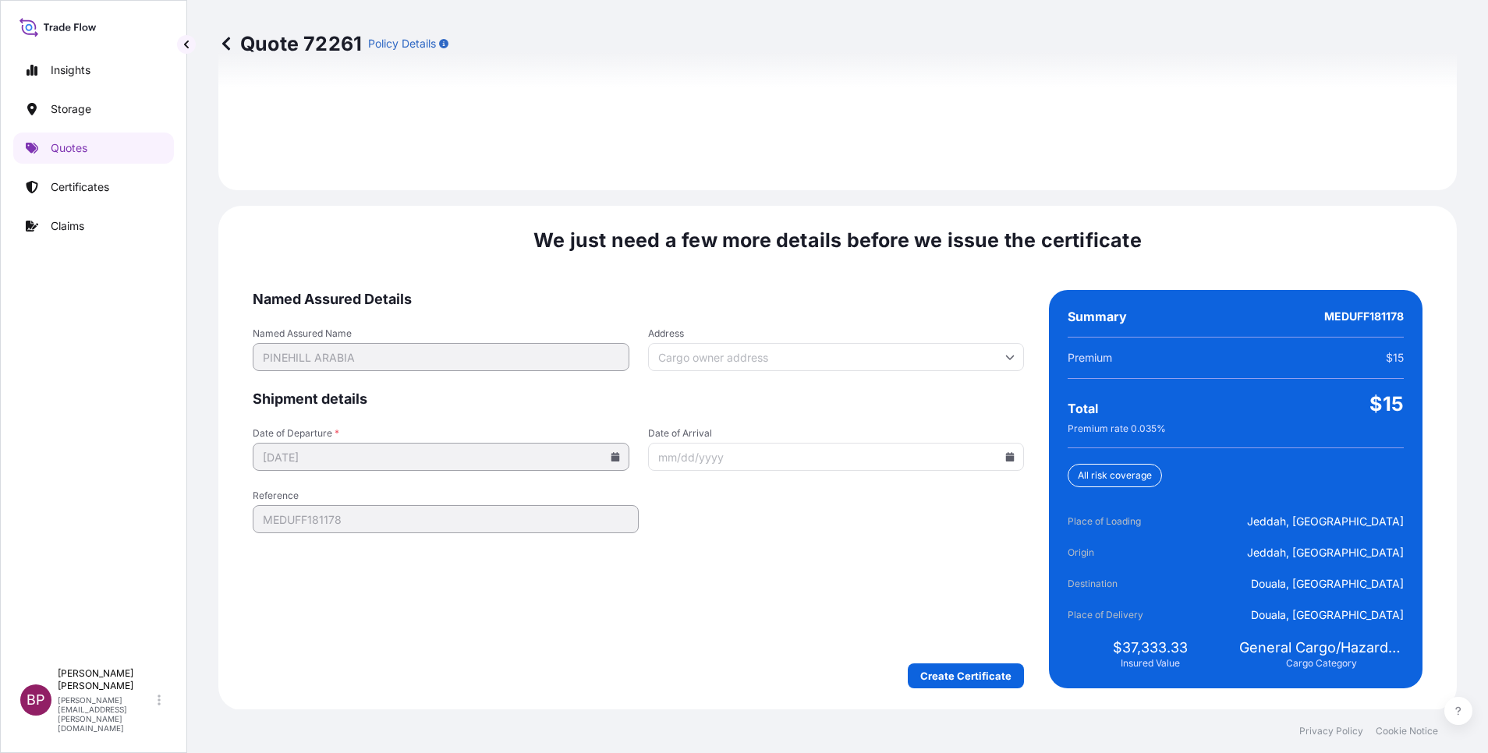
scroll to position [2312, 0]
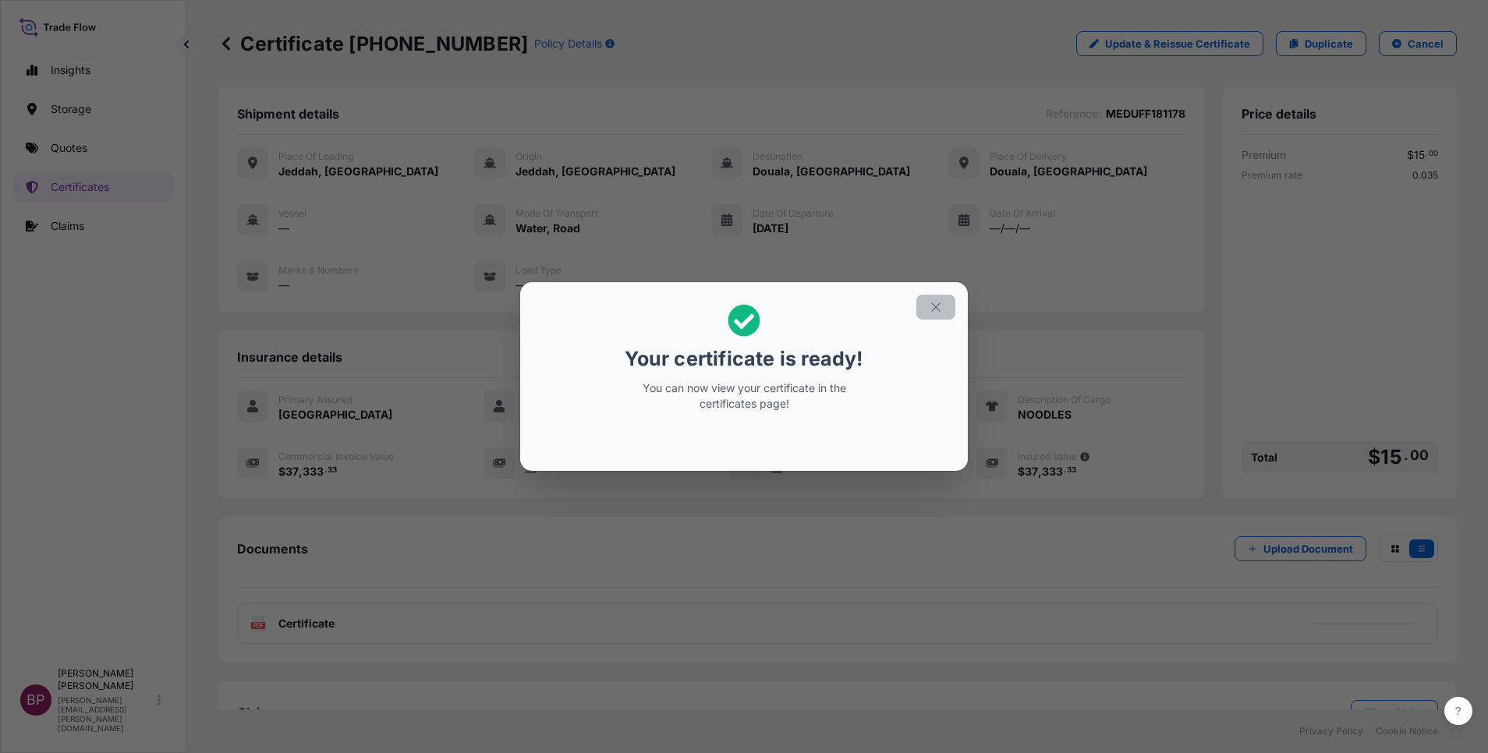
click at [941, 310] on icon "button" at bounding box center [936, 307] width 14 height 14
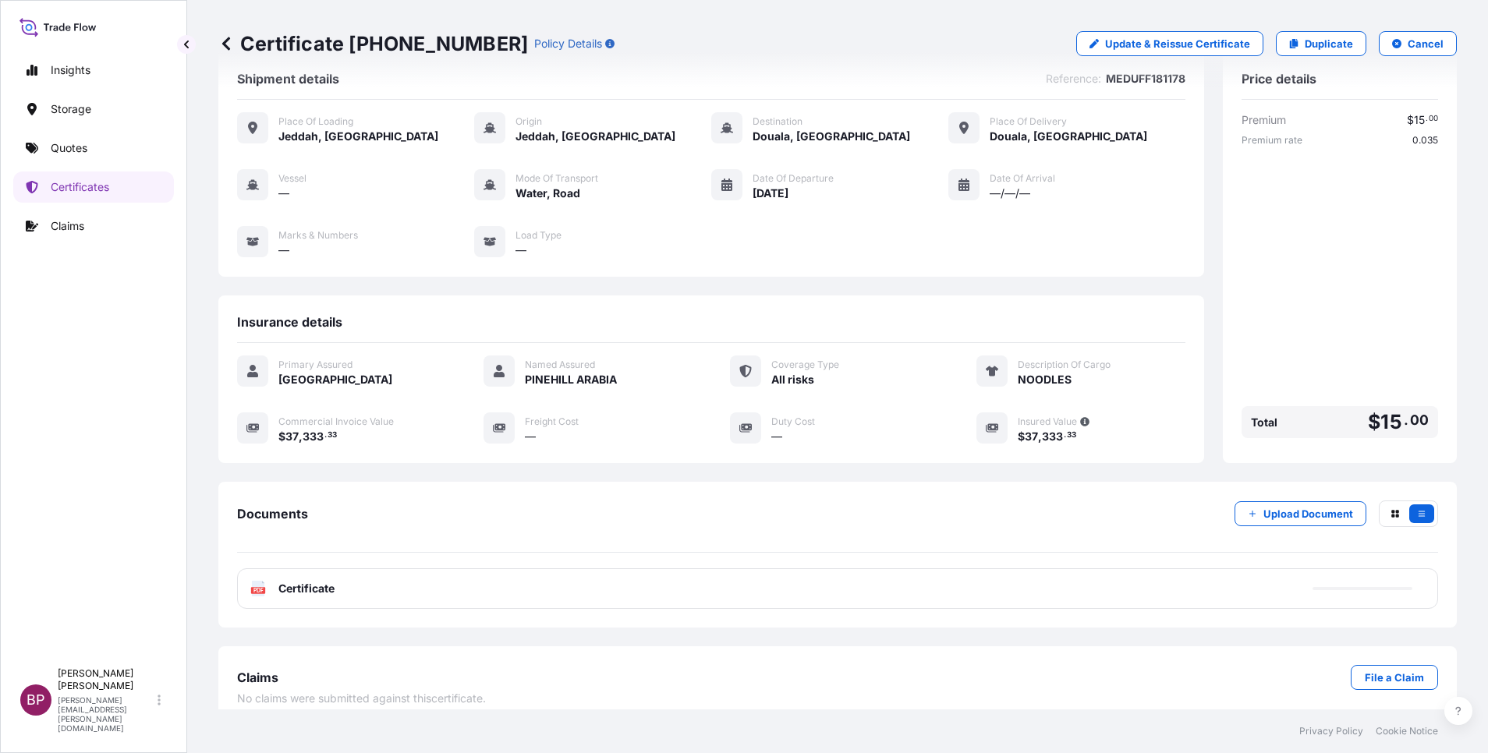
scroll to position [51, 0]
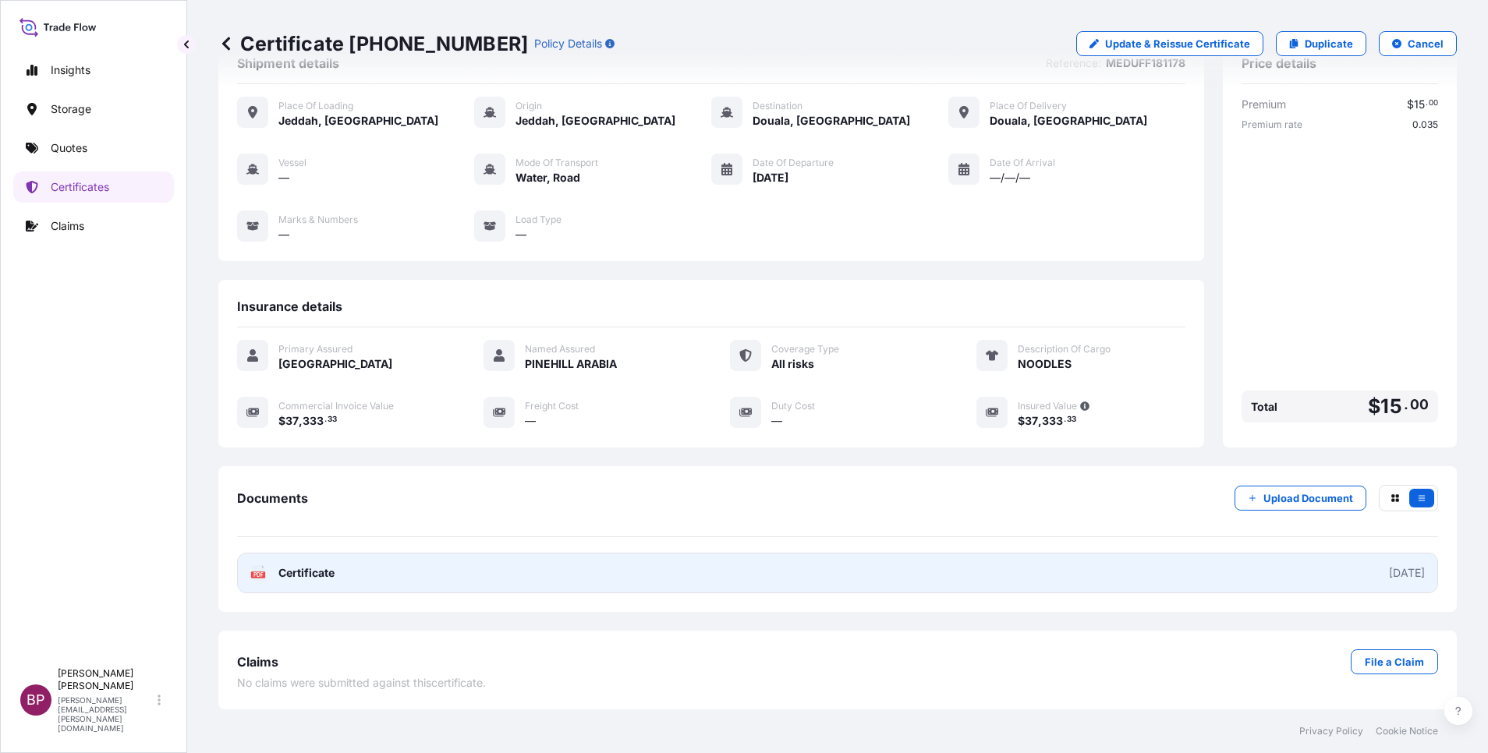
click at [310, 573] on span "Certificate" at bounding box center [306, 573] width 56 height 16
